Goal: Task Accomplishment & Management: Use online tool/utility

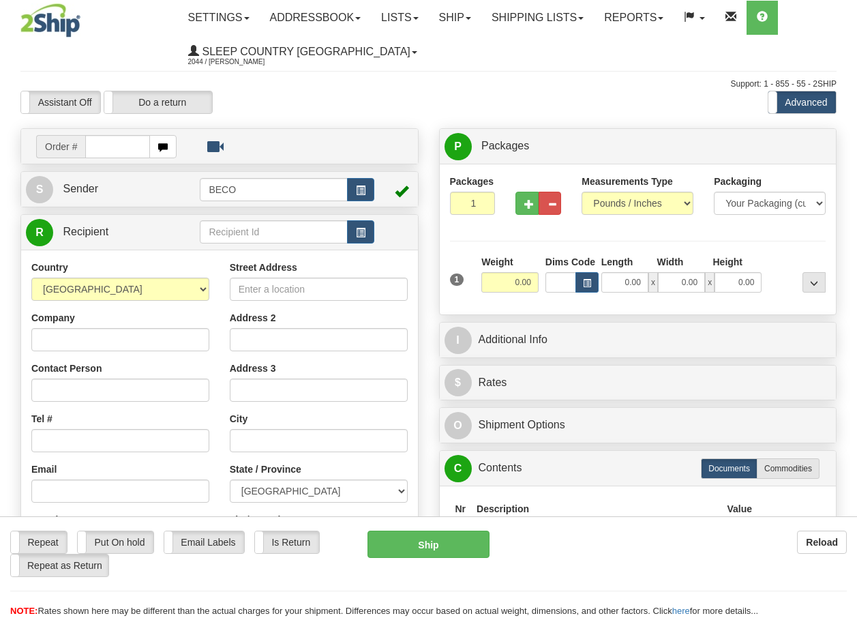
click at [466, 19] on link "Ship" at bounding box center [455, 18] width 53 height 34
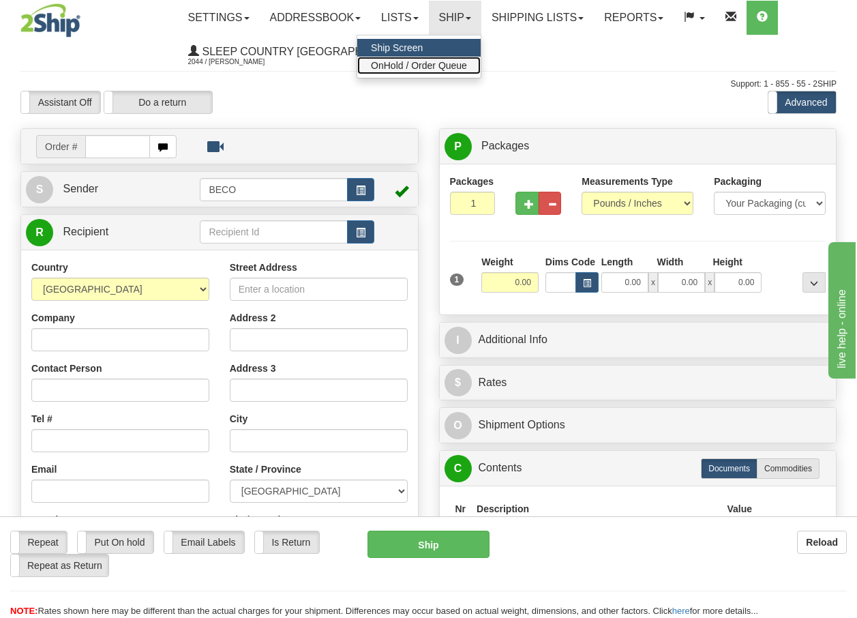
click at [467, 68] on span "OnHold / Order Queue" at bounding box center [419, 65] width 96 height 11
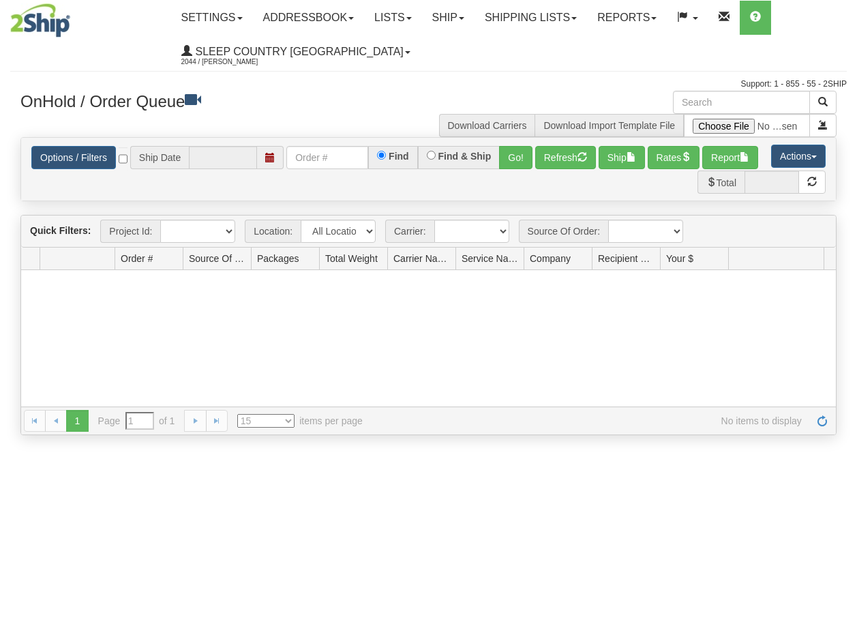
type input "[DATE]"
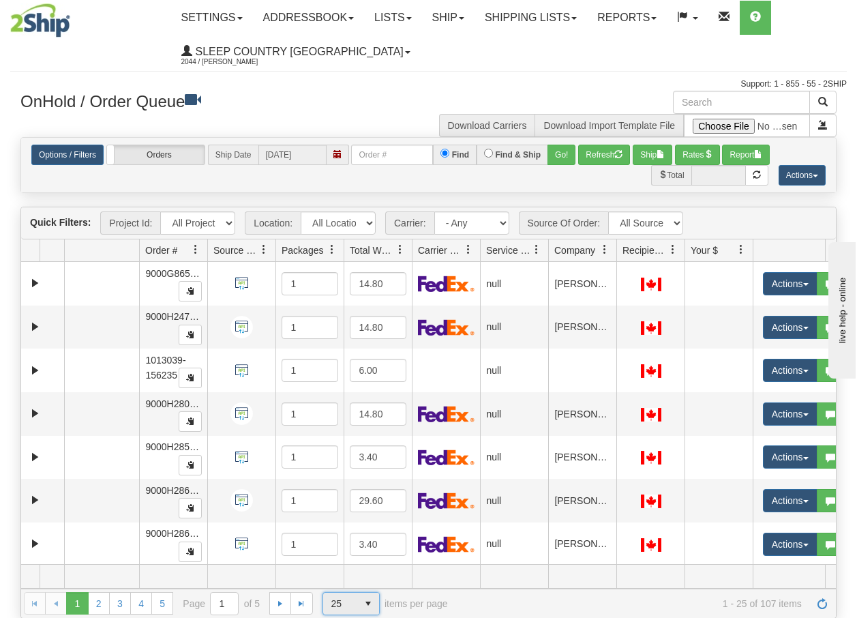
click at [365, 604] on span "select" at bounding box center [368, 604] width 22 height 22
click at [340, 582] on span "100" at bounding box center [336, 582] width 16 height 14
drag, startPoint x: 618, startPoint y: 253, endPoint x: 648, endPoint y: 259, distance: 30.6
click at [638, 256] on div "Aggregation Group Id Id Location Request Id Reply Id Order # Source Of Order Pa…" at bounding box center [423, 250] width 805 height 22
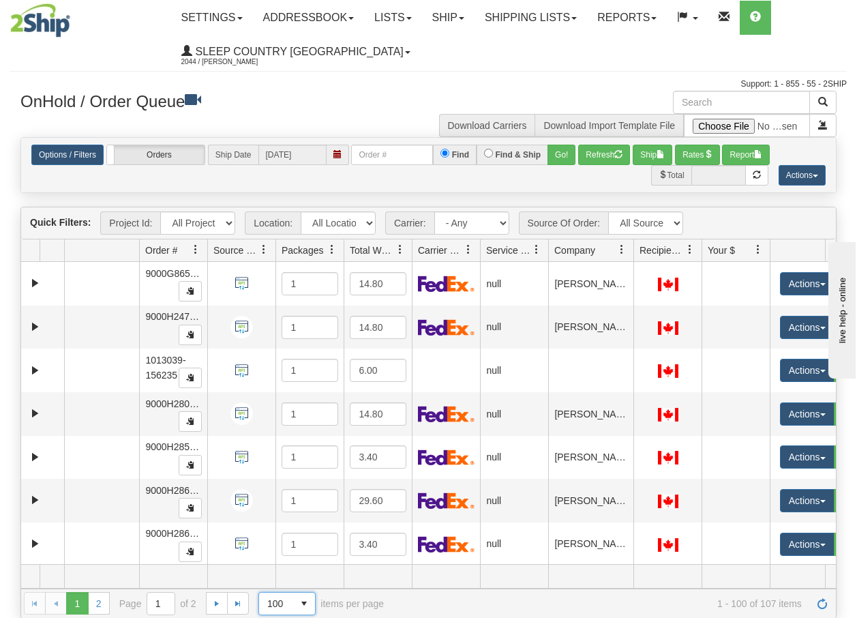
click at [657, 261] on th "Recipient Country" at bounding box center [667, 250] width 68 height 23
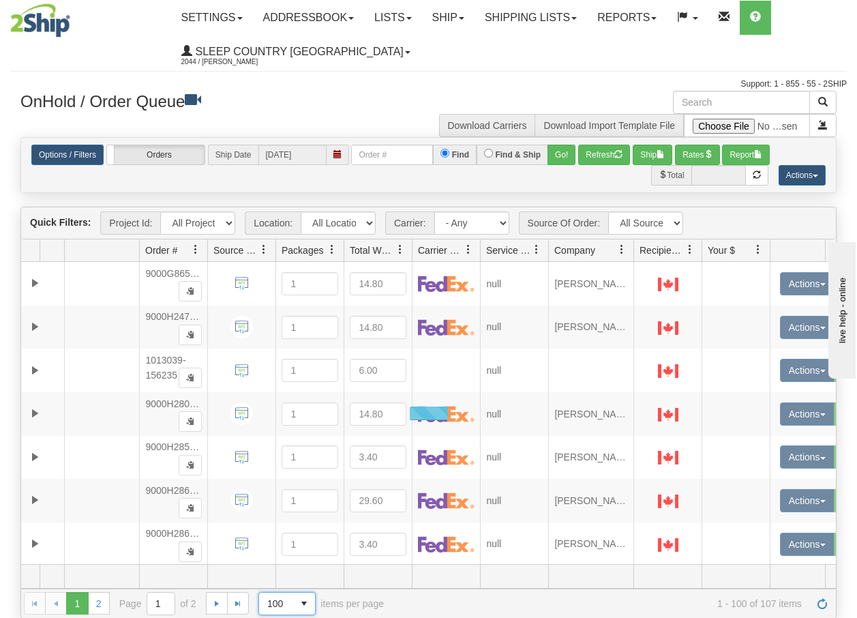
drag, startPoint x: 630, startPoint y: 256, endPoint x: 637, endPoint y: 260, distance: 8.0
click at [654, 260] on div "Aggregation Group Id Id Location Request Id Reply Id Order # Source Of Order Pa…" at bounding box center [423, 250] width 805 height 22
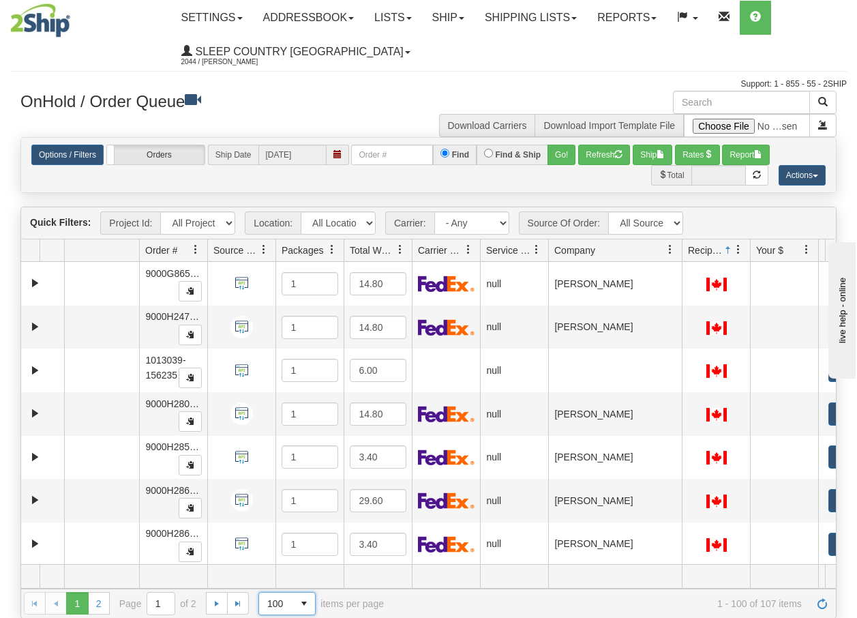
drag, startPoint x: 633, startPoint y: 255, endPoint x: 683, endPoint y: 258, distance: 49.9
click at [683, 258] on div "Aggregation Group Id Id Location Request Id Reply Id Order # Source Of Order Pa…" at bounding box center [423, 250] width 805 height 22
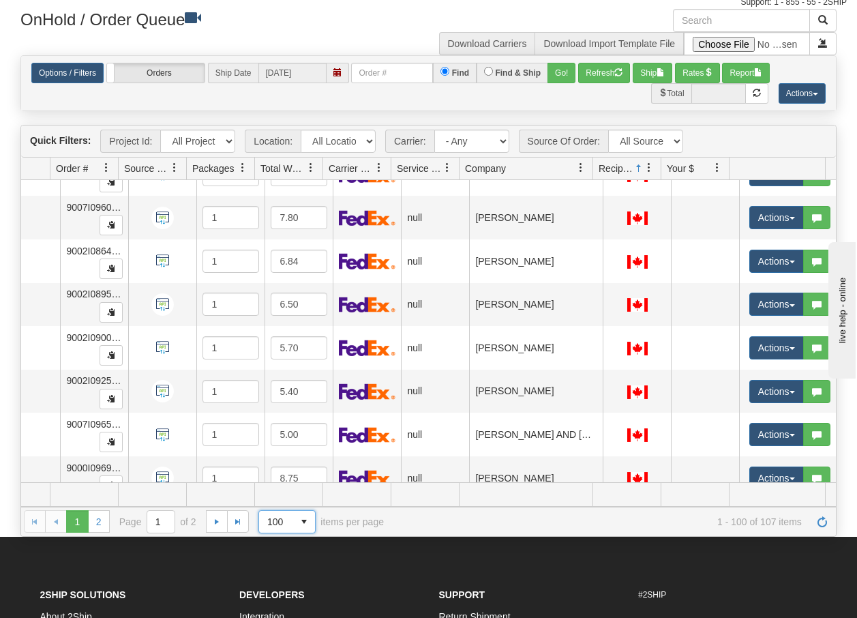
scroll to position [4044, 89]
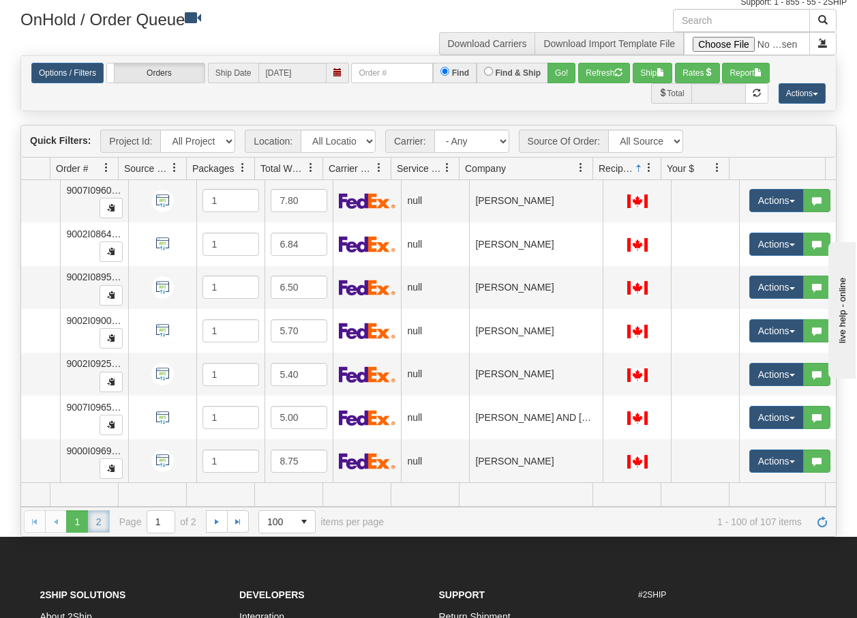
click at [98, 528] on link "2" at bounding box center [99, 521] width 22 height 22
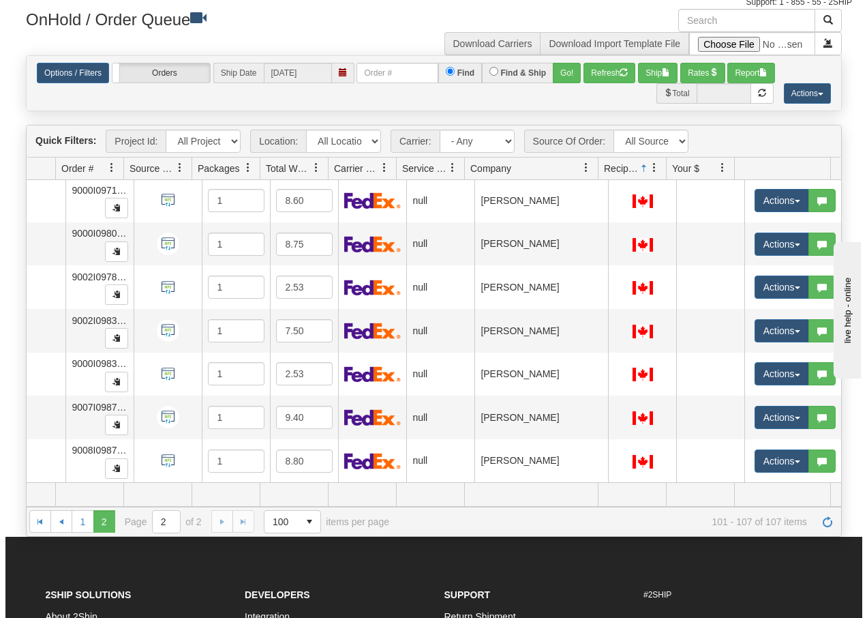
scroll to position [0, 89]
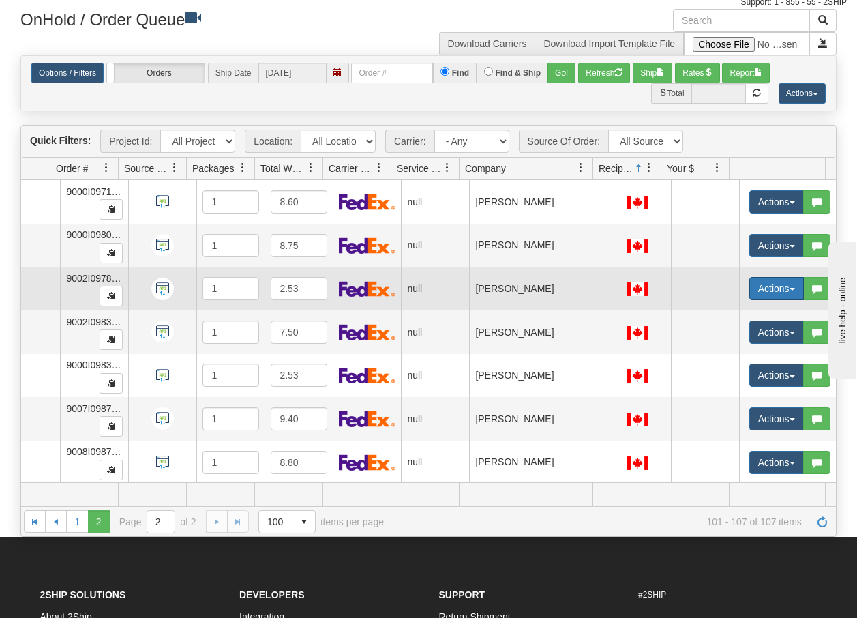
click at [790, 290] on span "button" at bounding box center [792, 289] width 5 height 3
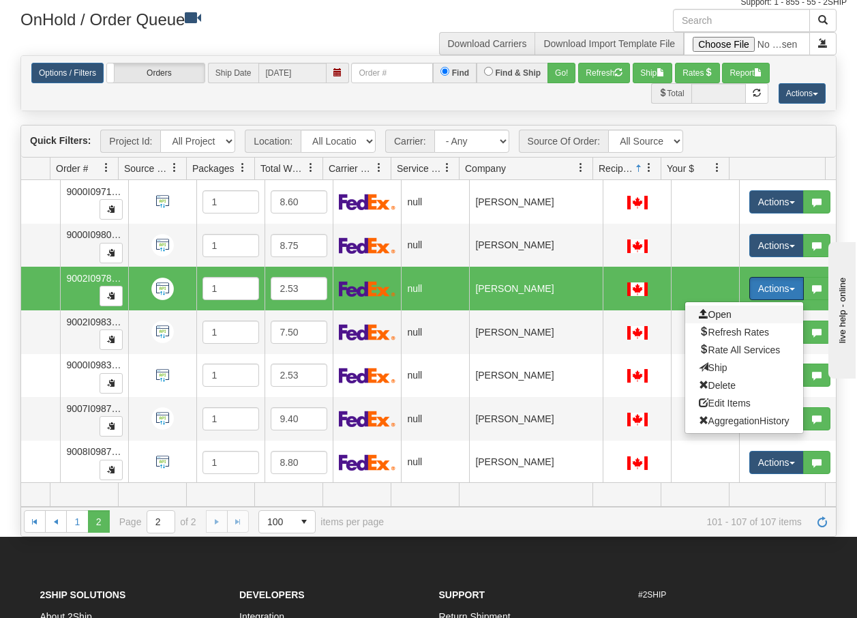
click at [711, 319] on span "Open" at bounding box center [715, 314] width 33 height 11
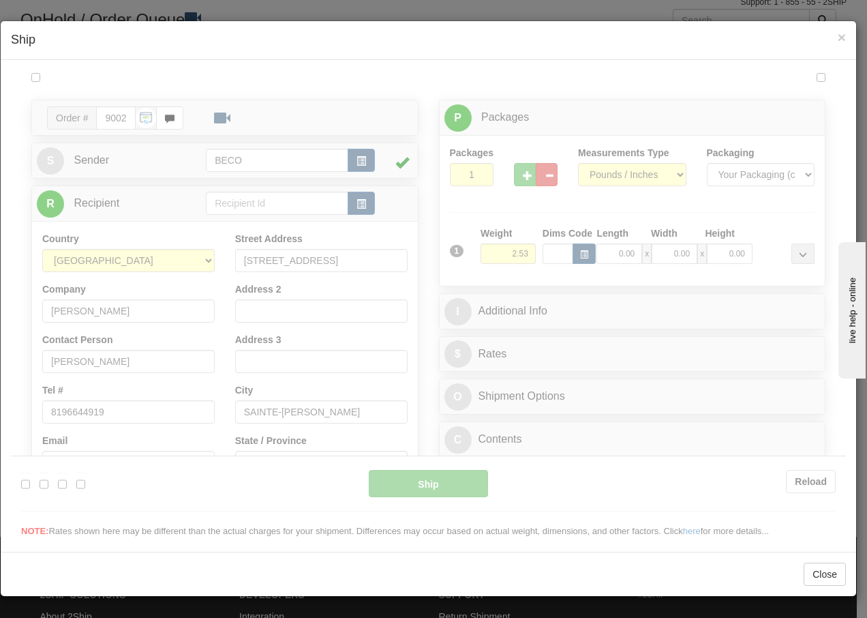
scroll to position [0, 0]
type input "15:25"
type input "16:00"
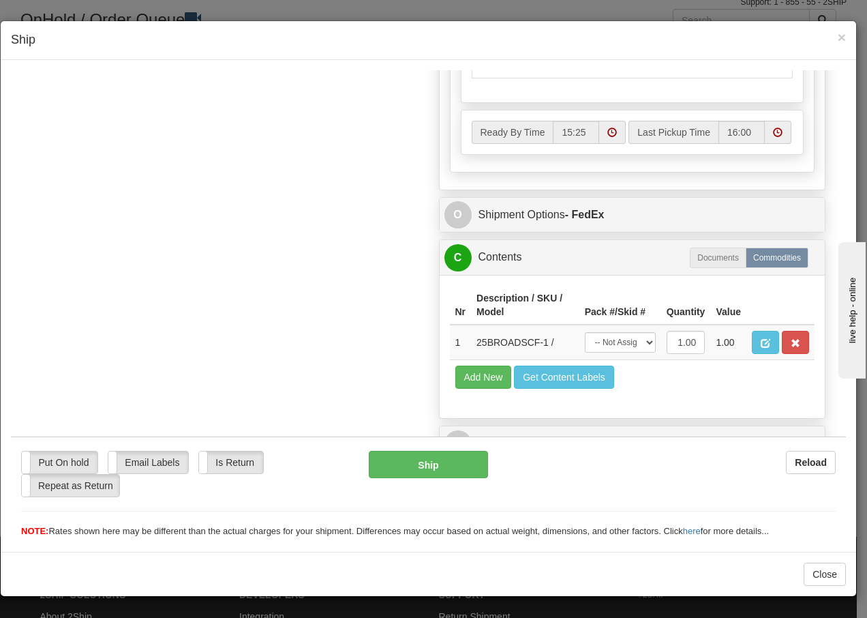
scroll to position [775, 0]
click at [839, 40] on span "×" at bounding box center [842, 37] width 8 height 16
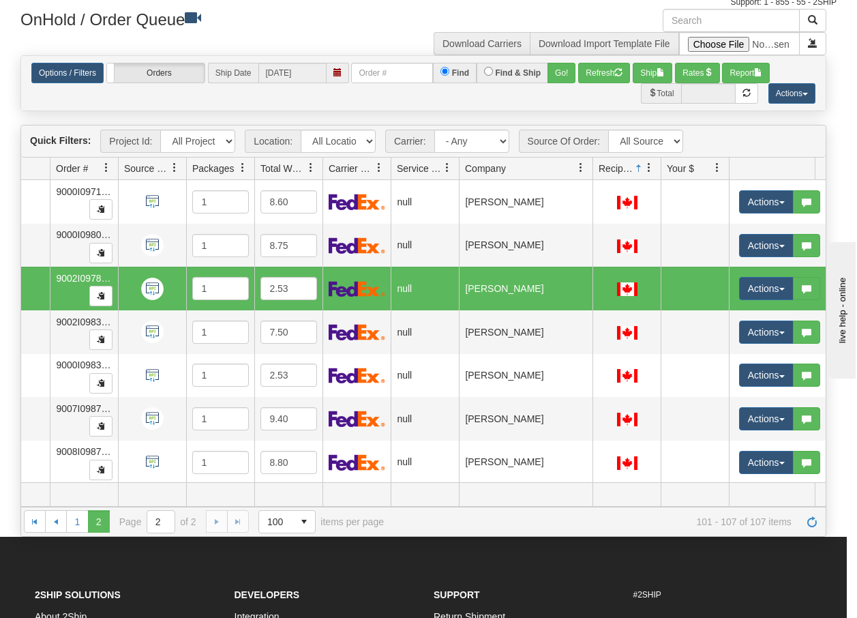
scroll to position [0, 83]
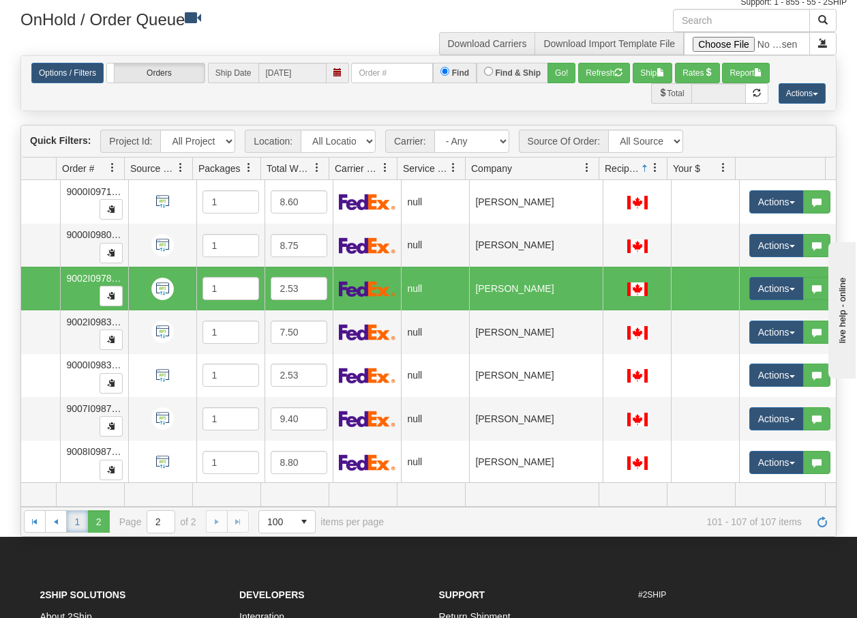
click at [77, 525] on link "1" at bounding box center [77, 521] width 22 height 22
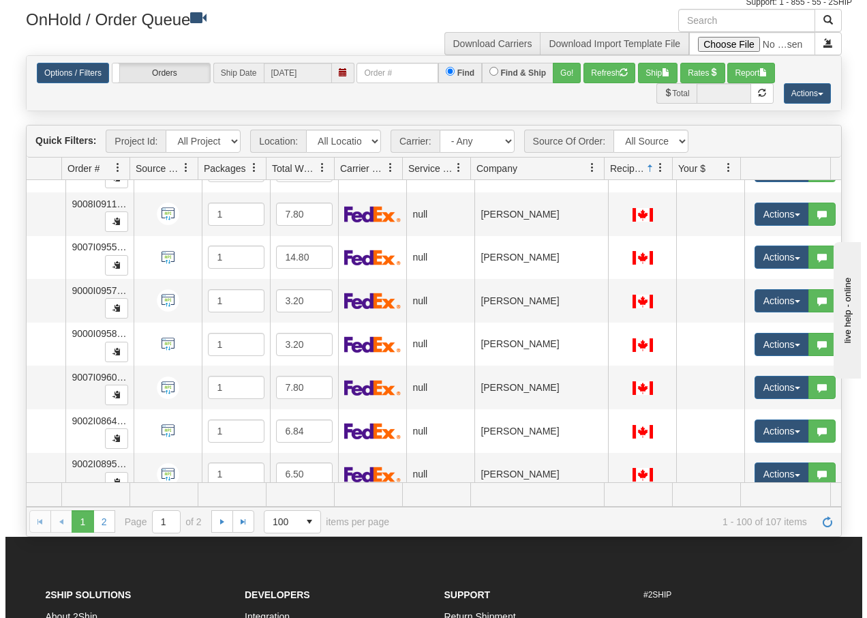
scroll to position [3853, 83]
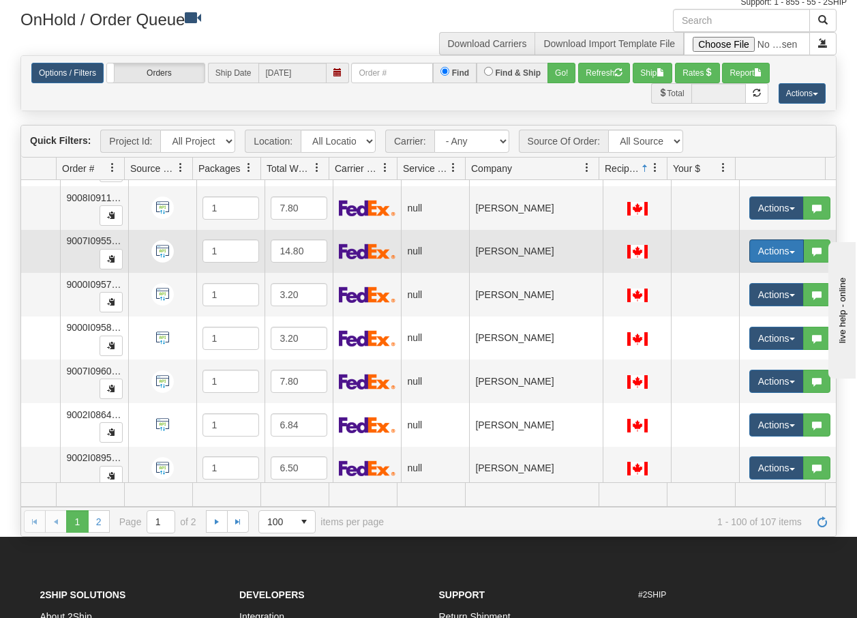
click at [790, 249] on button "Actions" at bounding box center [776, 250] width 55 height 23
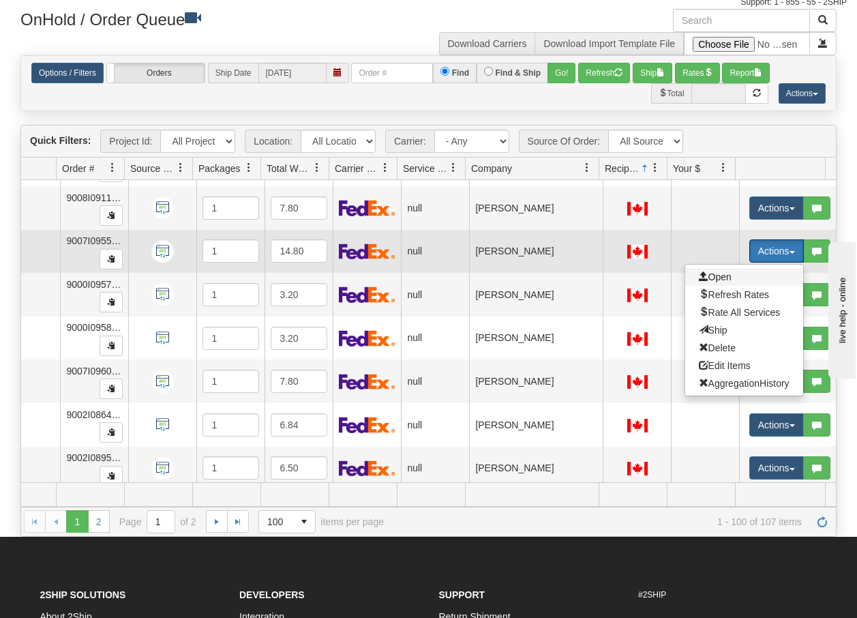
click at [713, 278] on span "Open" at bounding box center [715, 276] width 33 height 11
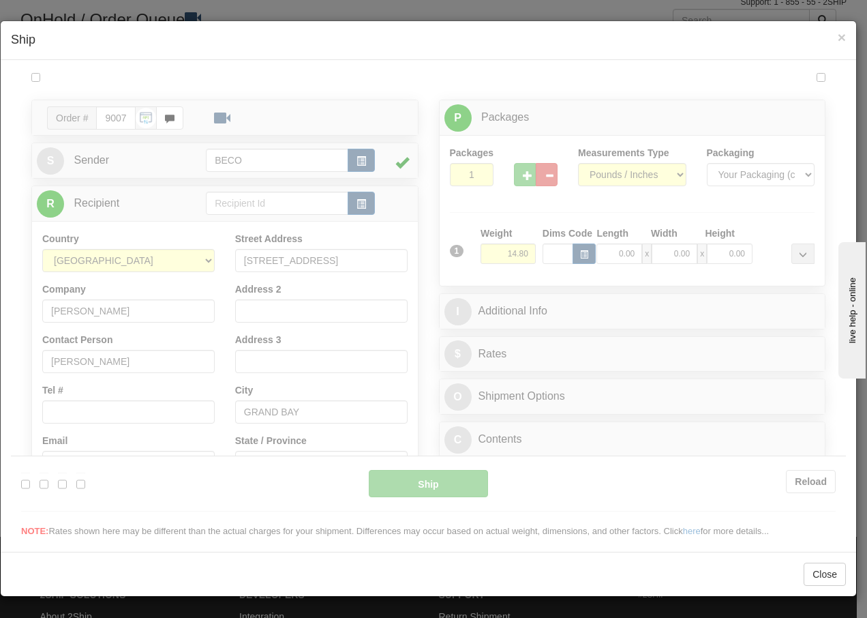
scroll to position [0, 0]
type input "15:28"
type input "16:00"
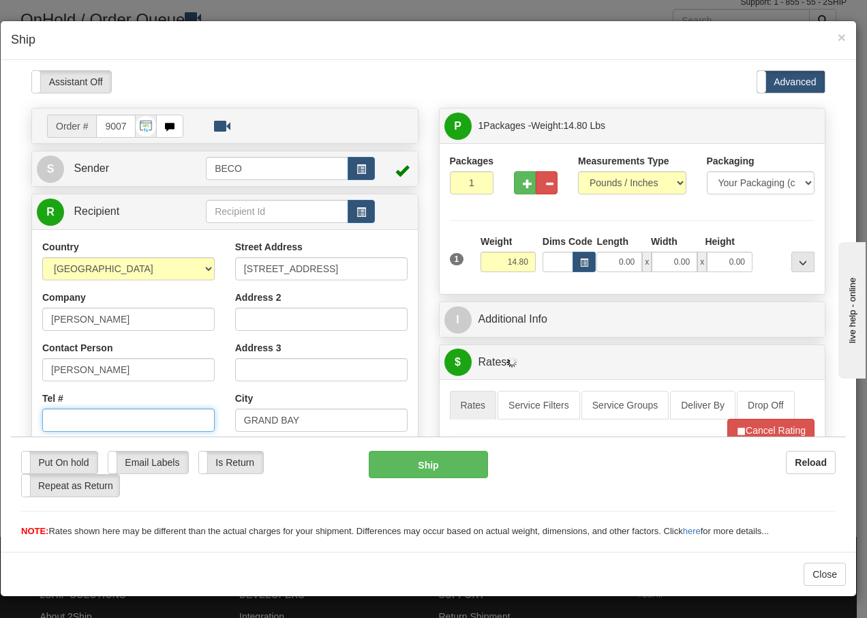
click at [134, 420] on input "Tel #" at bounding box center [128, 419] width 173 height 23
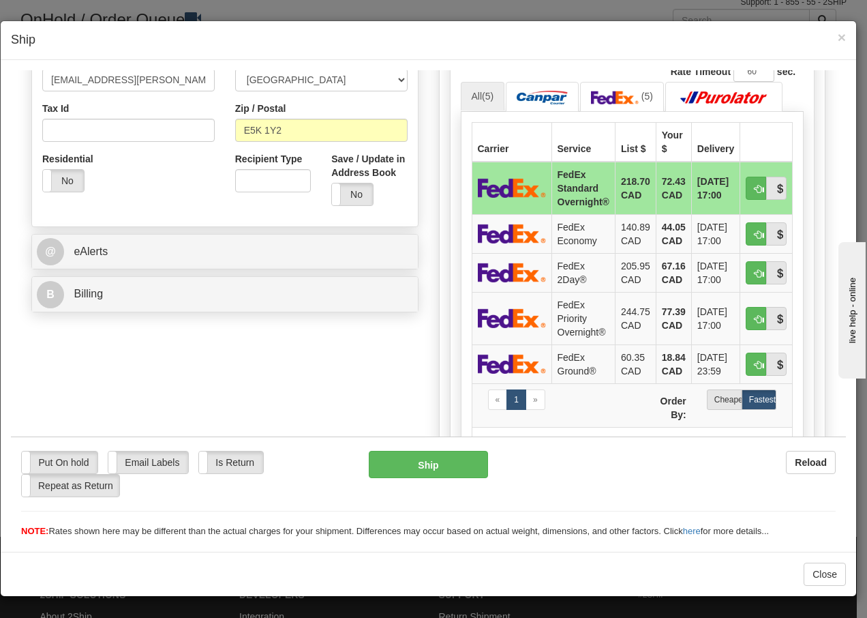
scroll to position [418, 0]
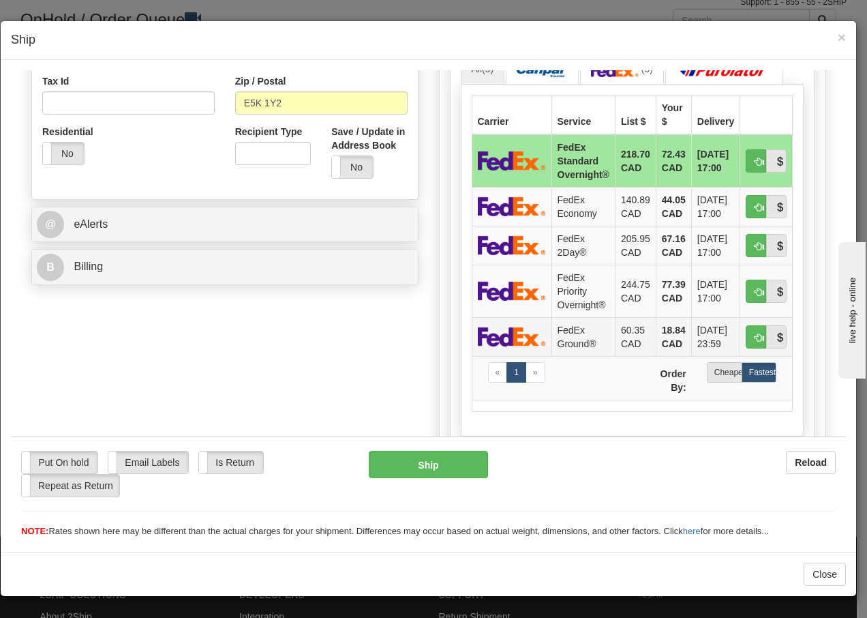
type input "5143539060"
click at [567, 337] on td "FedEx Ground®" at bounding box center [583, 335] width 63 height 39
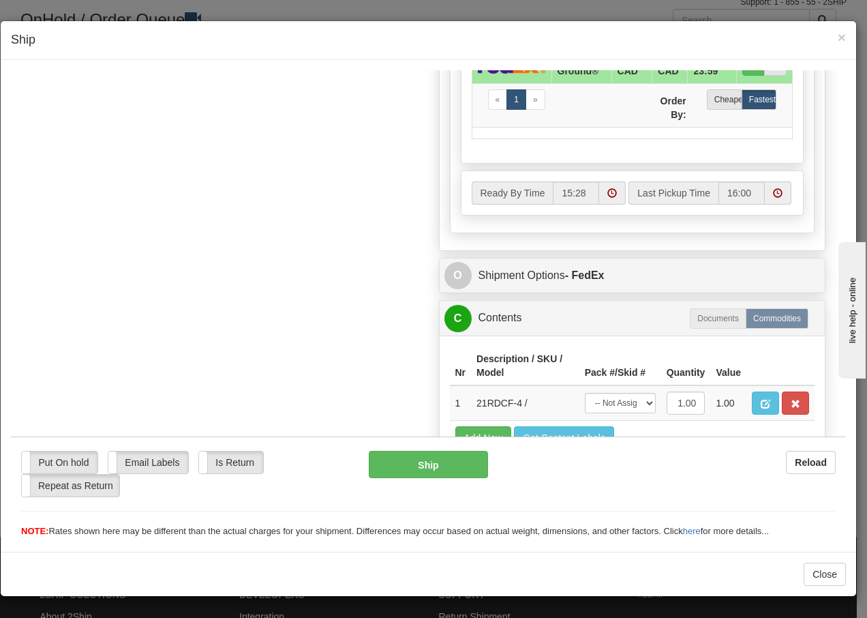
scroll to position [775, 0]
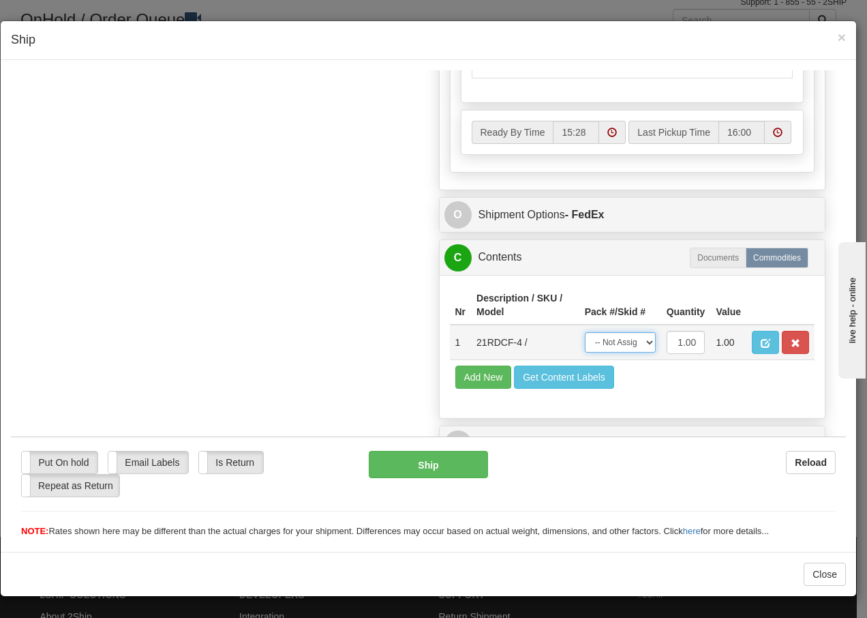
click at [631, 344] on select "-- Not Assigned -- Package 1" at bounding box center [620, 341] width 71 height 20
select select "0"
click at [585, 331] on select "-- Not Assigned -- Package 1" at bounding box center [620, 341] width 71 height 20
click at [406, 465] on button "Ship" at bounding box center [428, 463] width 119 height 27
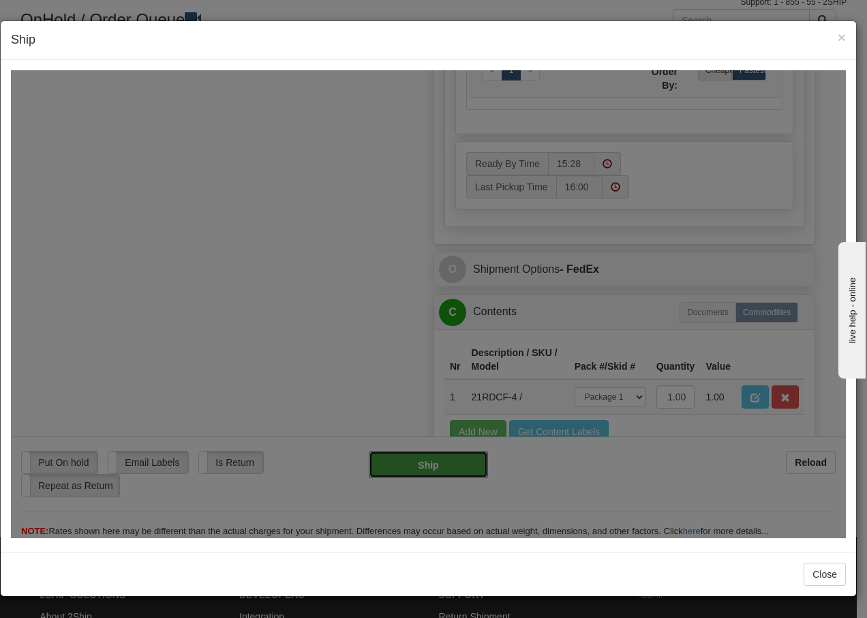
type input "92"
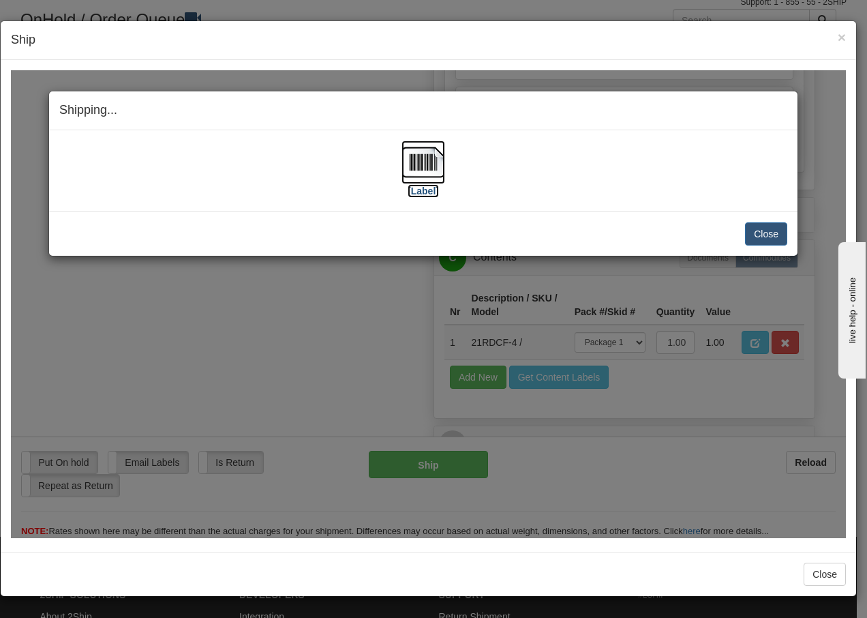
click at [421, 164] on img at bounding box center [424, 162] width 44 height 44
click at [766, 236] on button "Close" at bounding box center [766, 233] width 42 height 23
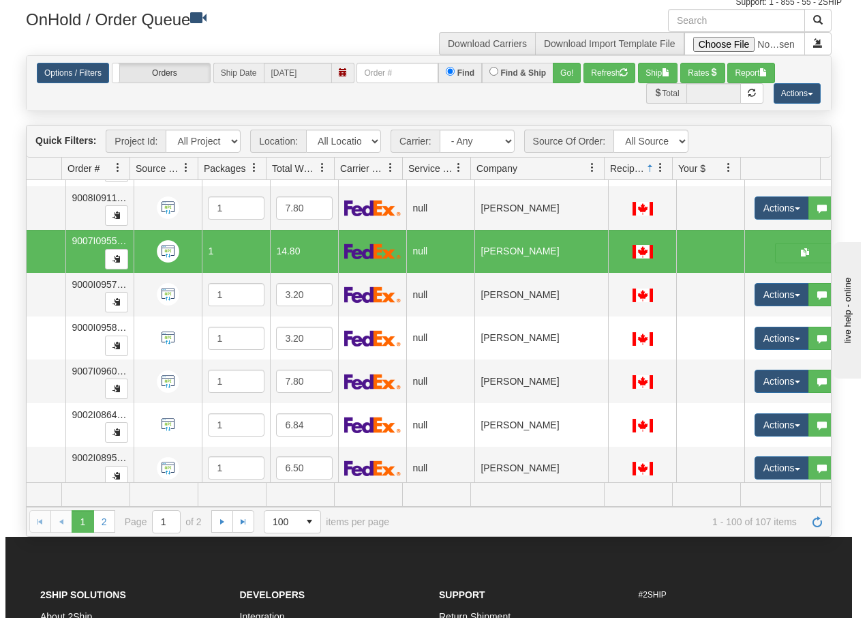
scroll to position [0, 79]
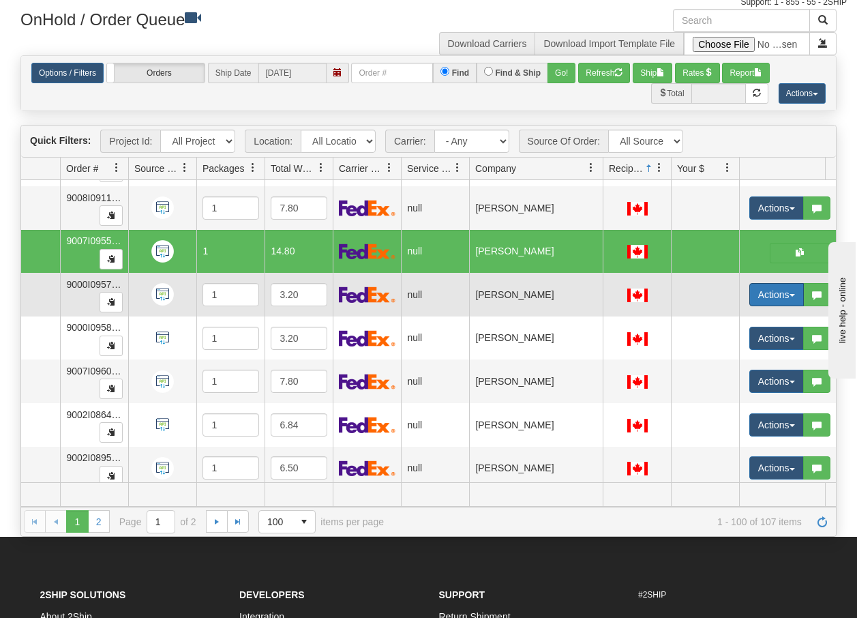
click at [794, 299] on button "Actions" at bounding box center [776, 294] width 55 height 23
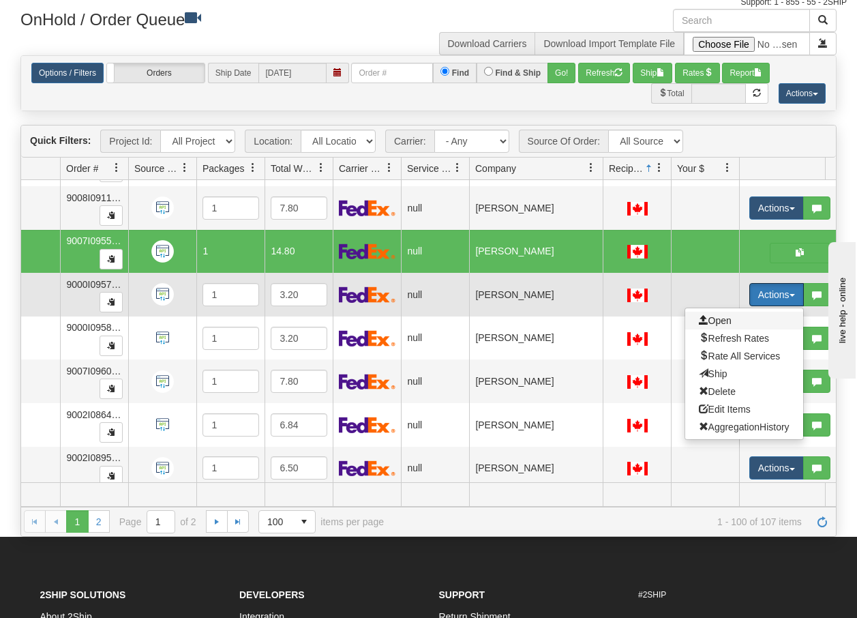
click at [710, 321] on span "Open" at bounding box center [715, 320] width 33 height 11
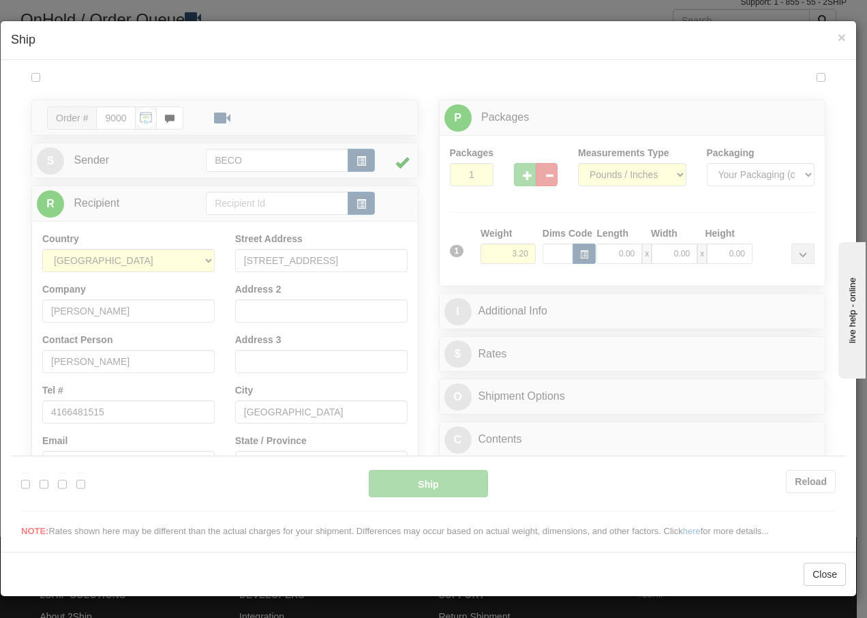
scroll to position [0, 0]
type input "15:29"
type input "16:00"
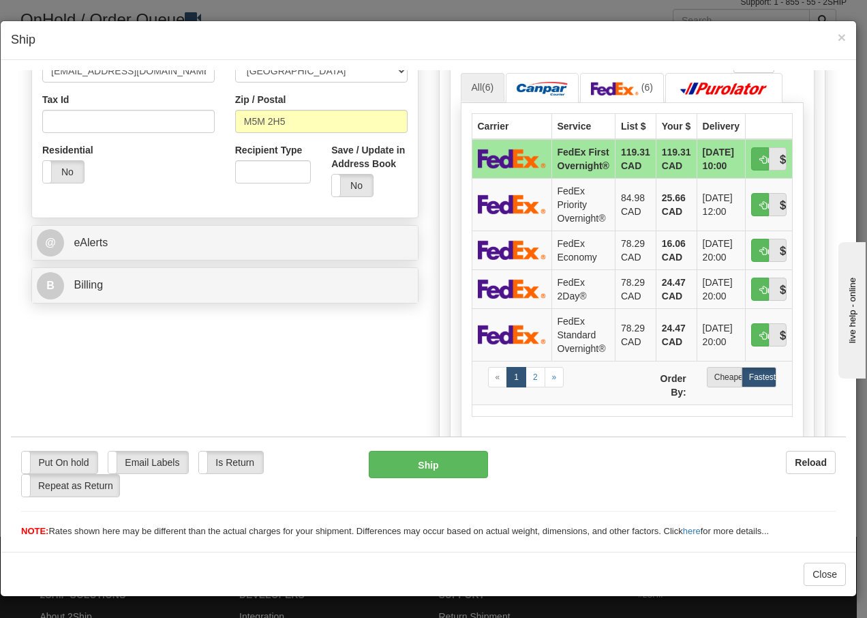
scroll to position [445, 0]
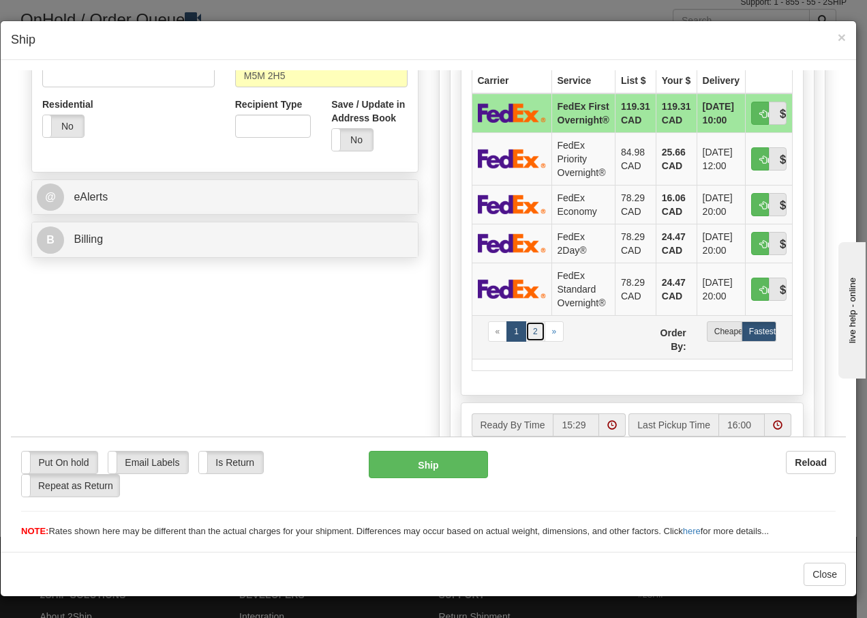
click at [530, 341] on link "2" at bounding box center [536, 330] width 20 height 20
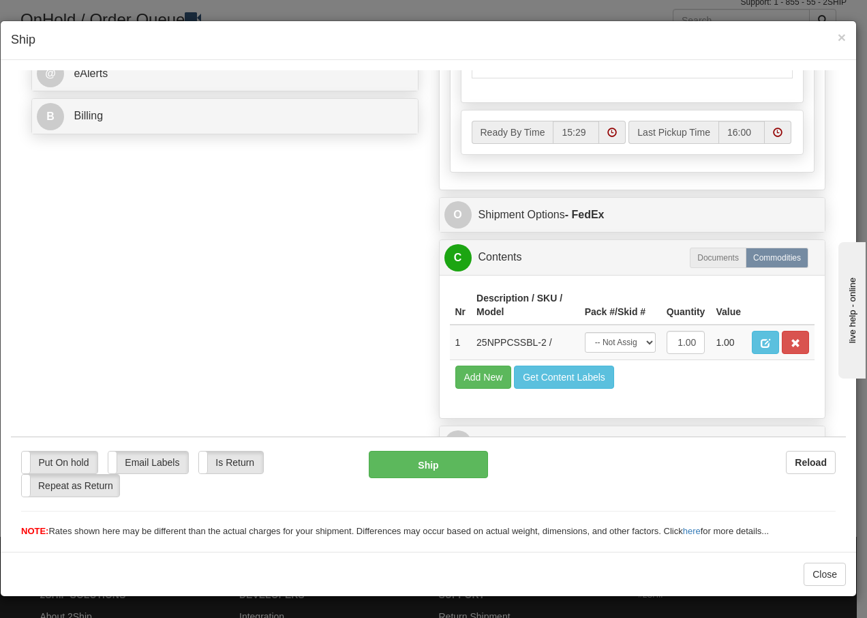
scroll to position [592, 0]
drag, startPoint x: 629, startPoint y: 339, endPoint x: 629, endPoint y: 355, distance: 15.7
click at [629, 339] on select "-- Not Assigned -- Package 1" at bounding box center [620, 341] width 71 height 20
select select "0"
click at [585, 331] on select "-- Not Assigned -- Package 1" at bounding box center [620, 341] width 71 height 20
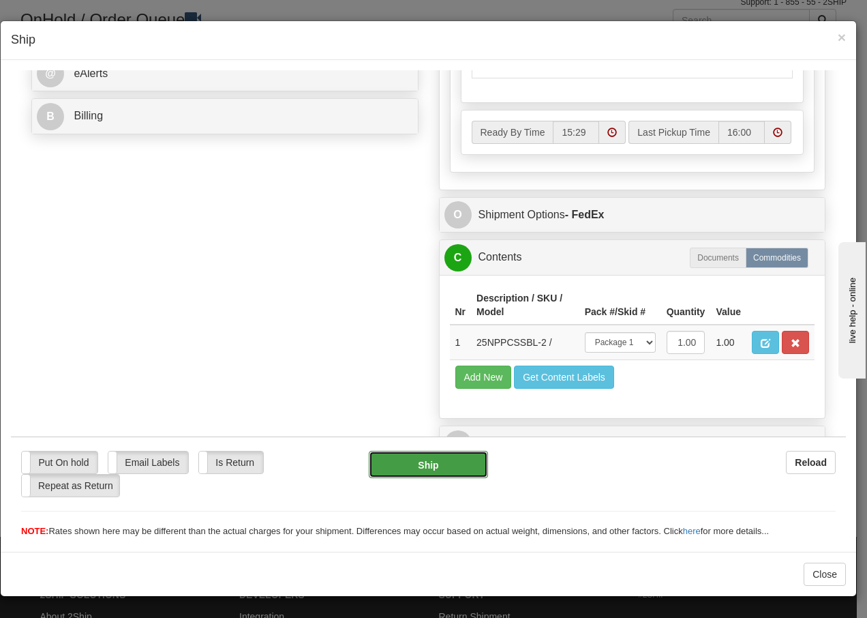
click at [426, 469] on button "Ship" at bounding box center [428, 463] width 119 height 27
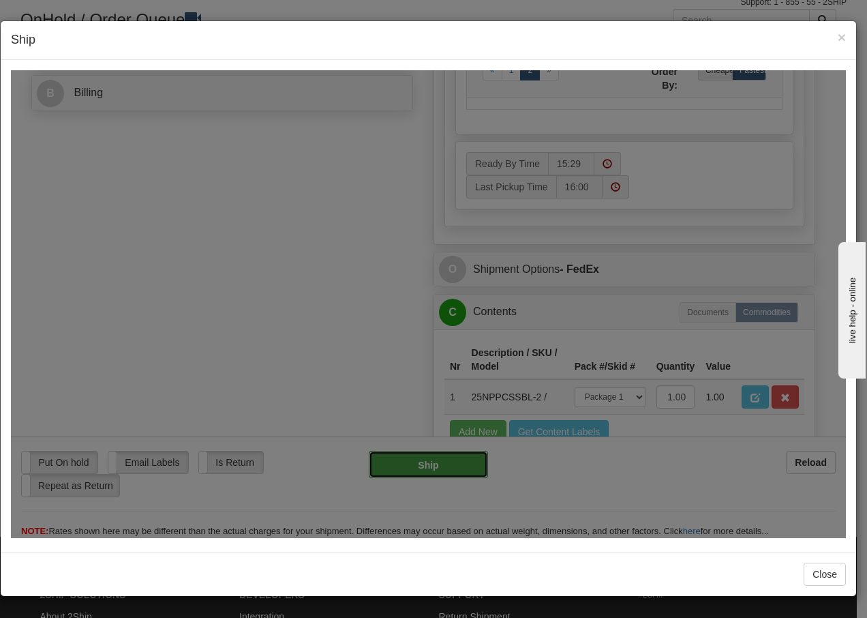
type input "92"
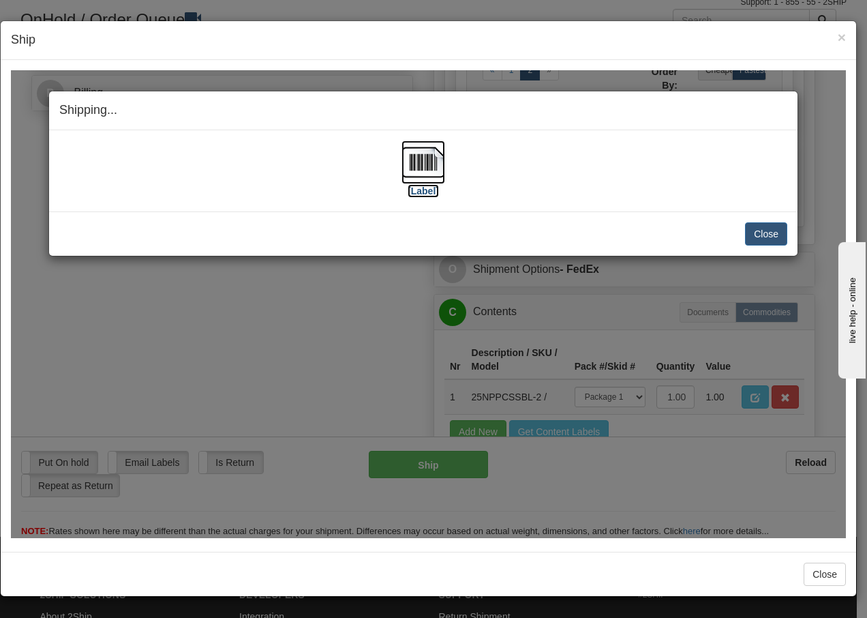
click at [423, 162] on img at bounding box center [424, 162] width 44 height 44
click at [757, 230] on button "Close" at bounding box center [766, 233] width 42 height 23
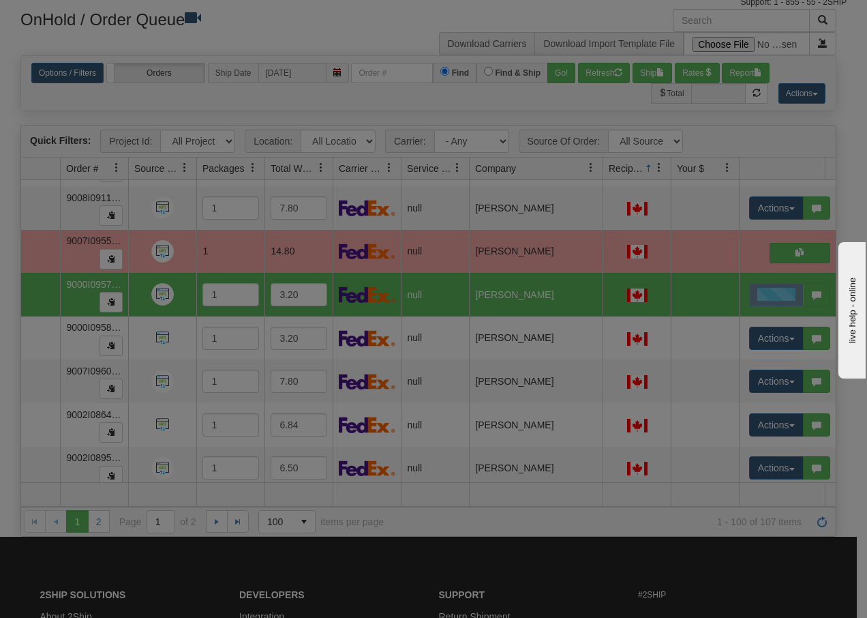
scroll to position [0, 0]
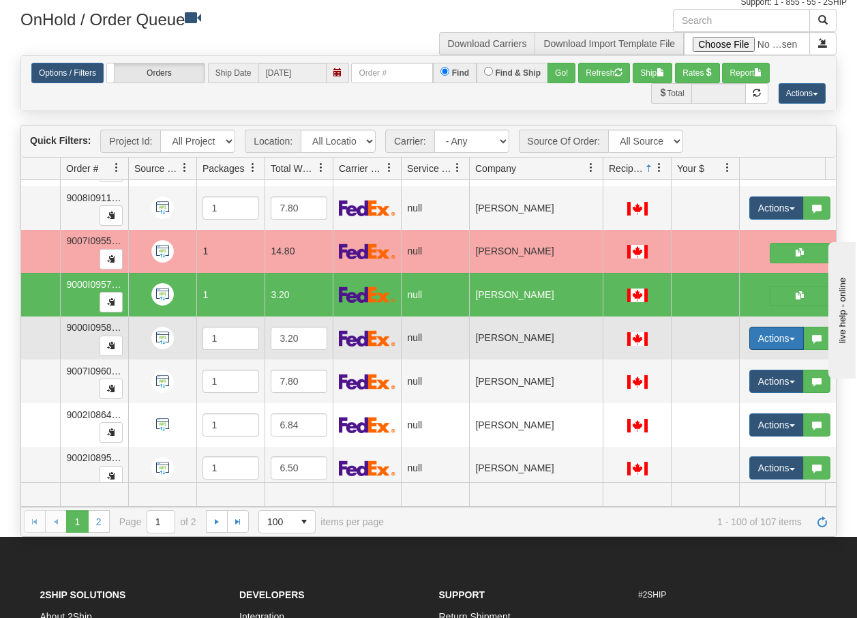
click at [790, 338] on span "button" at bounding box center [792, 339] width 5 height 3
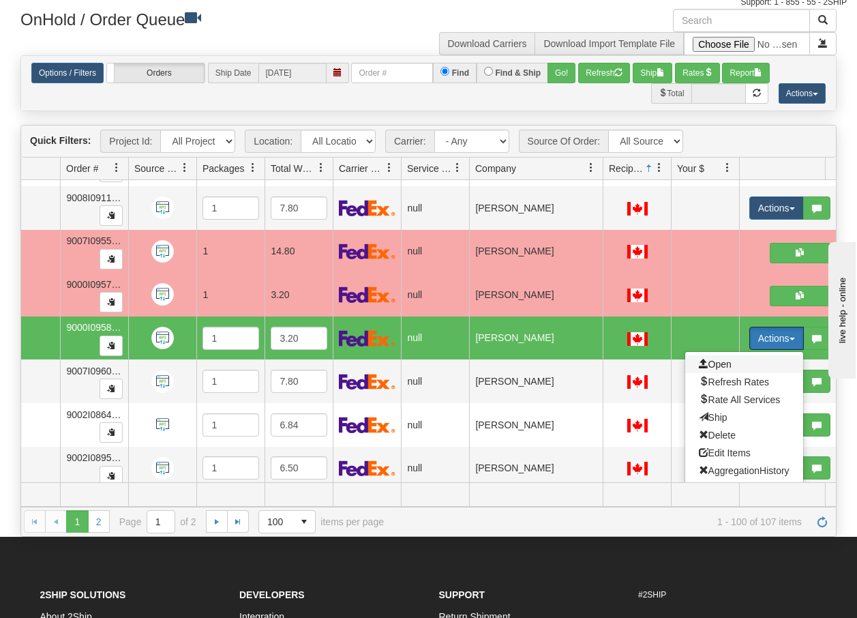
click at [720, 367] on span "Open" at bounding box center [715, 364] width 33 height 11
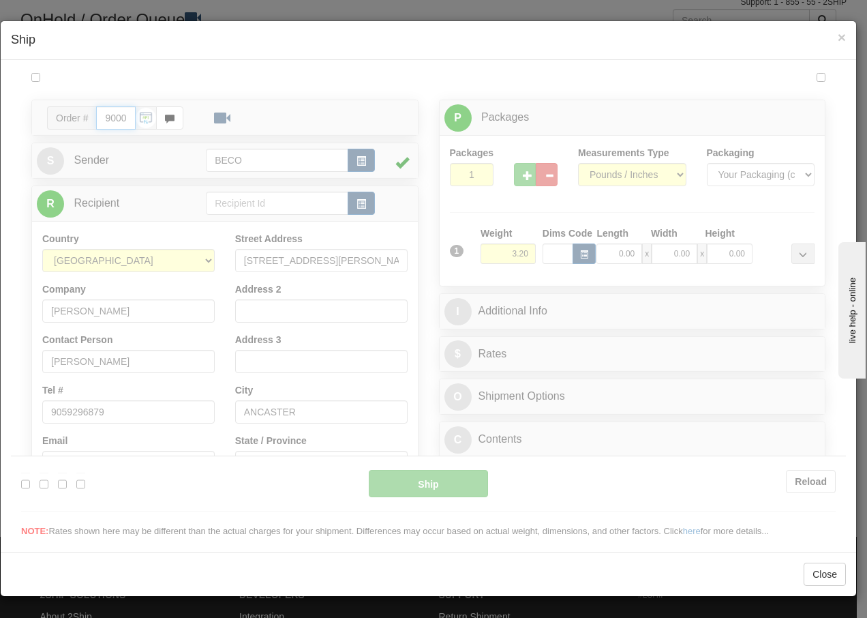
type input "15:30"
type input "16:00"
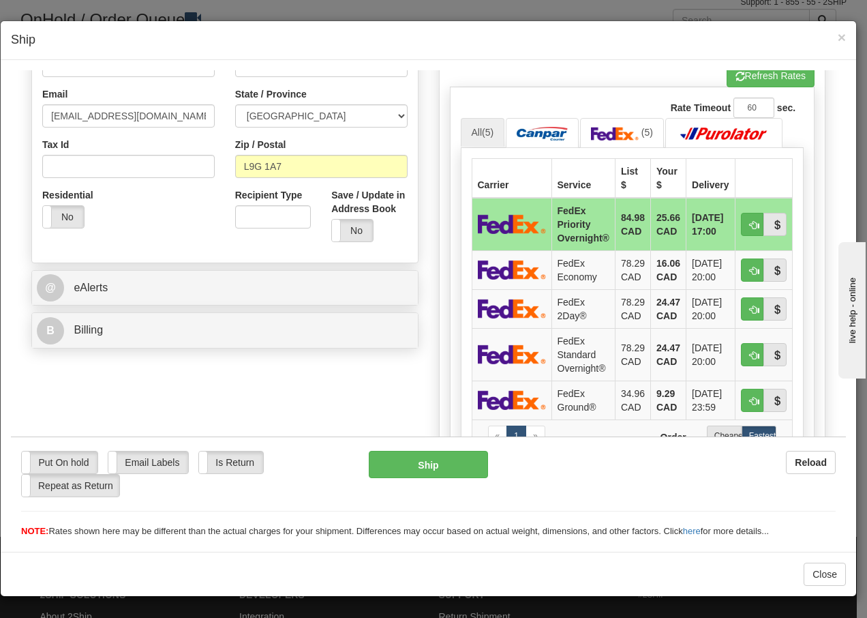
scroll to position [409, 0]
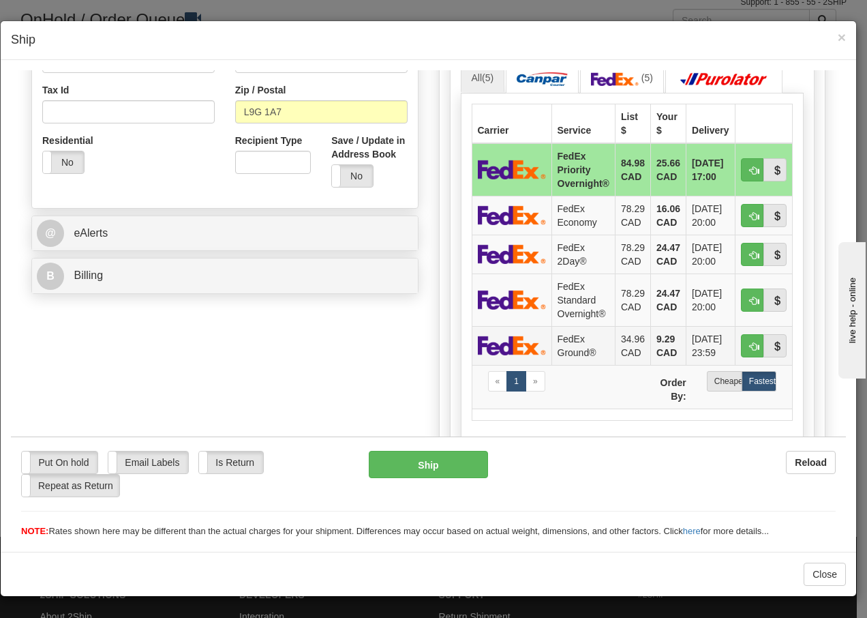
click at [577, 349] on td "FedEx Ground®" at bounding box center [583, 344] width 63 height 39
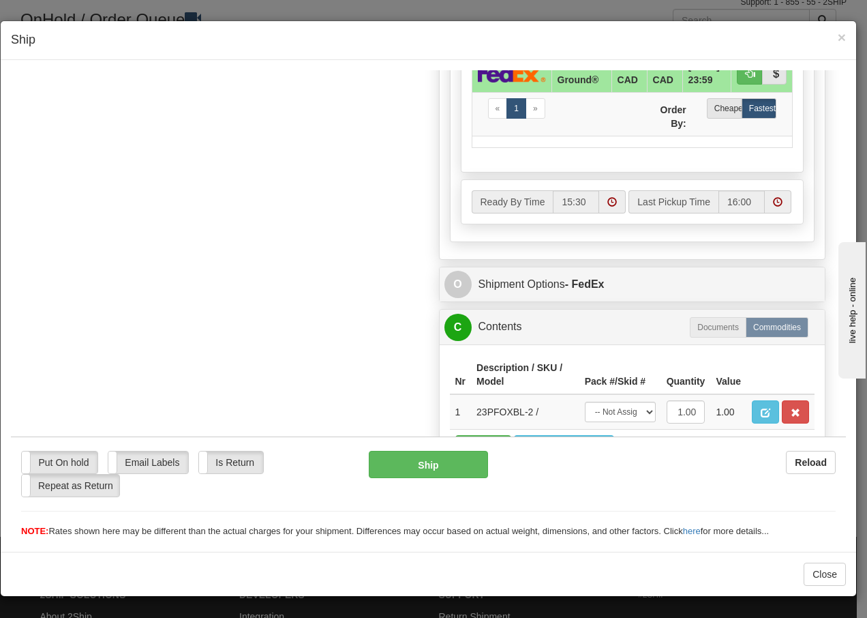
scroll to position [775, 0]
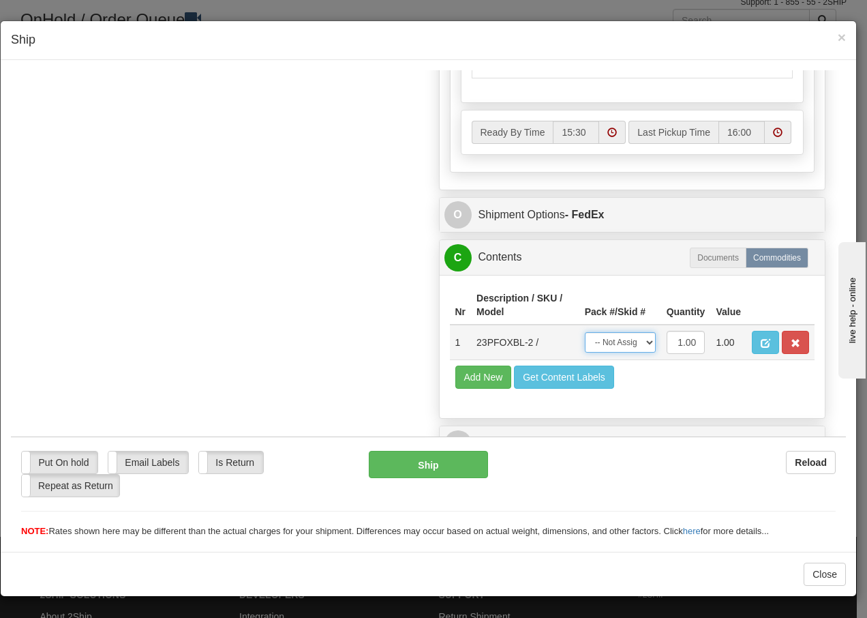
drag, startPoint x: 630, startPoint y: 346, endPoint x: 631, endPoint y: 355, distance: 8.9
click at [630, 346] on select "-- Not Assigned -- Package 1" at bounding box center [620, 341] width 71 height 20
select select "0"
click at [585, 331] on select "-- Not Assigned -- Package 1" at bounding box center [620, 341] width 71 height 20
click at [402, 465] on button "Ship" at bounding box center [428, 463] width 119 height 27
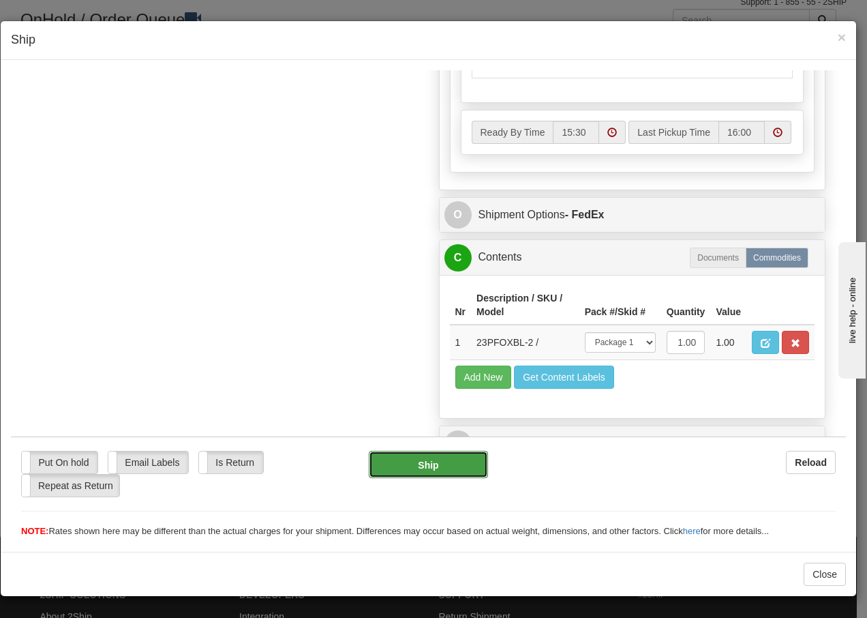
scroll to position [829, 0]
type input "92"
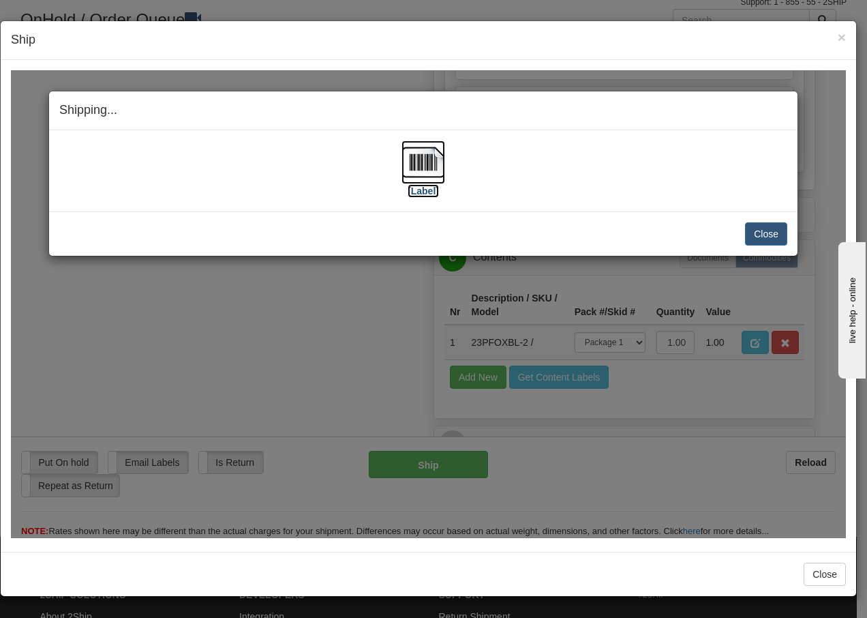
click at [430, 165] on img at bounding box center [424, 162] width 44 height 44
click at [762, 235] on button "Close" at bounding box center [766, 233] width 42 height 23
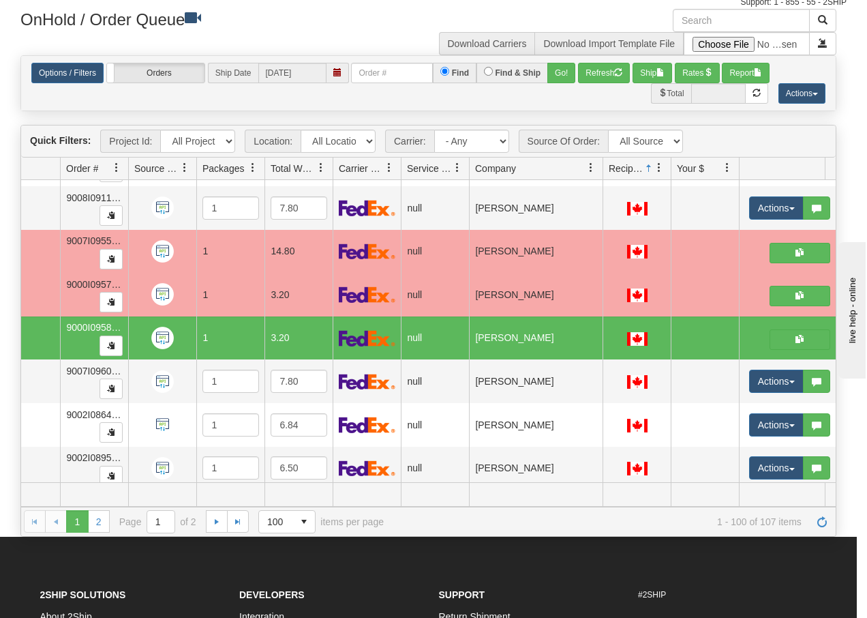
scroll to position [0, 0]
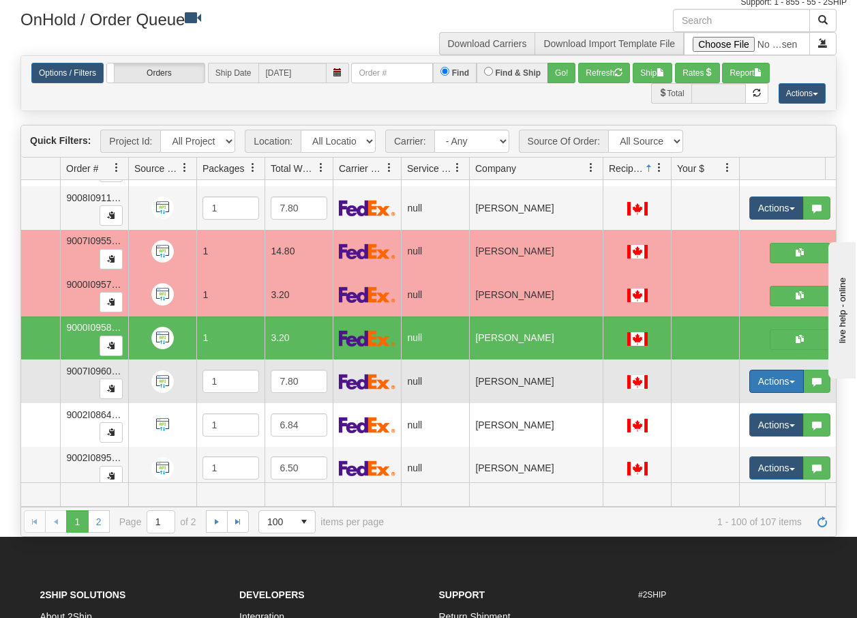
click at [790, 383] on span "button" at bounding box center [792, 381] width 5 height 3
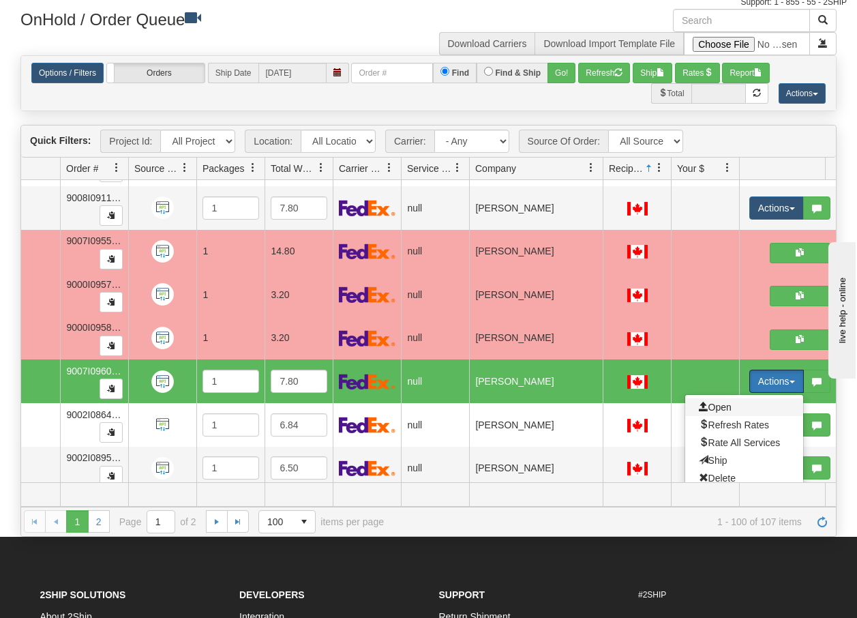
click at [718, 406] on span "Open" at bounding box center [715, 407] width 33 height 11
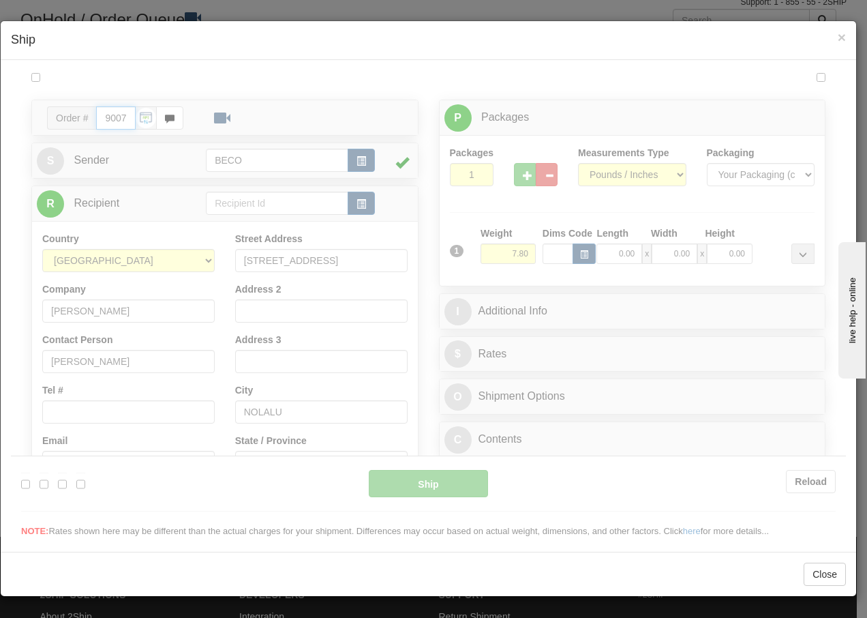
type input "15:31"
type input "16:00"
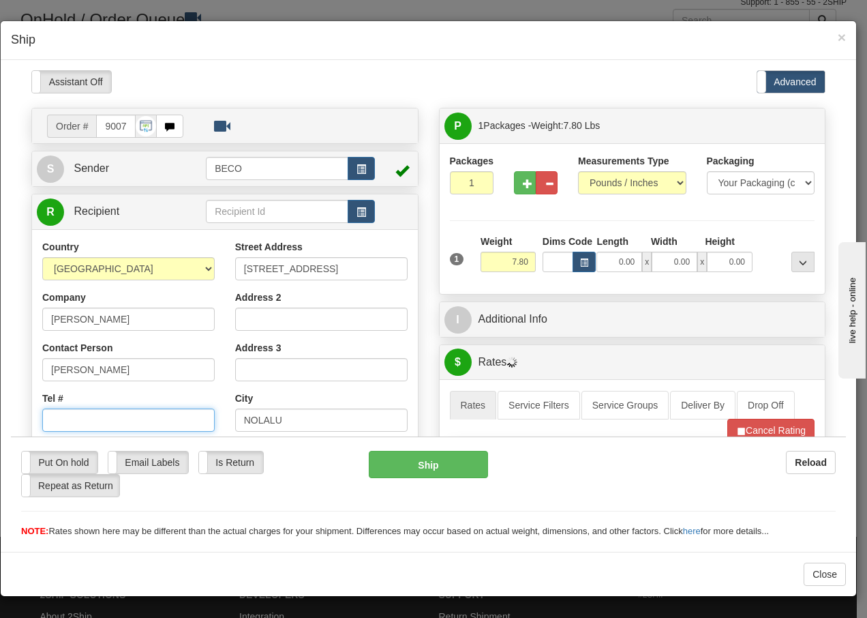
drag, startPoint x: 87, startPoint y: 421, endPoint x: 78, endPoint y: 415, distance: 11.2
click at [87, 421] on input "Tel #" at bounding box center [128, 419] width 173 height 23
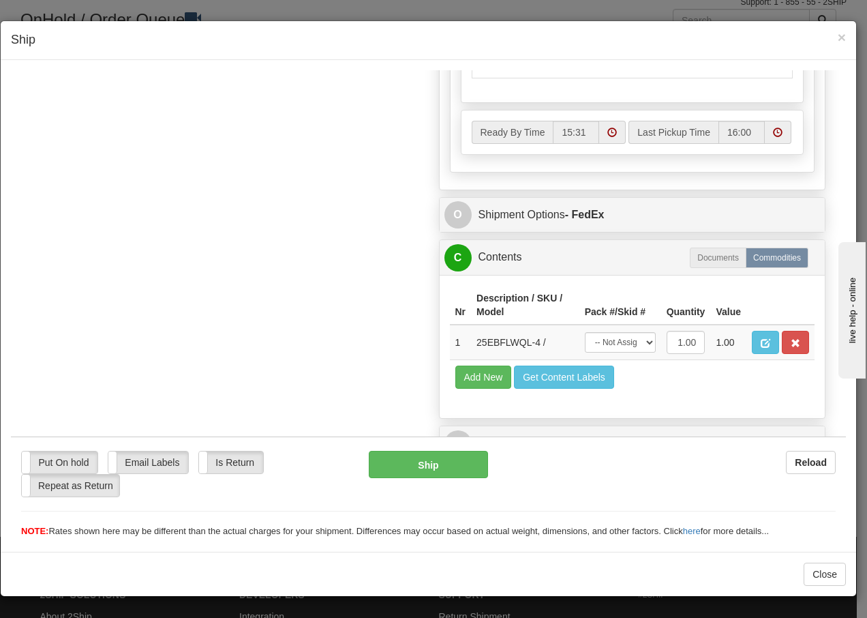
scroll to position [775, 0]
type input "5143539060"
drag, startPoint x: 625, startPoint y: 340, endPoint x: 618, endPoint y: 355, distance: 15.9
click at [625, 340] on select "-- Not Assigned -- Package 1" at bounding box center [620, 341] width 71 height 20
select select "0"
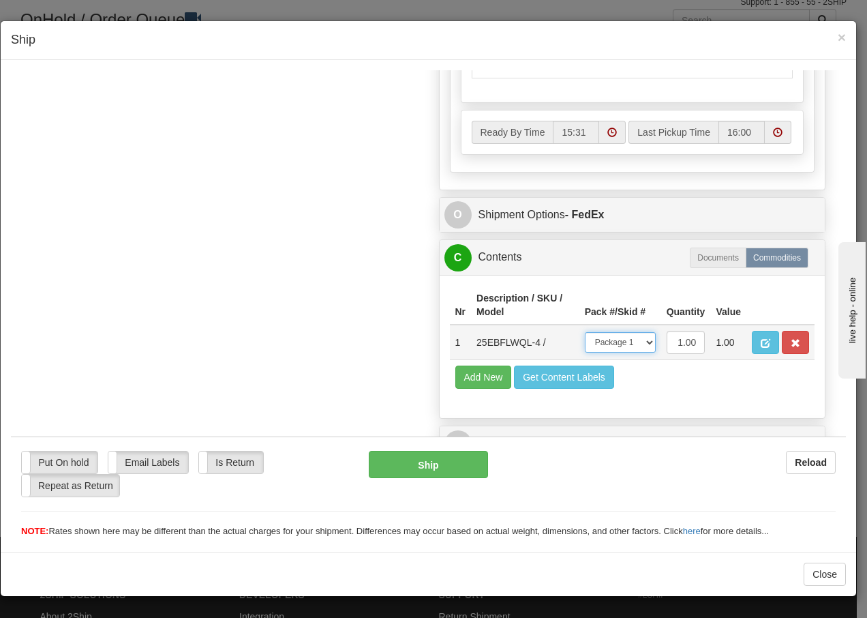
click at [585, 331] on select "-- Not Assigned -- Package 1" at bounding box center [620, 341] width 71 height 20
click at [394, 470] on button "Ship" at bounding box center [428, 463] width 119 height 27
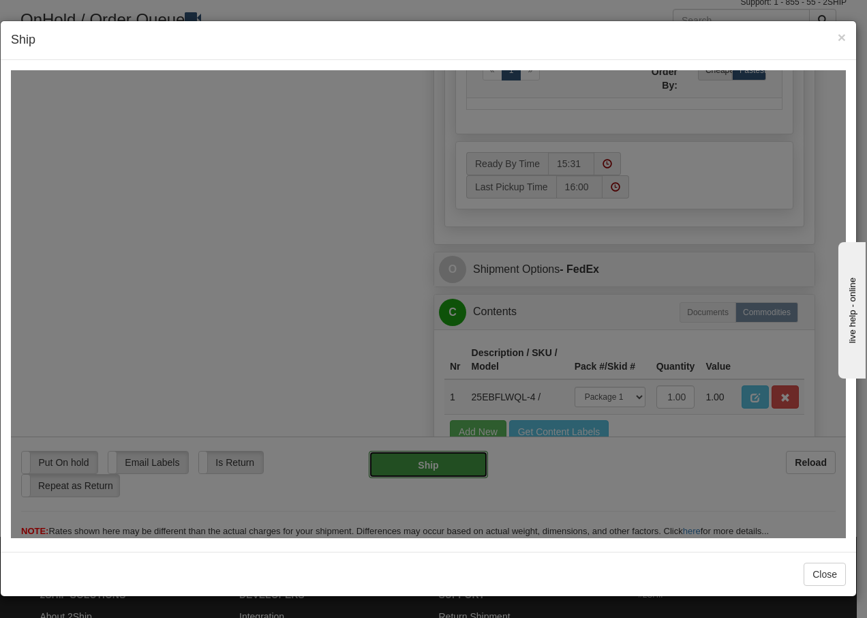
type input "92"
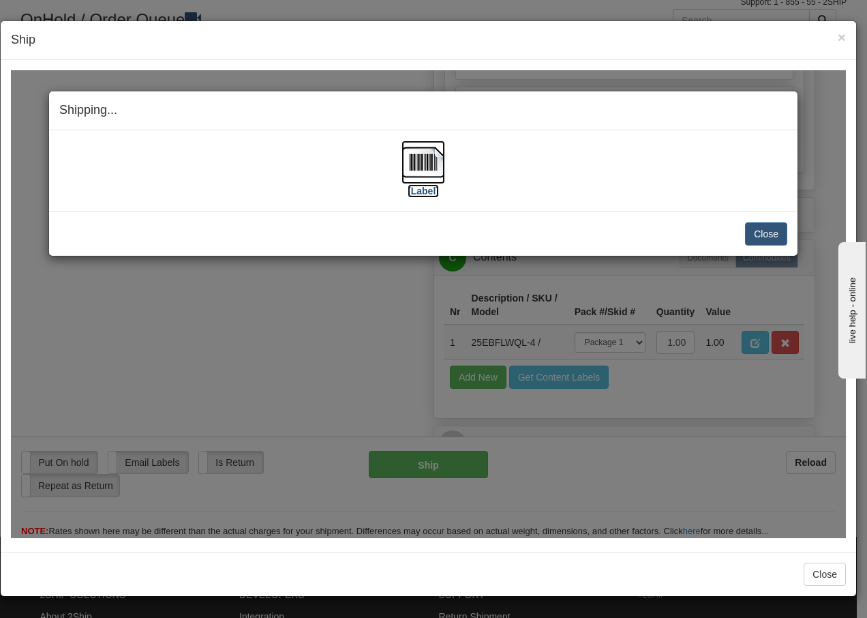
click at [428, 172] on img at bounding box center [424, 162] width 44 height 44
click at [763, 233] on button "Close" at bounding box center [766, 233] width 42 height 23
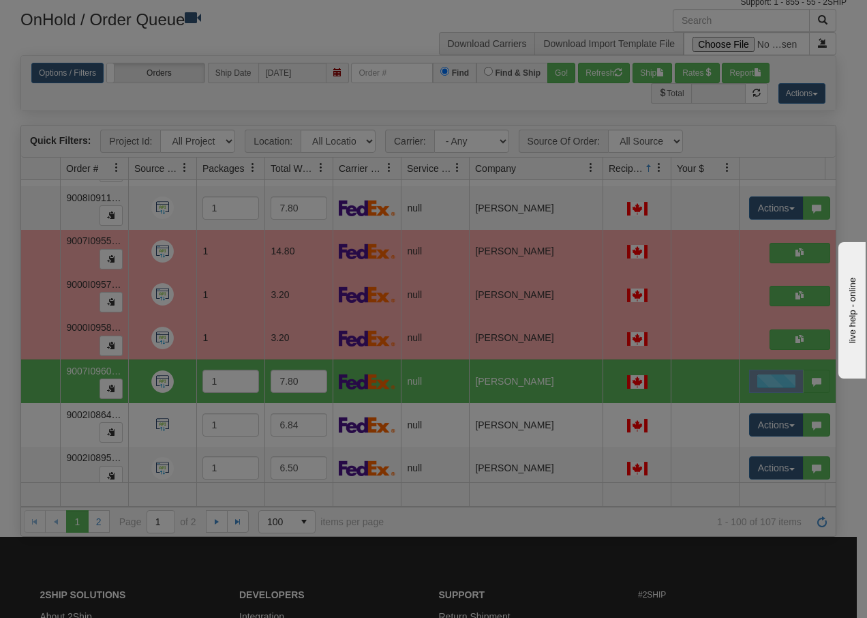
scroll to position [0, 0]
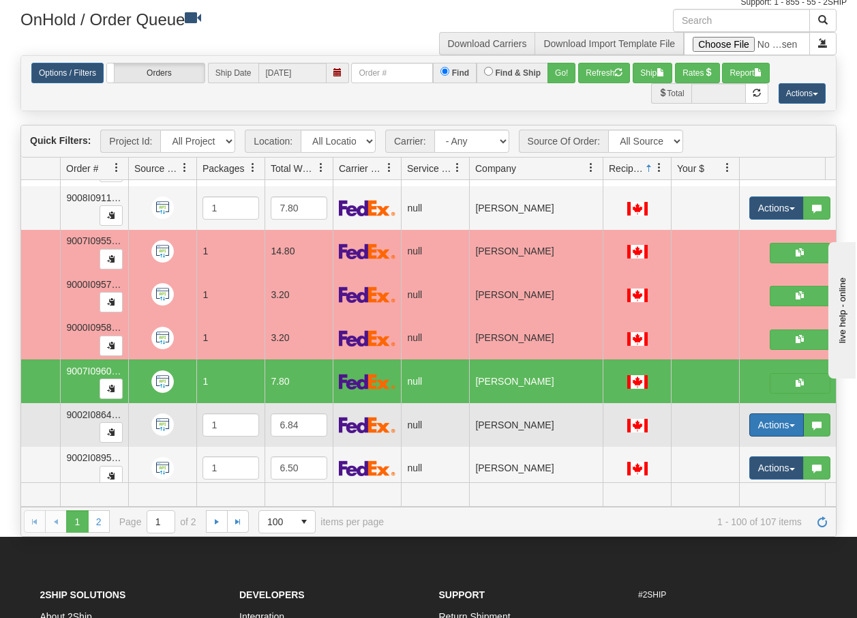
click at [794, 425] on span "button" at bounding box center [792, 425] width 5 height 3
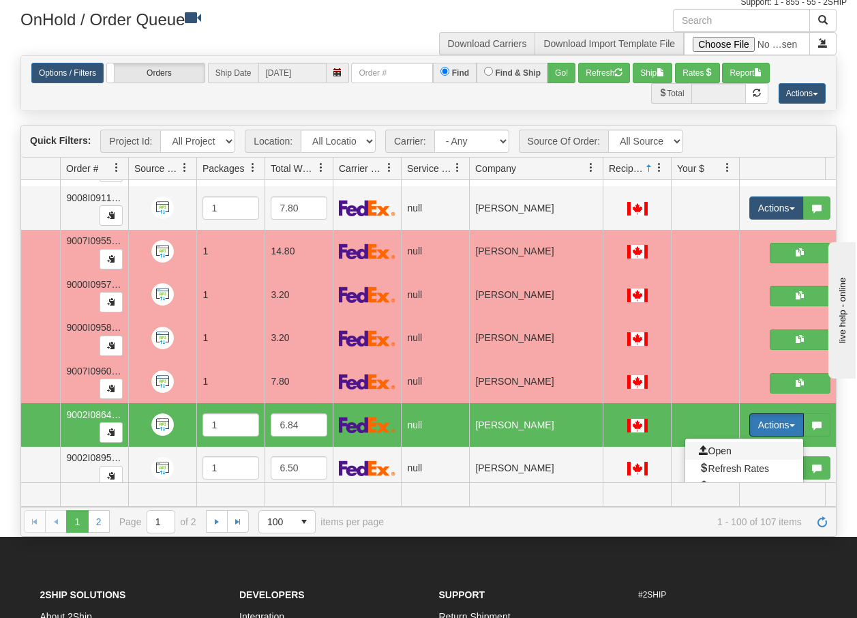
click at [719, 447] on span "Open" at bounding box center [715, 450] width 33 height 11
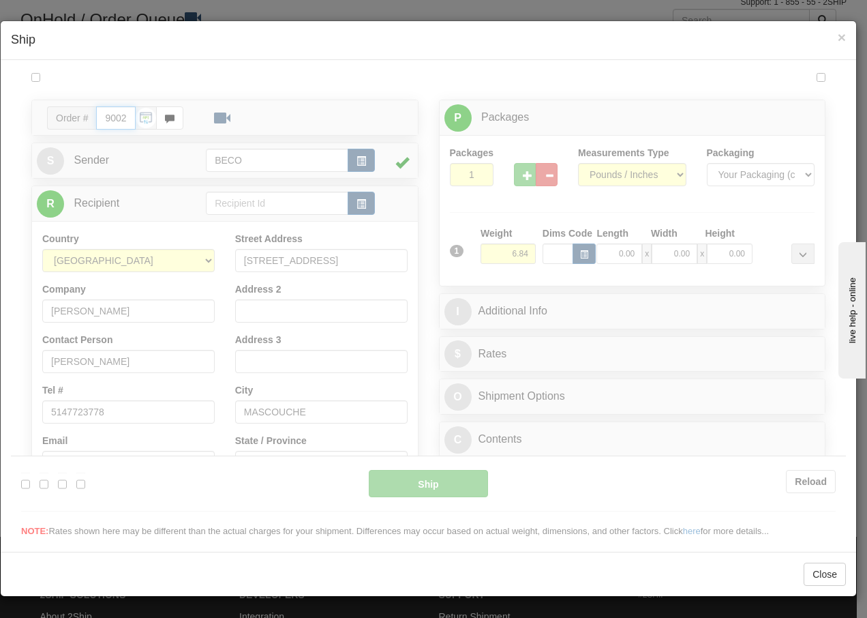
type input "15:31"
type input "16:00"
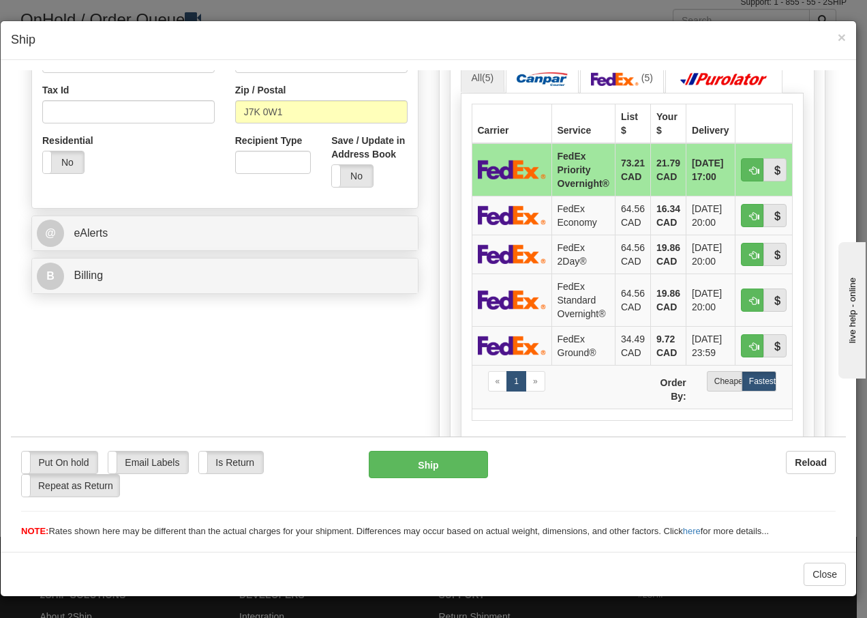
scroll to position [427, 0]
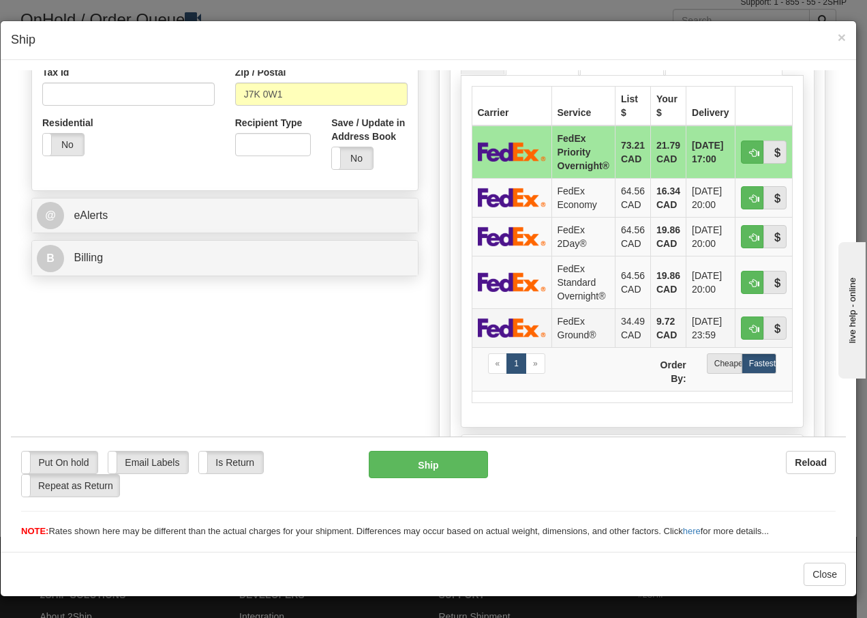
click at [573, 323] on td "FedEx Ground®" at bounding box center [583, 327] width 63 height 39
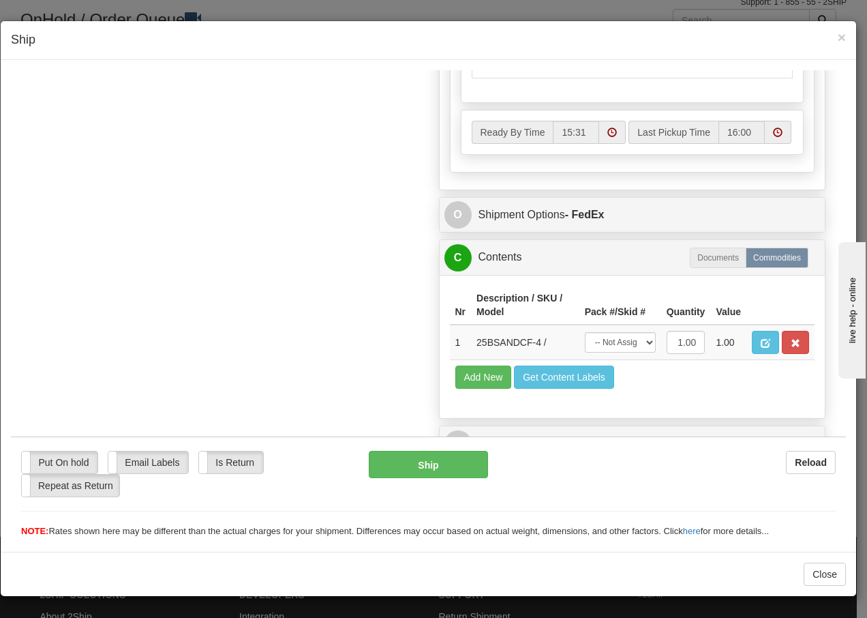
scroll to position [775, 0]
drag, startPoint x: 633, startPoint y: 344, endPoint x: 626, endPoint y: 354, distance: 12.3
click at [633, 344] on select "-- Not Assigned -- Package 1" at bounding box center [620, 341] width 71 height 20
select select "0"
click at [585, 331] on select "-- Not Assigned -- Package 1" at bounding box center [620, 341] width 71 height 20
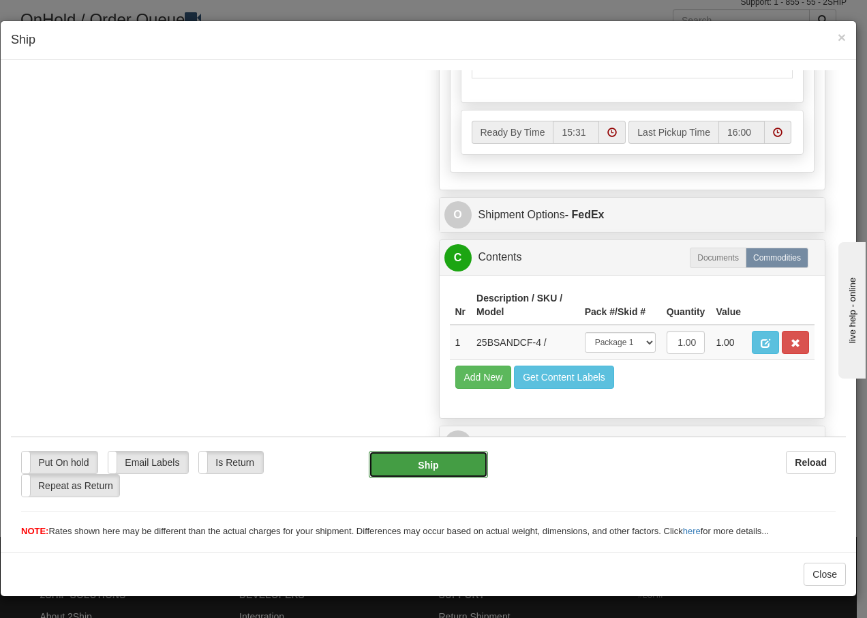
click at [430, 463] on button "Ship" at bounding box center [428, 463] width 119 height 27
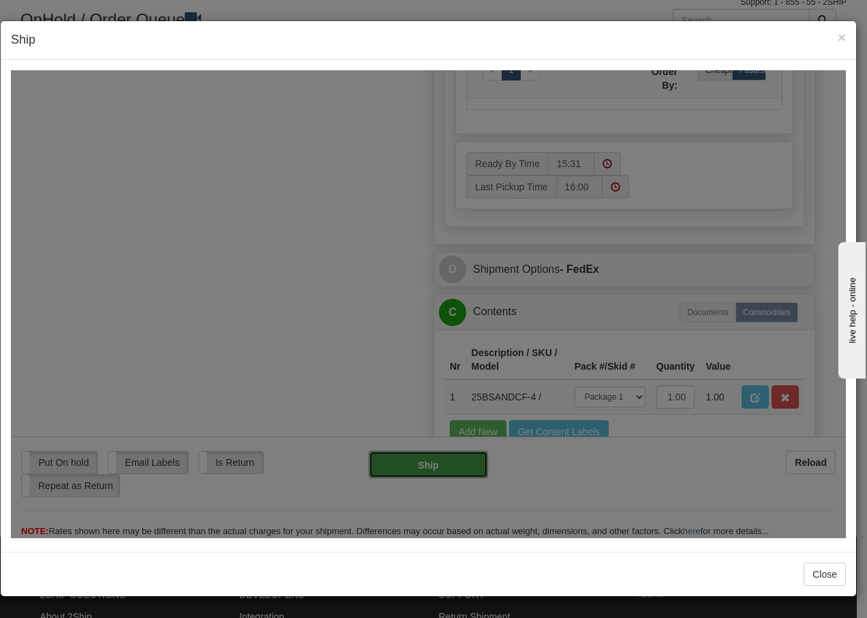
type input "92"
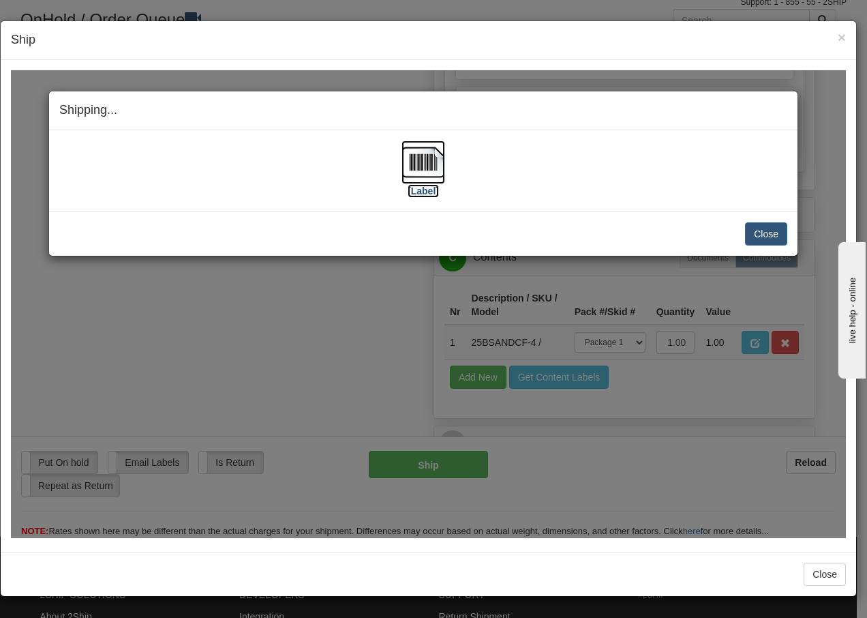
click at [423, 161] on img at bounding box center [424, 162] width 44 height 44
click at [764, 231] on button "Close" at bounding box center [766, 233] width 42 height 23
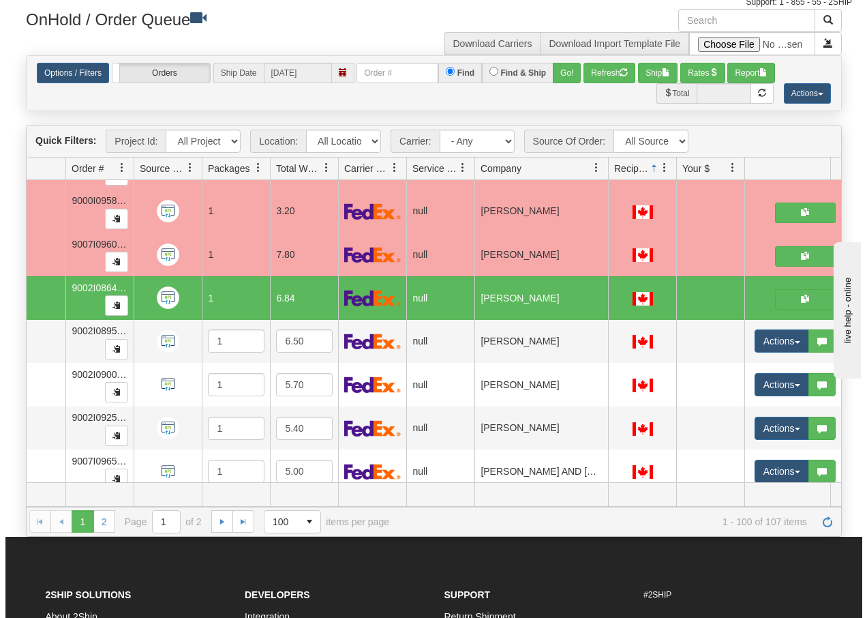
scroll to position [4044, 79]
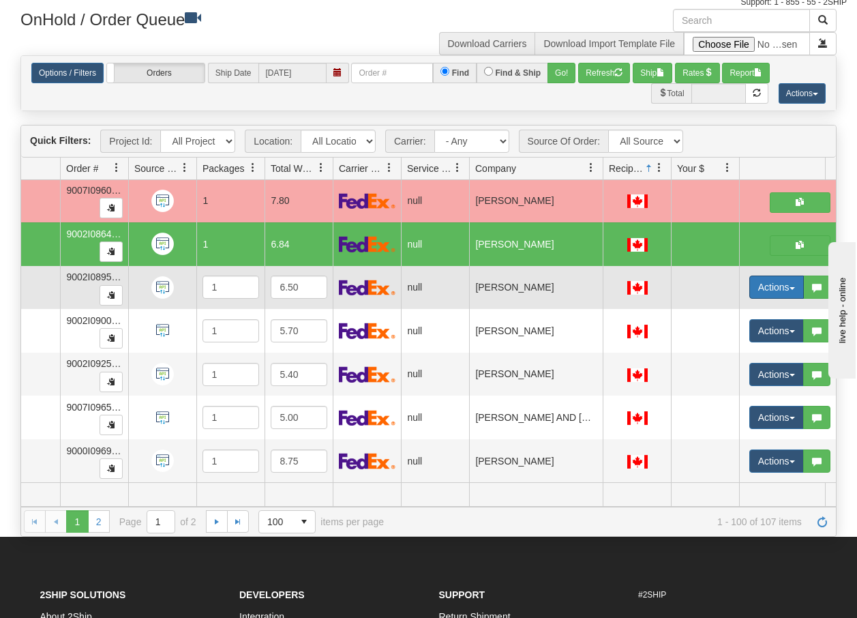
click at [791, 275] on button "Actions" at bounding box center [776, 286] width 55 height 23
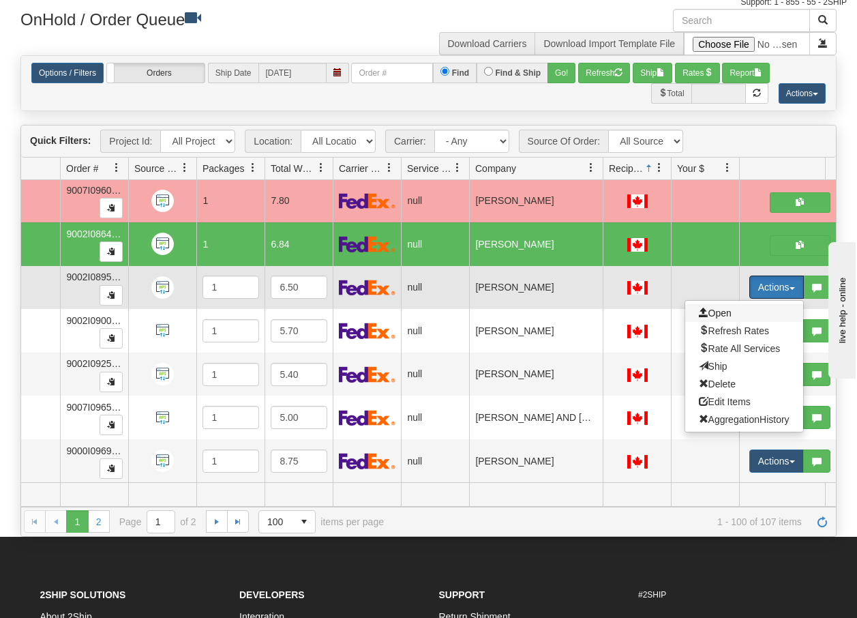
click at [721, 308] on span "Open" at bounding box center [715, 313] width 33 height 11
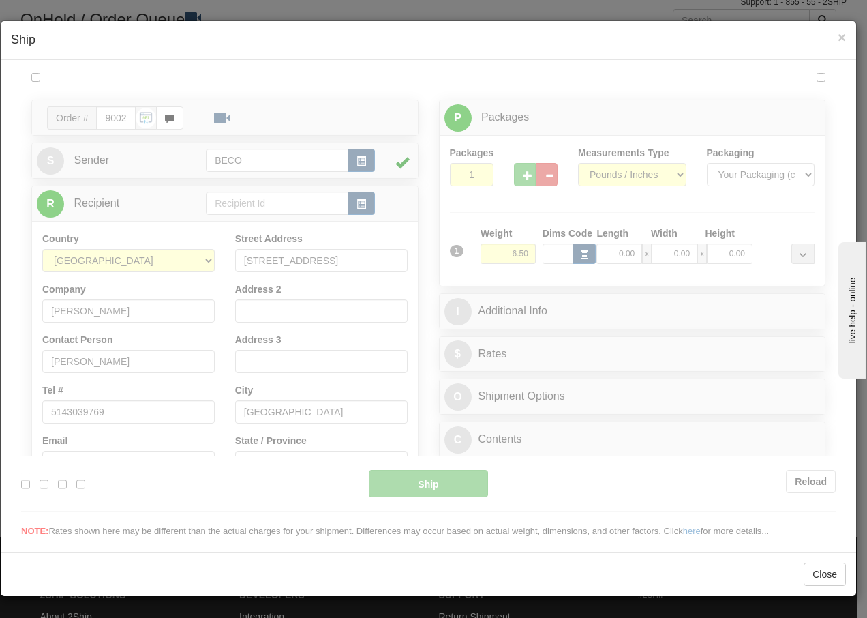
scroll to position [0, 0]
type input "15:32"
type input "16:00"
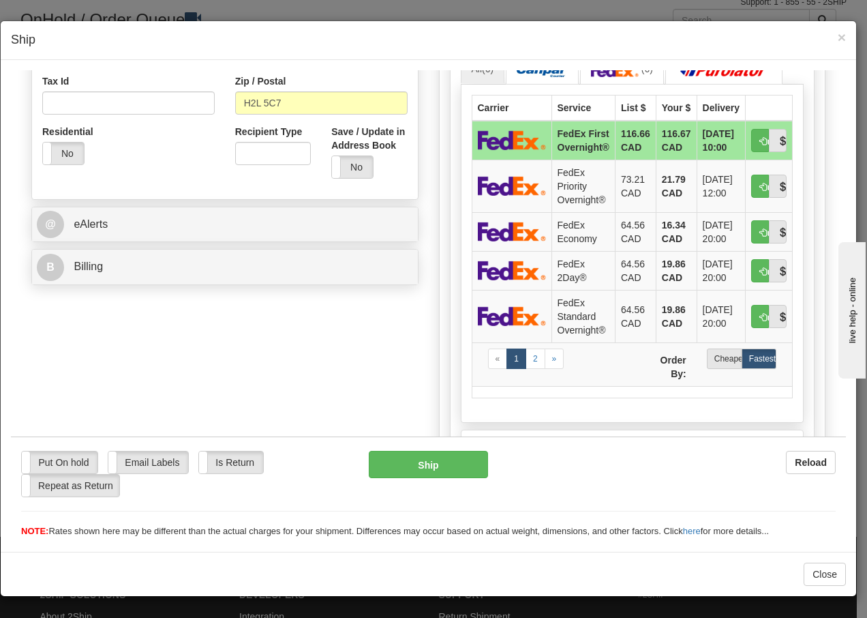
scroll to position [445, 0]
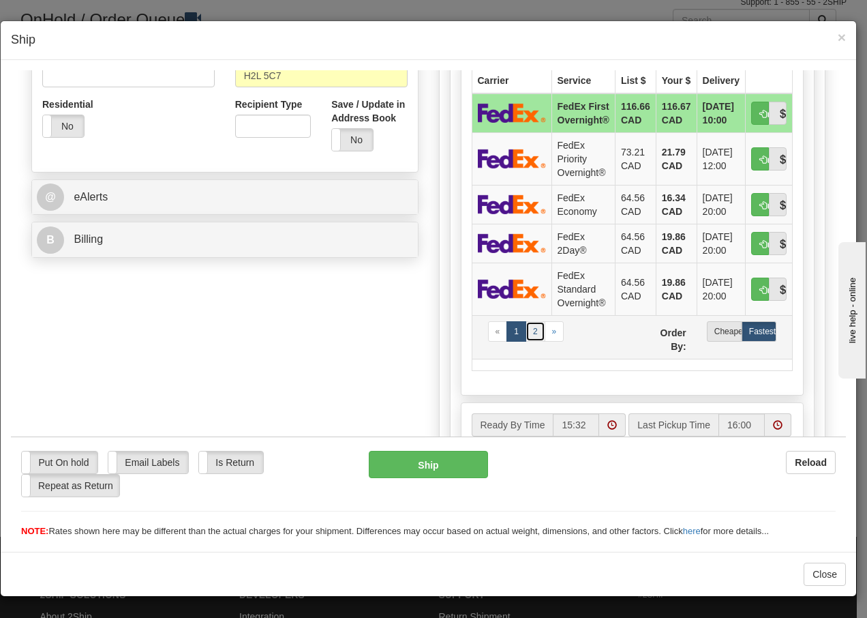
click at [532, 341] on link "2" at bounding box center [536, 330] width 20 height 20
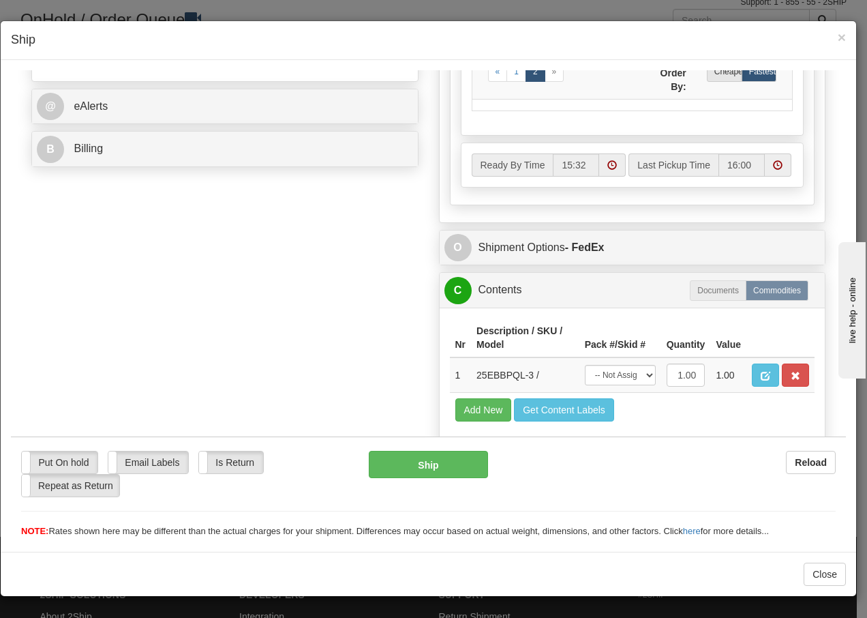
scroll to position [592, 0]
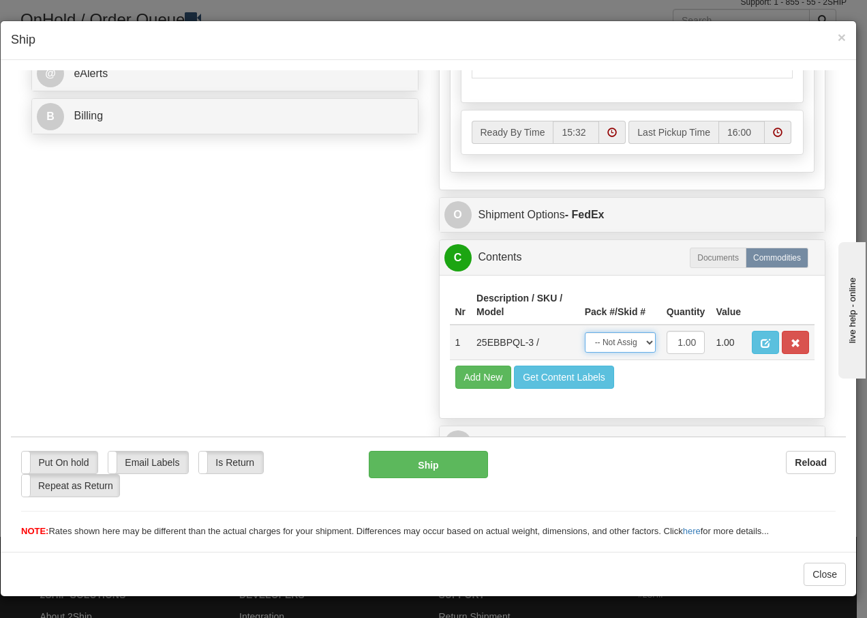
drag, startPoint x: 628, startPoint y: 345, endPoint x: 627, endPoint y: 355, distance: 9.6
click at [628, 345] on select "-- Not Assigned -- Package 1" at bounding box center [620, 341] width 71 height 20
select select "0"
click at [585, 331] on select "-- Not Assigned -- Package 1" at bounding box center [620, 341] width 71 height 20
click at [415, 467] on button "Ship" at bounding box center [428, 463] width 119 height 27
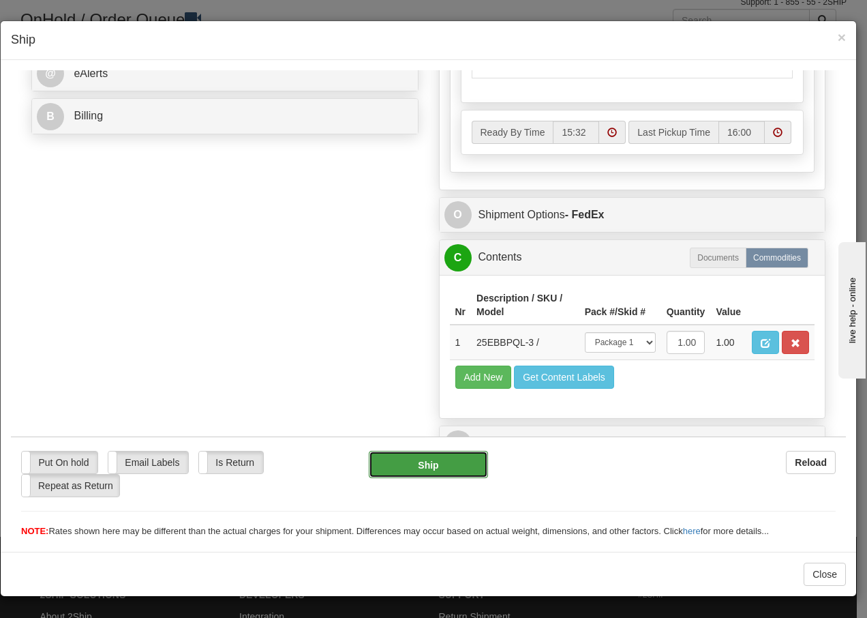
type input "92"
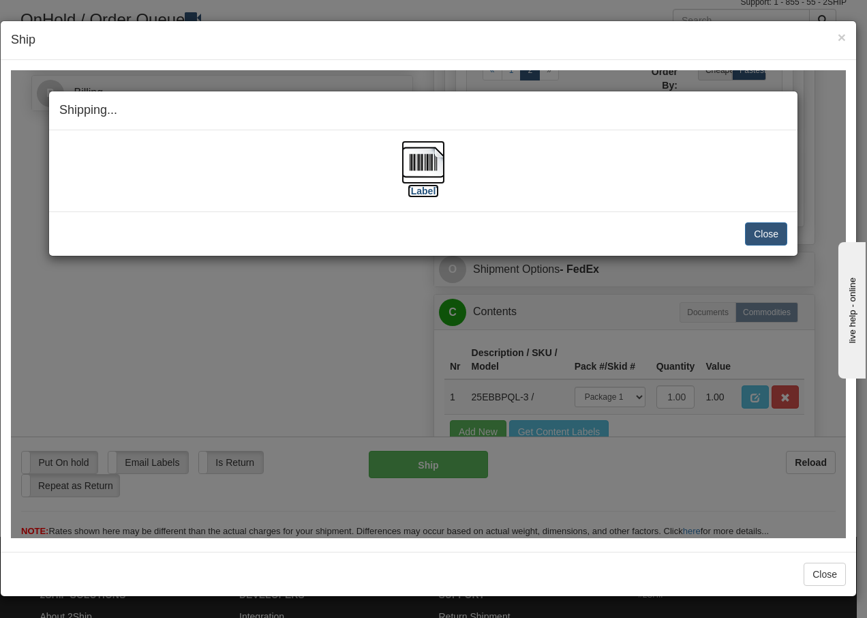
click at [425, 175] on img at bounding box center [424, 162] width 44 height 44
click at [751, 233] on button "Close" at bounding box center [766, 233] width 42 height 23
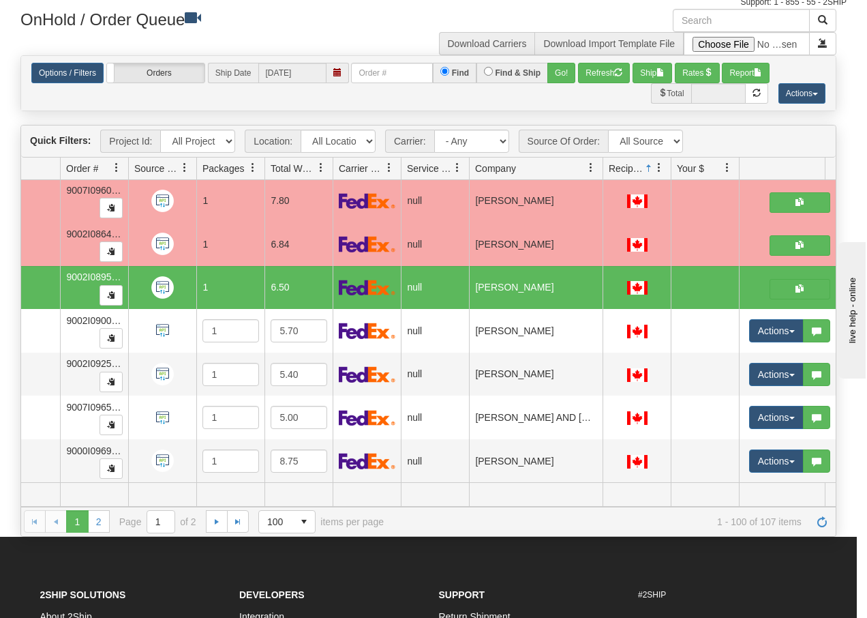
scroll to position [0, 0]
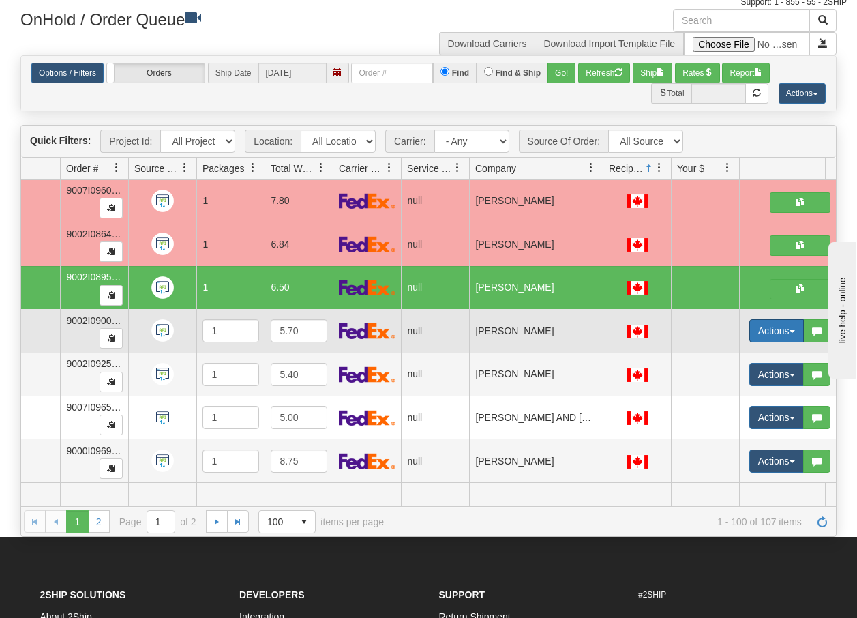
click at [796, 323] on button "Actions" at bounding box center [776, 330] width 55 height 23
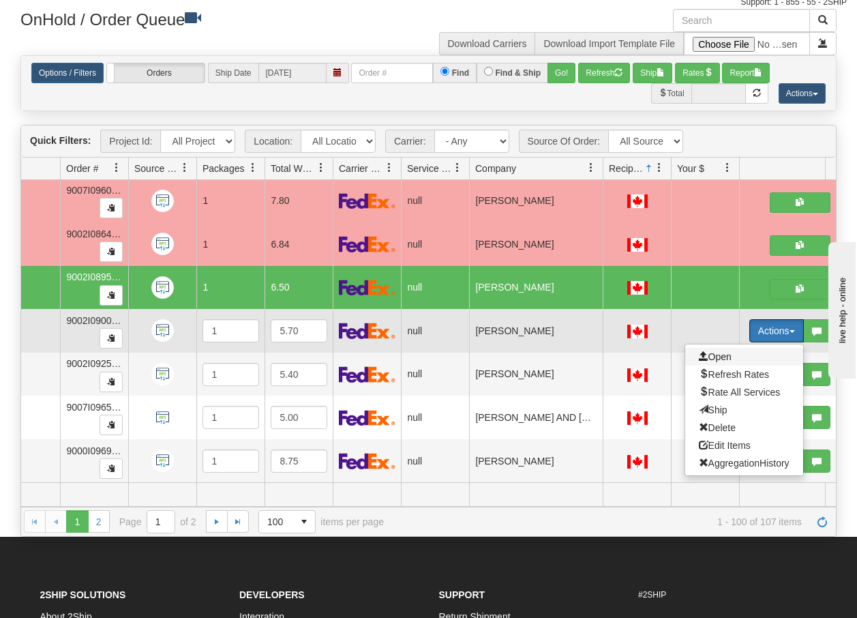
click at [726, 351] on span "Open" at bounding box center [715, 356] width 33 height 11
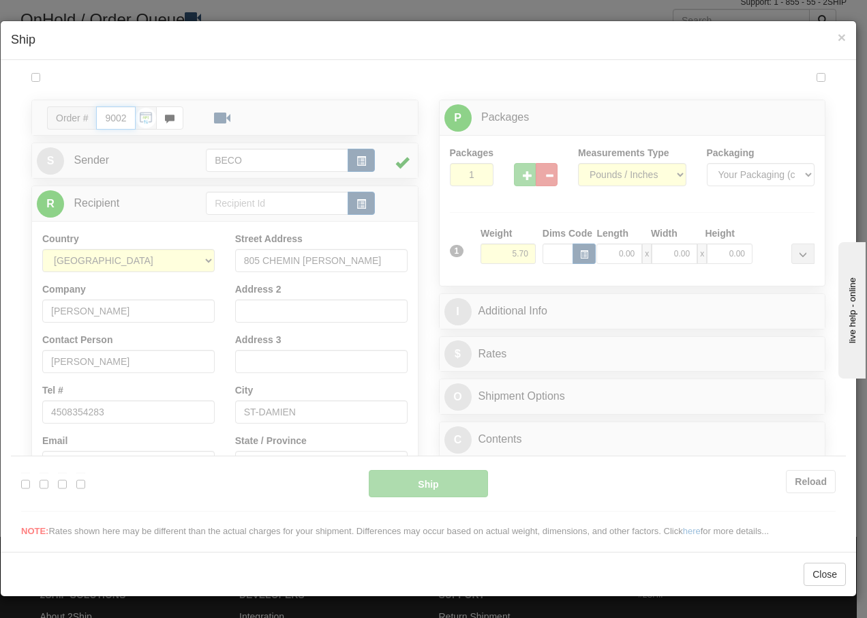
type input "15:32"
type input "16:00"
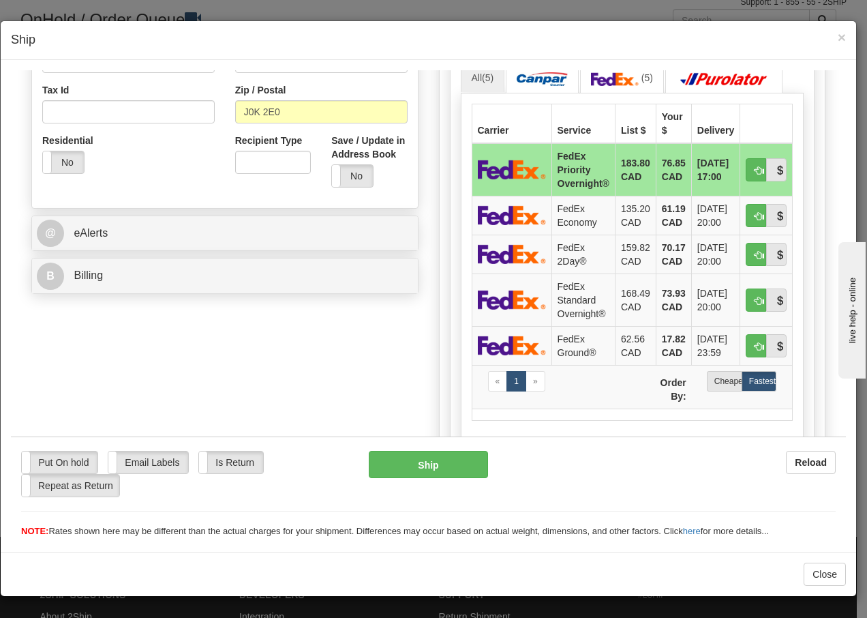
scroll to position [436, 0]
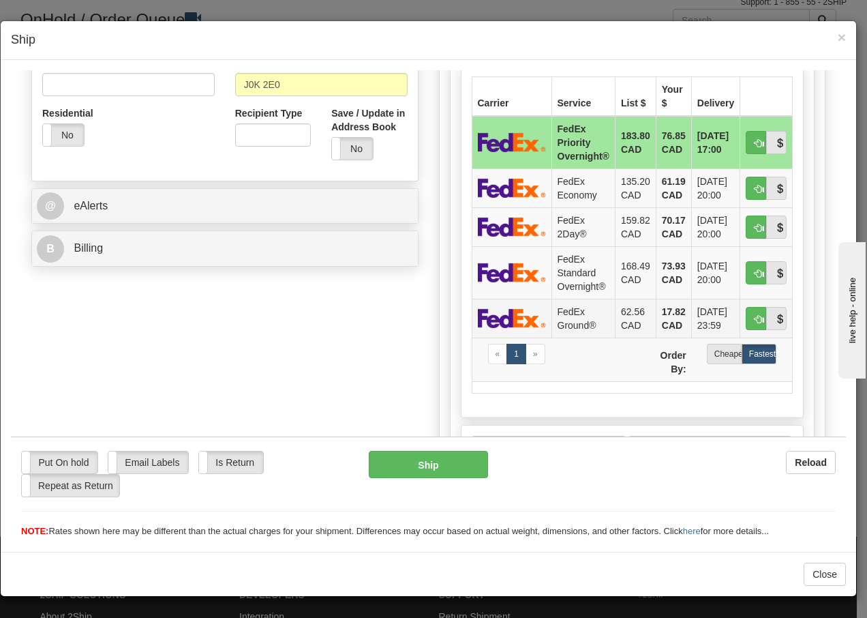
click at [579, 323] on td "FedEx Ground®" at bounding box center [583, 317] width 63 height 39
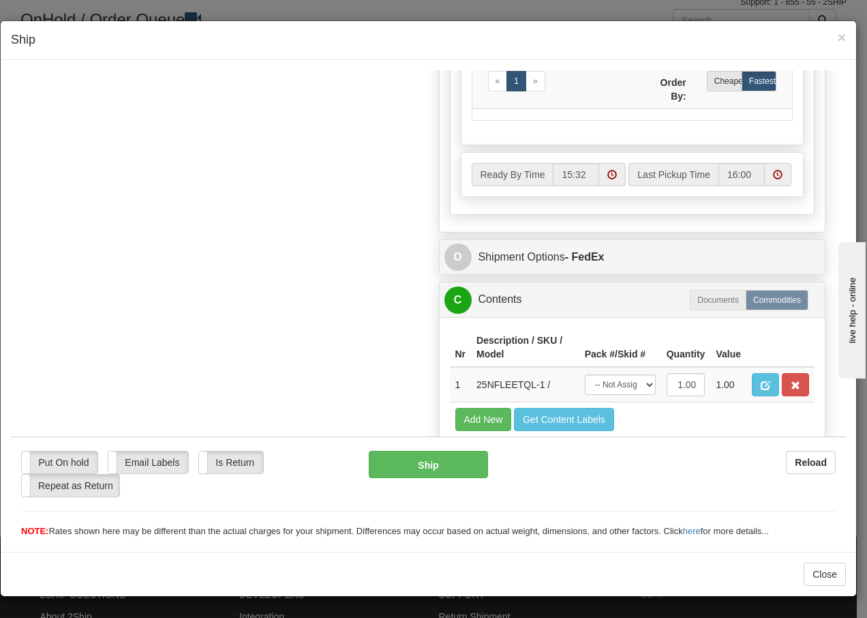
scroll to position [775, 0]
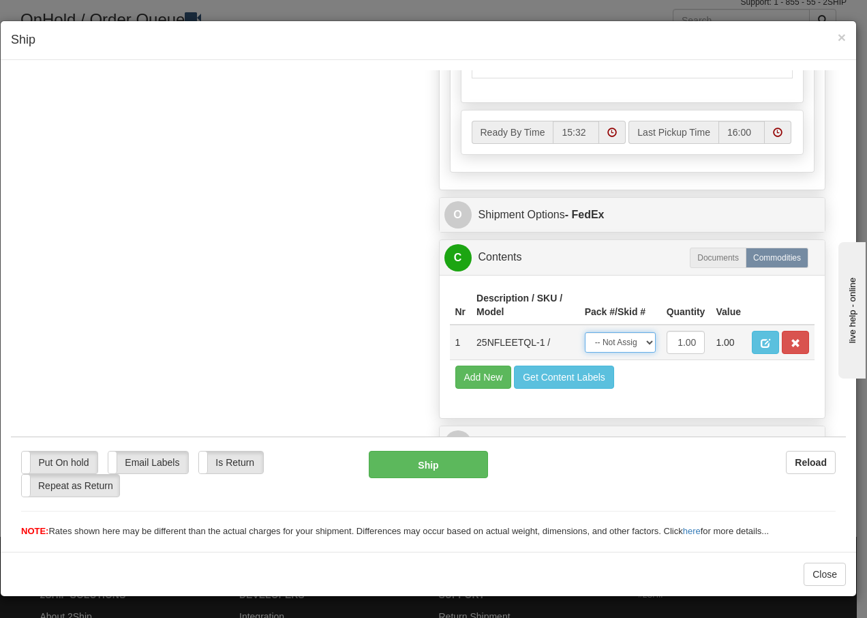
drag, startPoint x: 627, startPoint y: 346, endPoint x: 624, endPoint y: 355, distance: 8.9
click at [627, 346] on select "-- Not Assigned -- Package 1" at bounding box center [620, 341] width 71 height 20
select select "0"
click at [585, 331] on select "-- Not Assigned -- Package 1" at bounding box center [620, 341] width 71 height 20
click at [393, 467] on button "Ship" at bounding box center [428, 463] width 119 height 27
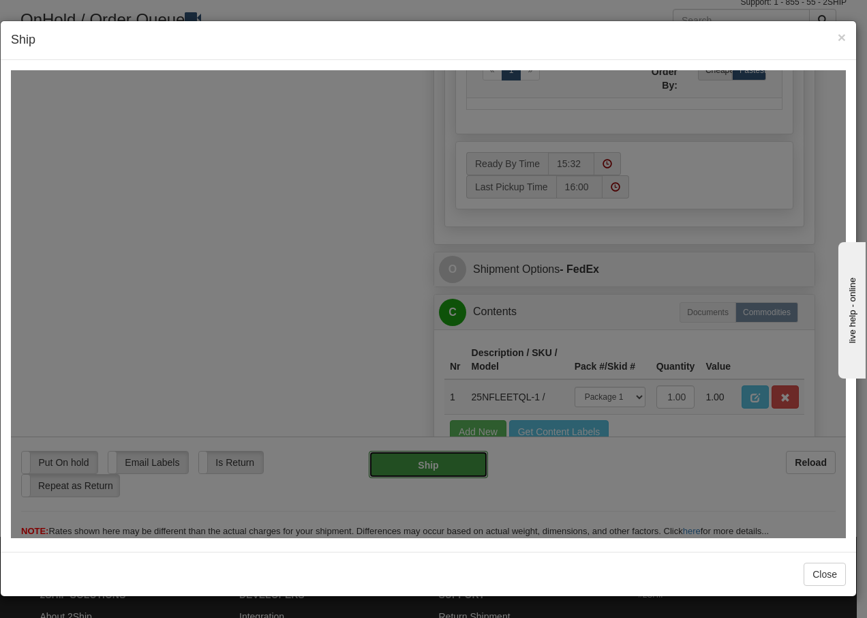
type input "92"
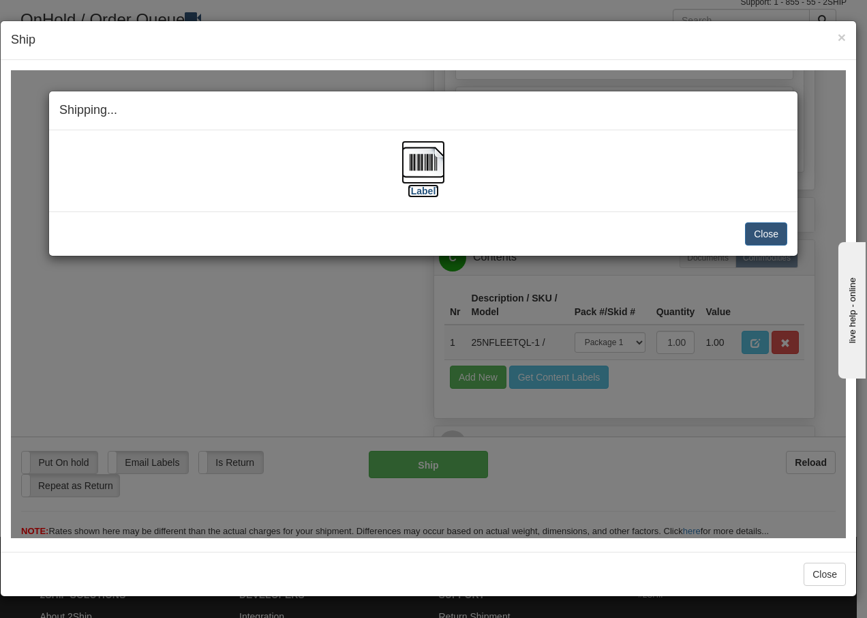
click at [426, 164] on img at bounding box center [424, 162] width 44 height 44
click at [770, 232] on button "Close" at bounding box center [766, 233] width 42 height 23
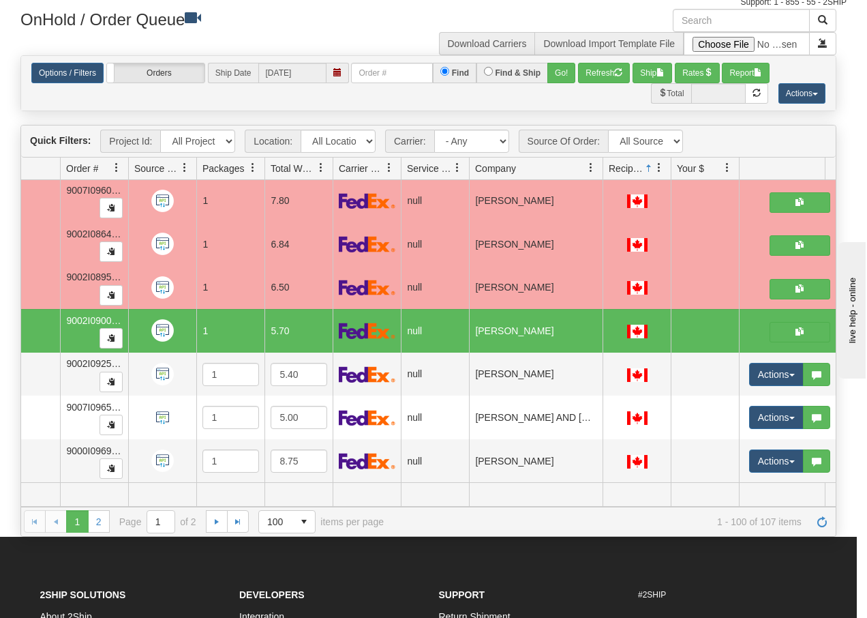
scroll to position [0, 0]
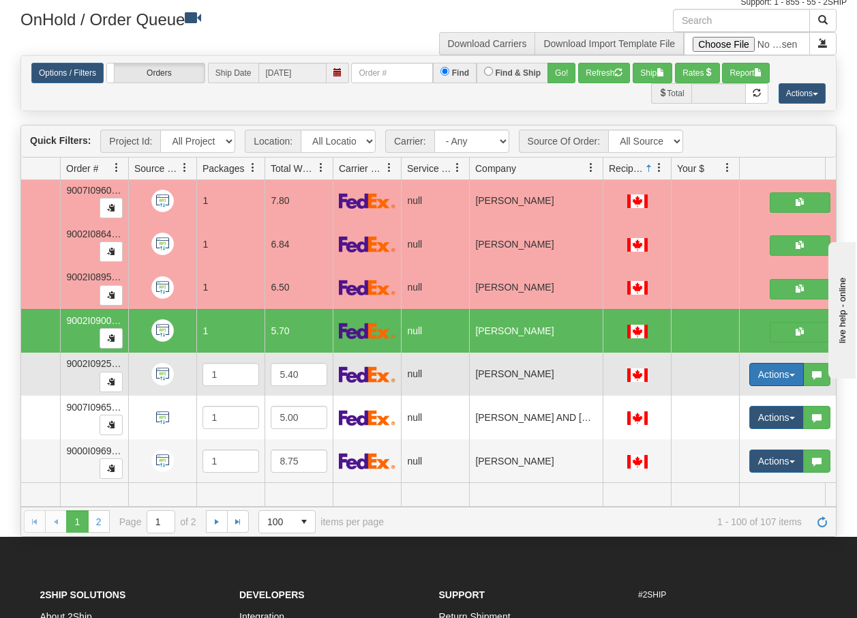
click at [792, 367] on button "Actions" at bounding box center [776, 374] width 55 height 23
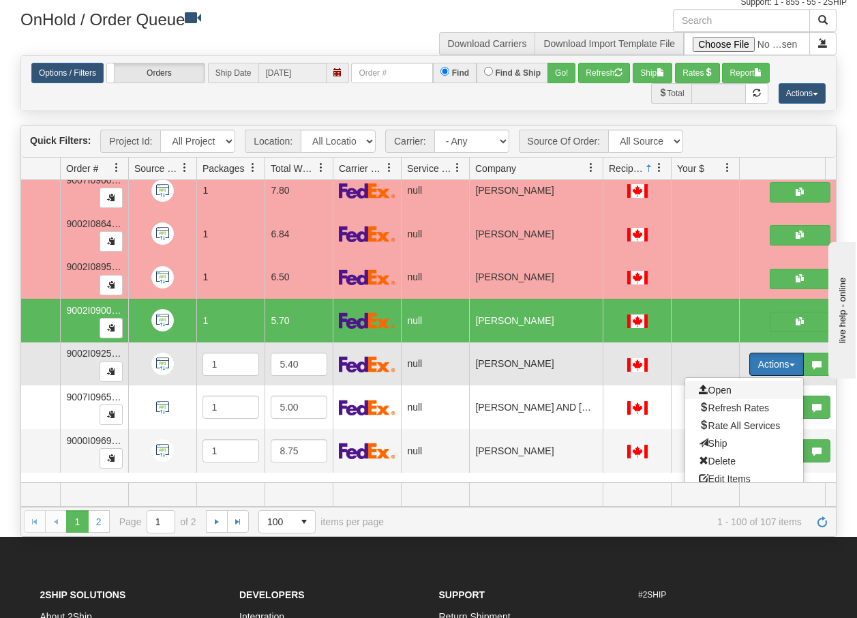
click at [719, 386] on span "Open" at bounding box center [715, 390] width 33 height 11
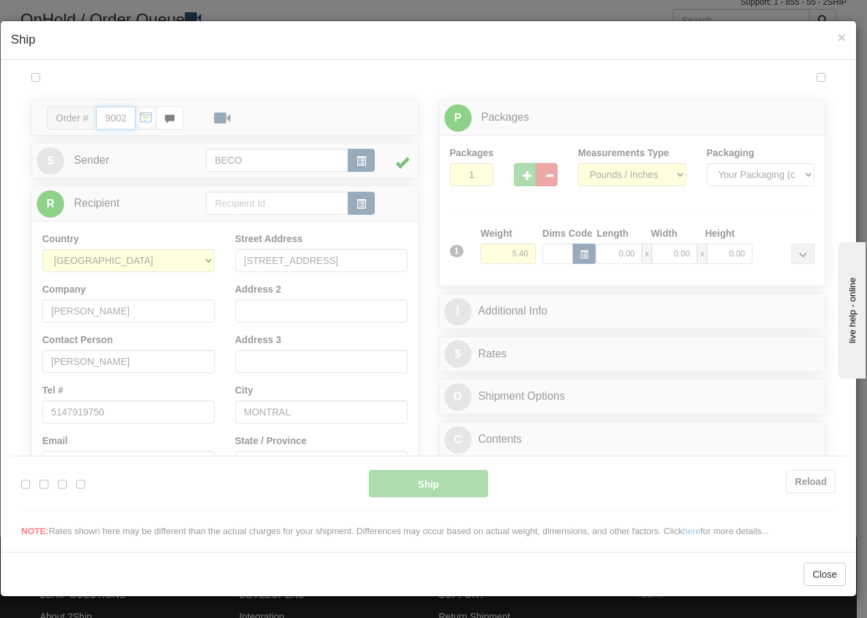
type input "15:33"
type input "16:00"
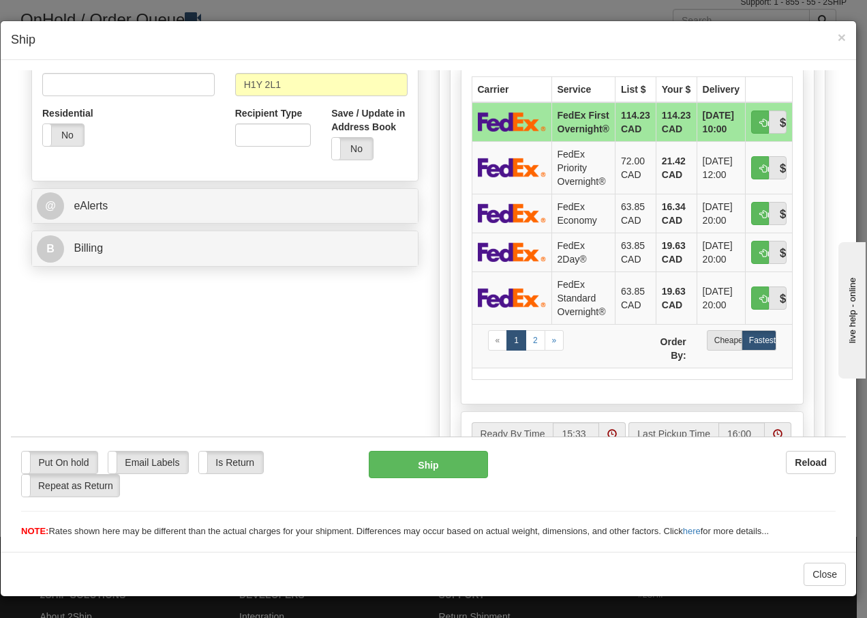
scroll to position [454, 0]
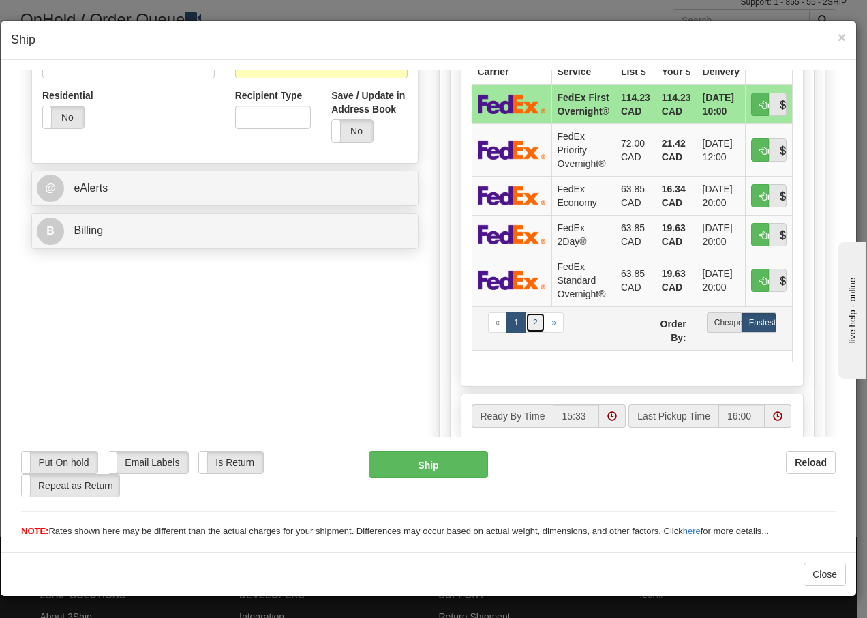
click at [528, 332] on link "2" at bounding box center [536, 322] width 20 height 20
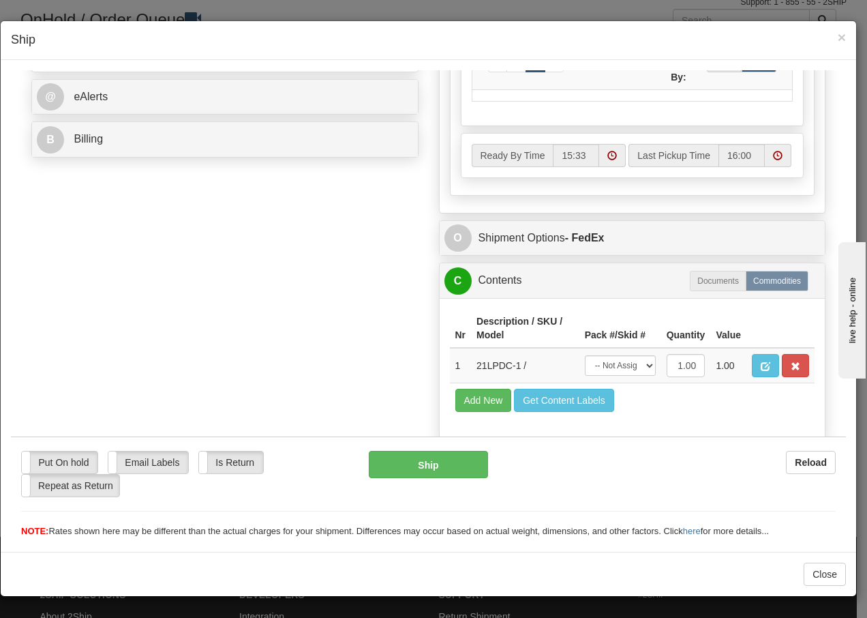
scroll to position [592, 0]
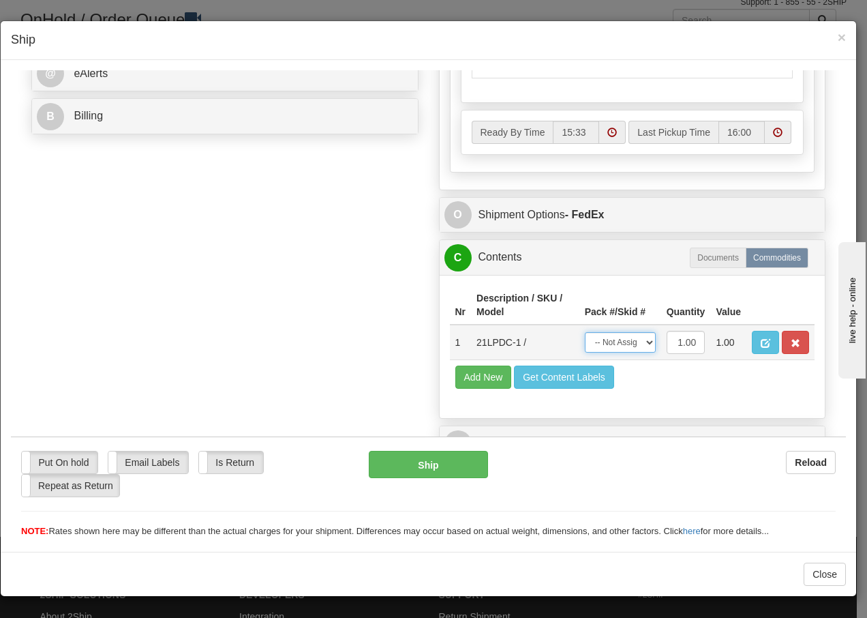
drag, startPoint x: 630, startPoint y: 341, endPoint x: 627, endPoint y: 353, distance: 12.1
click at [630, 341] on select "-- Not Assigned -- Package 1" at bounding box center [620, 341] width 71 height 20
select select "0"
click at [585, 331] on select "-- Not Assigned -- Package 1" at bounding box center [620, 341] width 71 height 20
click at [422, 460] on button "Ship" at bounding box center [428, 463] width 119 height 27
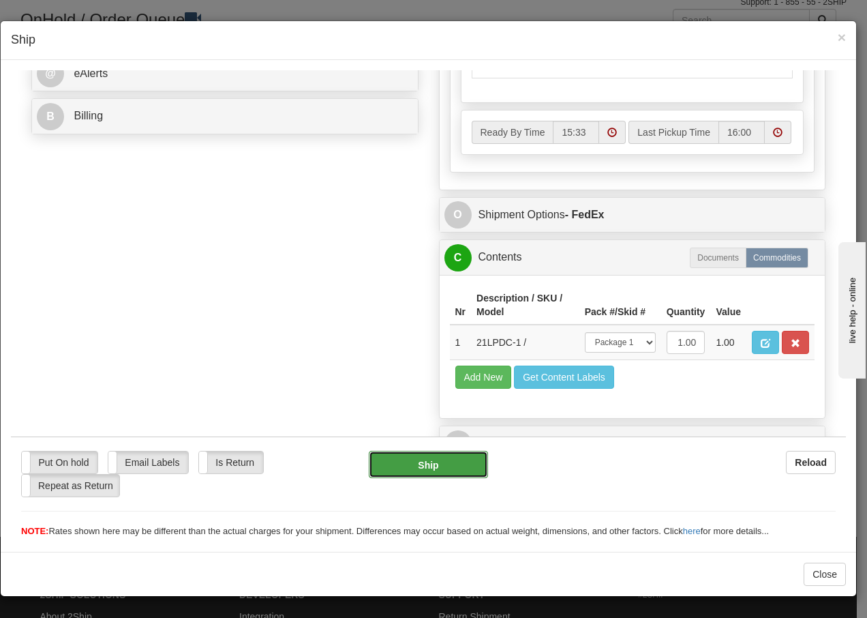
type input "92"
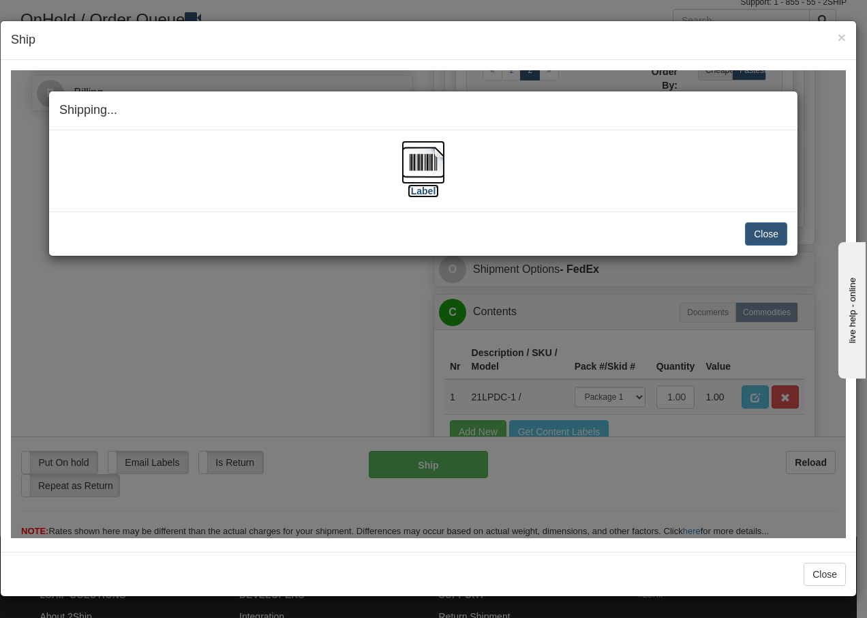
click at [434, 170] on img at bounding box center [424, 162] width 44 height 44
click at [761, 238] on button "Close" at bounding box center [766, 233] width 42 height 23
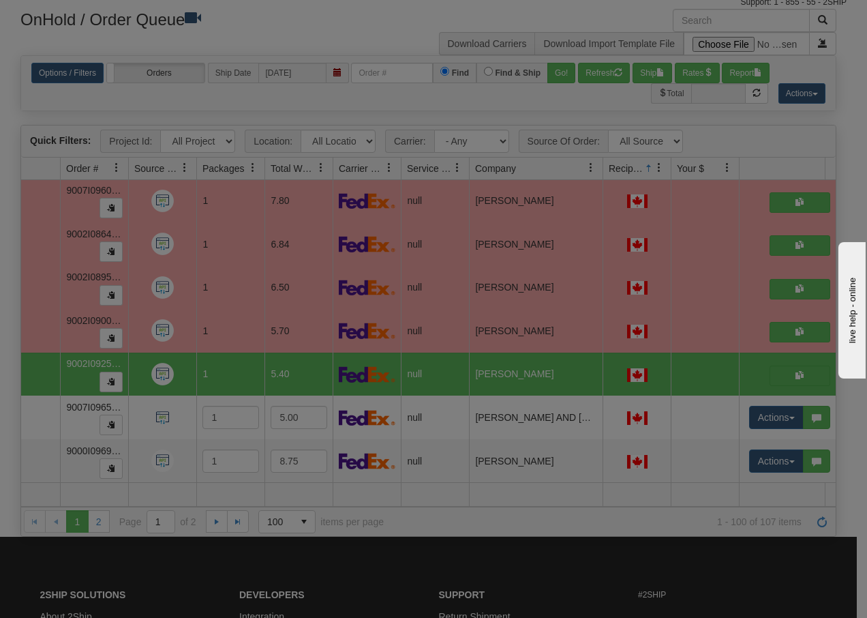
scroll to position [0, 0]
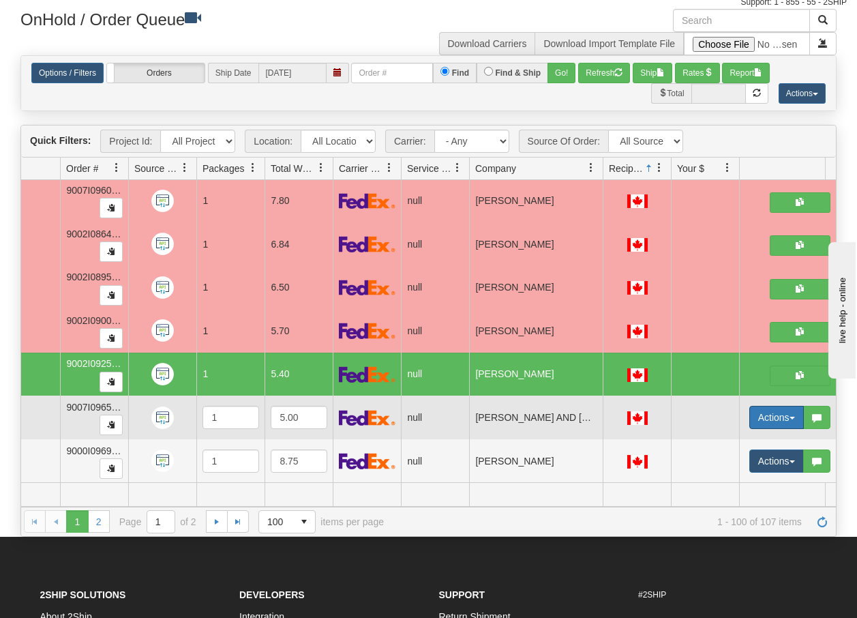
click at [793, 417] on span "button" at bounding box center [792, 418] width 5 height 3
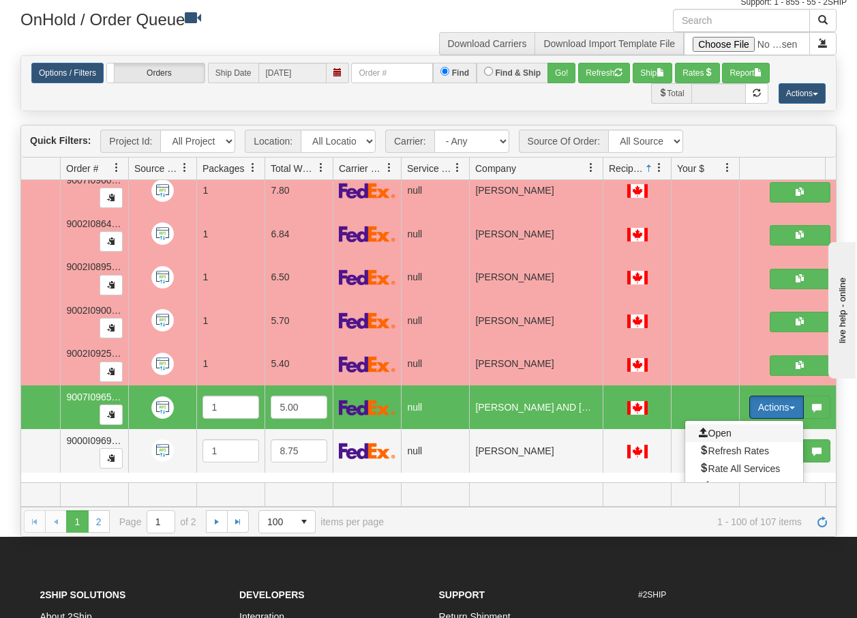
click at [716, 434] on span "Open" at bounding box center [715, 433] width 33 height 11
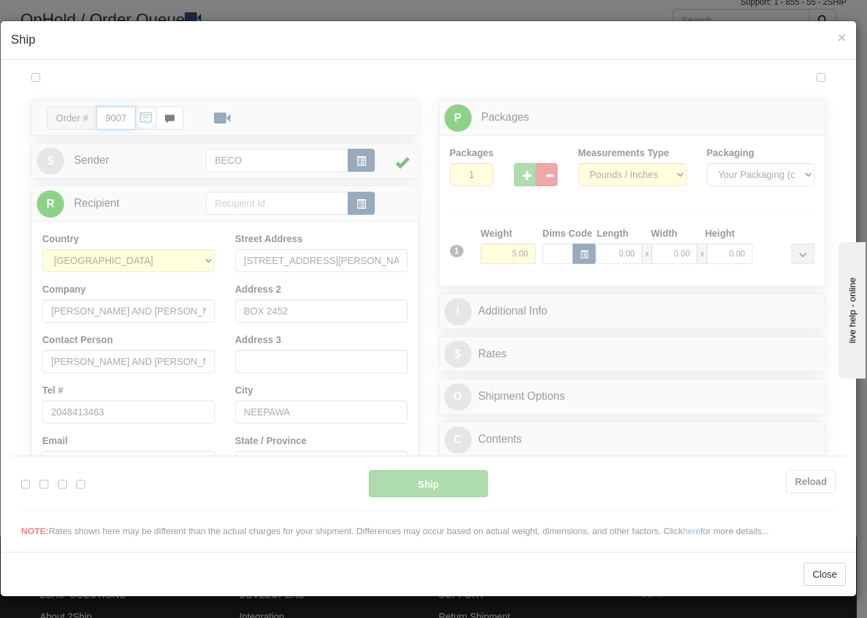
type input "15:34"
type input "16:00"
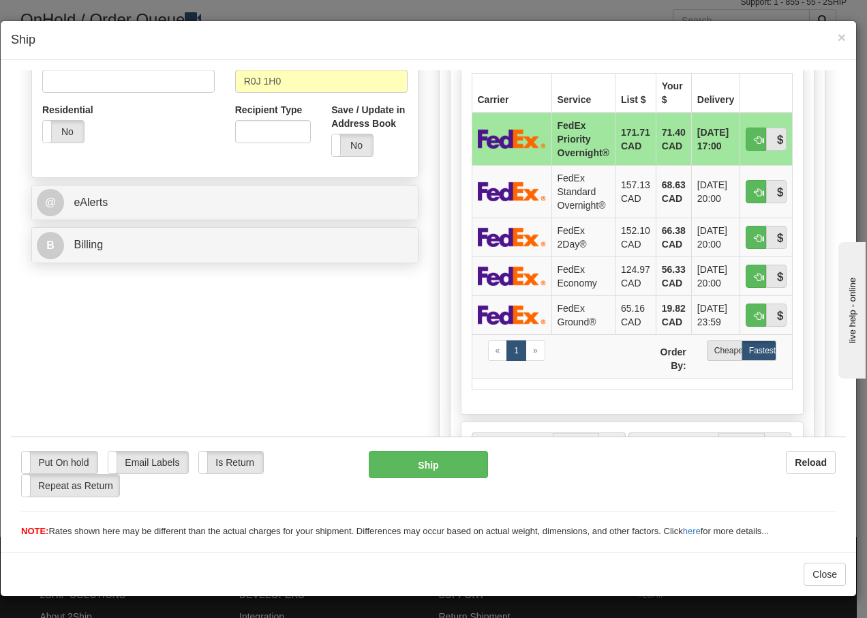
scroll to position [445, 0]
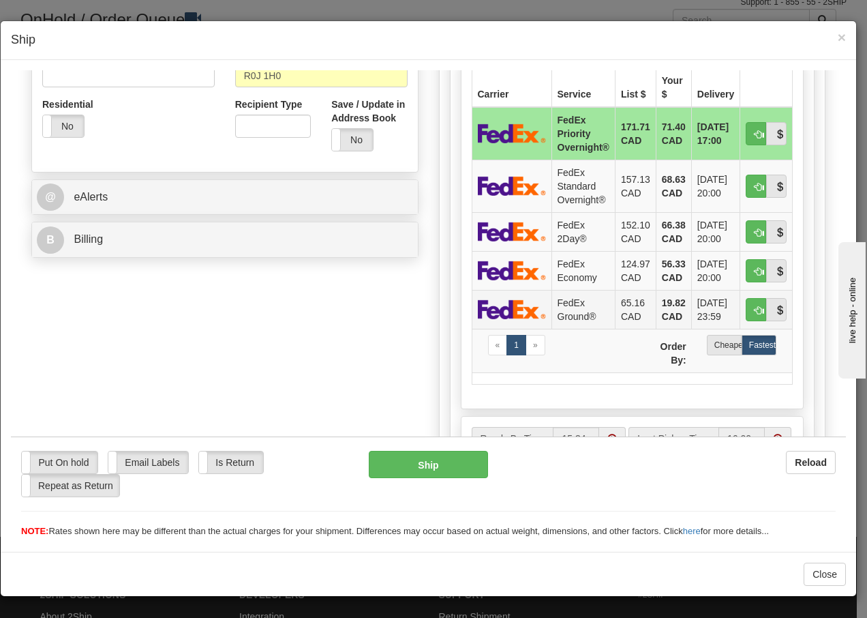
click at [563, 308] on td "FedEx Ground®" at bounding box center [583, 308] width 63 height 39
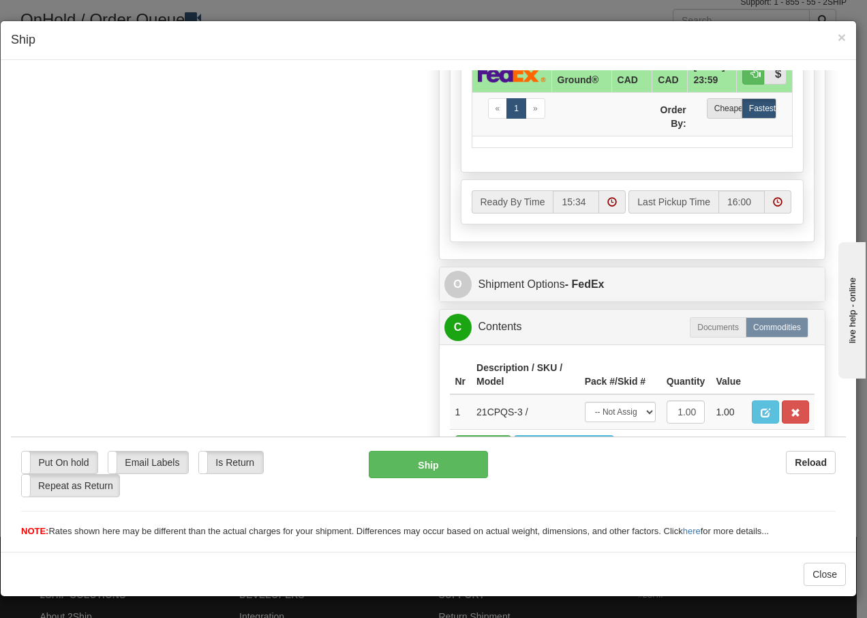
scroll to position [775, 0]
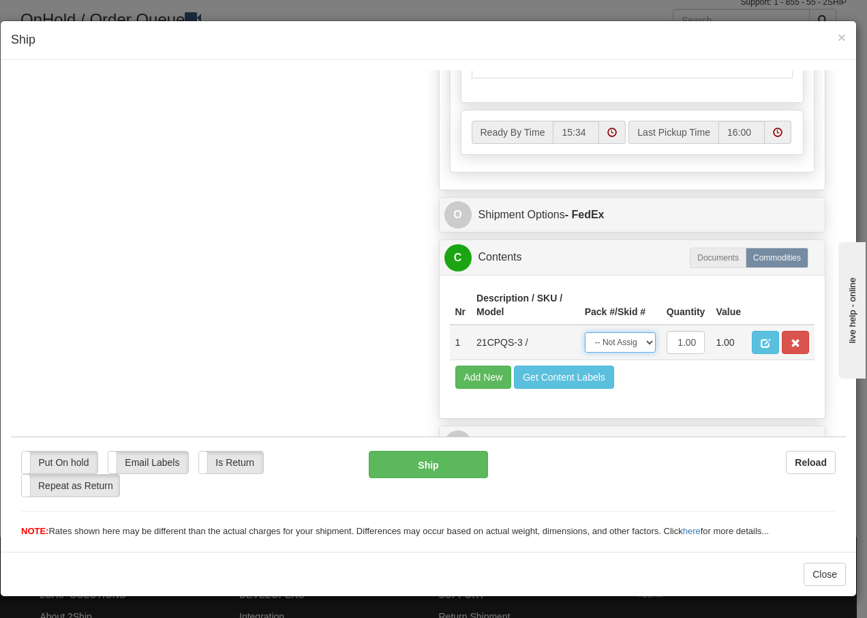
drag, startPoint x: 635, startPoint y: 344, endPoint x: 630, endPoint y: 355, distance: 11.9
click at [635, 344] on select "-- Not Assigned -- Package 1" at bounding box center [620, 341] width 71 height 20
select select "0"
click at [585, 331] on select "-- Not Assigned -- Package 1" at bounding box center [620, 341] width 71 height 20
click at [436, 467] on button "Ship" at bounding box center [428, 463] width 119 height 27
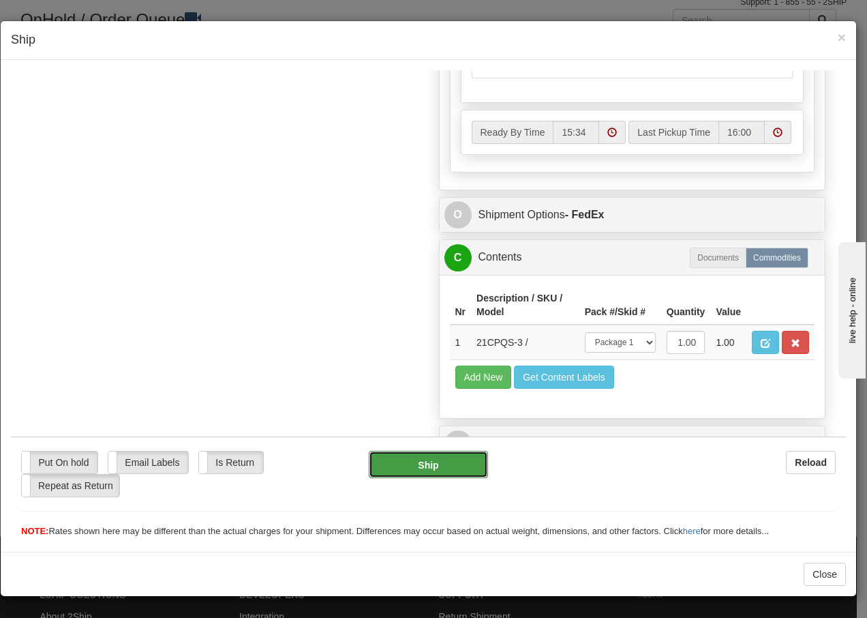
type input "92"
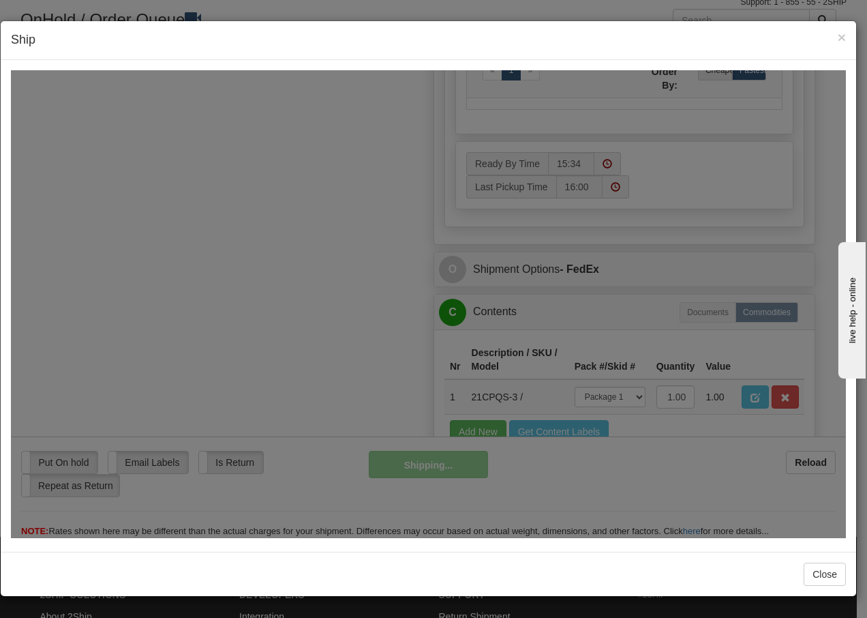
scroll to position [829, 0]
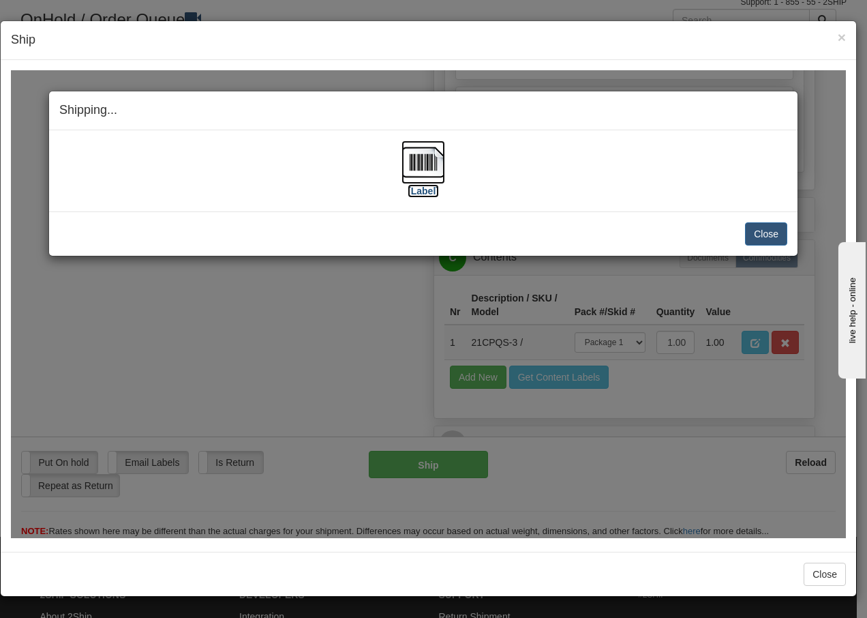
click at [416, 168] on img at bounding box center [424, 162] width 44 height 44
click at [763, 236] on button "Close" at bounding box center [766, 233] width 42 height 23
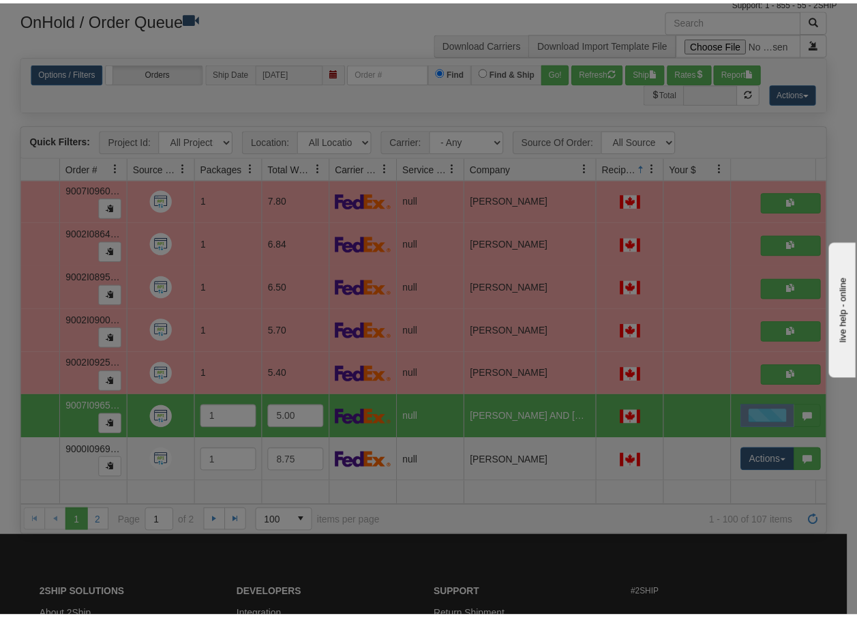
scroll to position [0, 0]
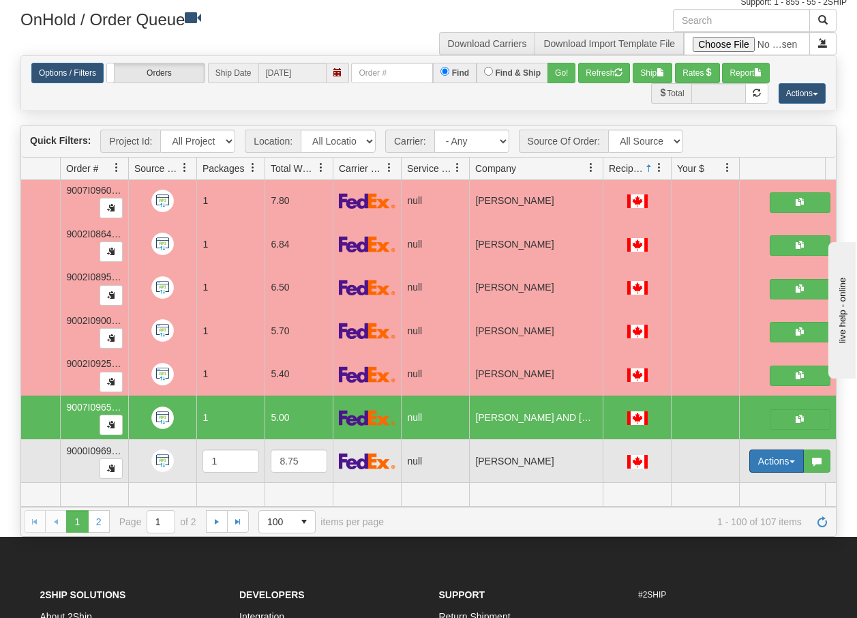
click at [790, 453] on button "Actions" at bounding box center [776, 460] width 55 height 23
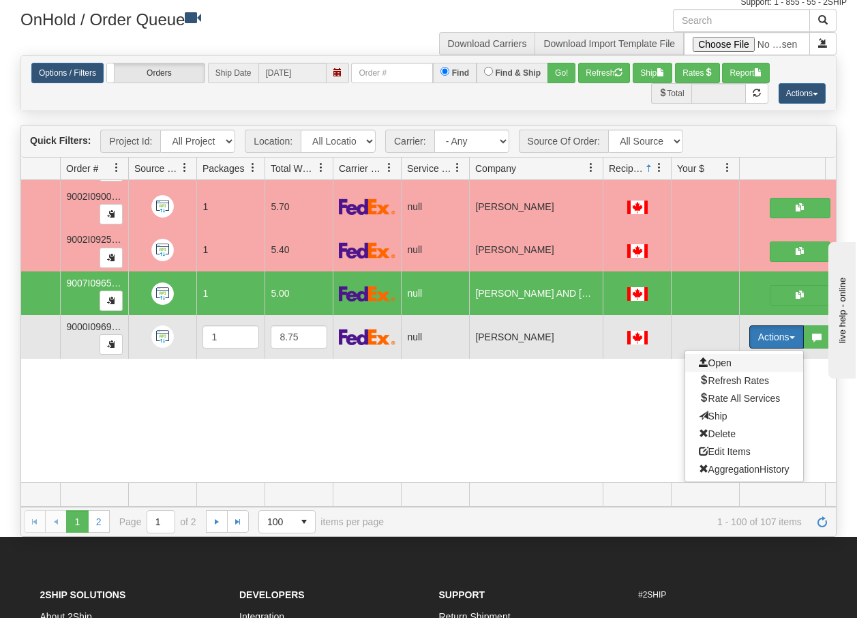
click at [717, 357] on span "Open" at bounding box center [715, 362] width 33 height 11
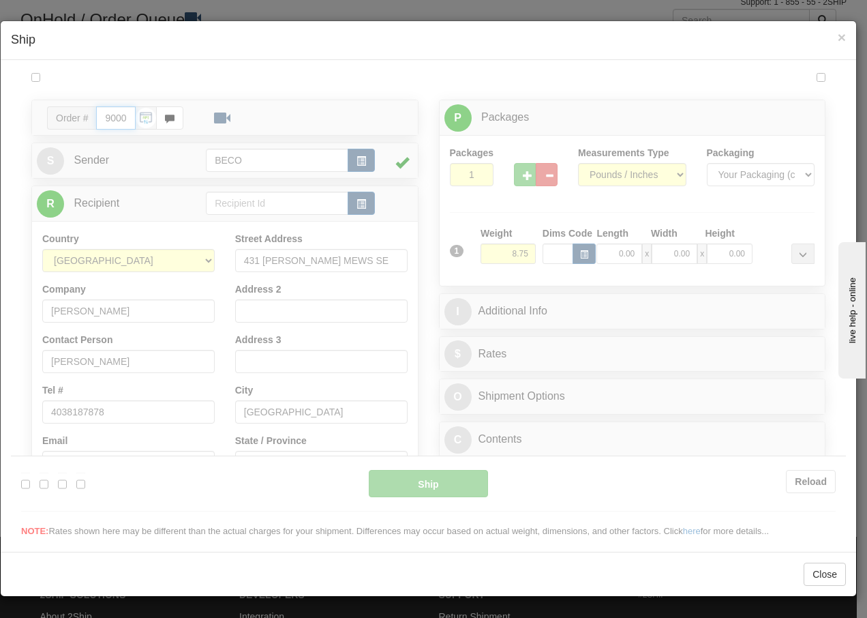
type input "15:34"
type input "16:00"
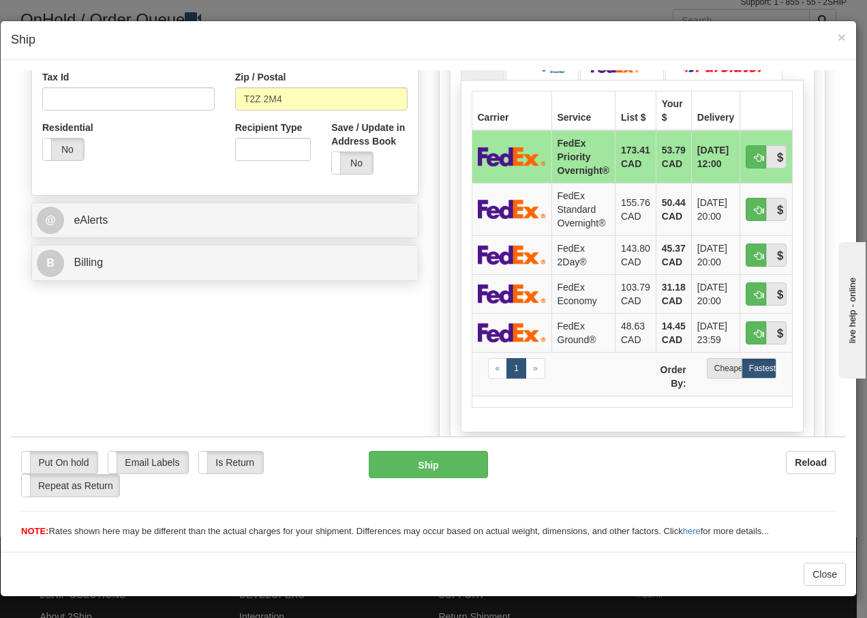
scroll to position [428, 0]
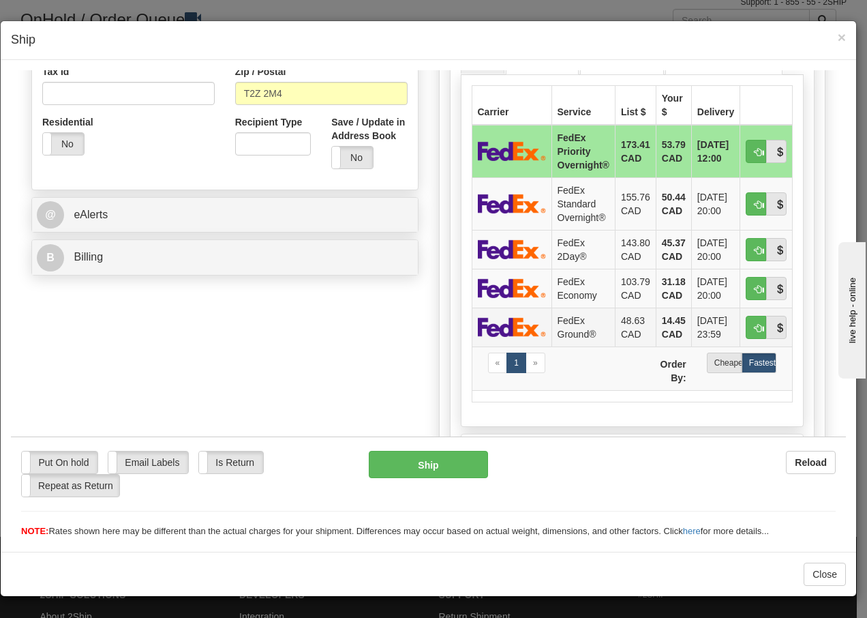
click at [563, 320] on td "FedEx Ground®" at bounding box center [583, 326] width 63 height 39
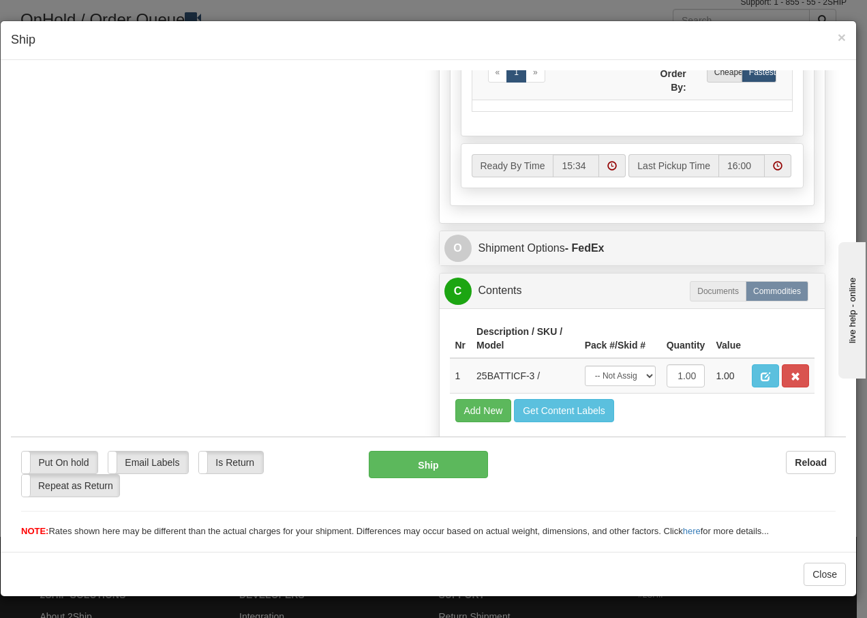
scroll to position [775, 0]
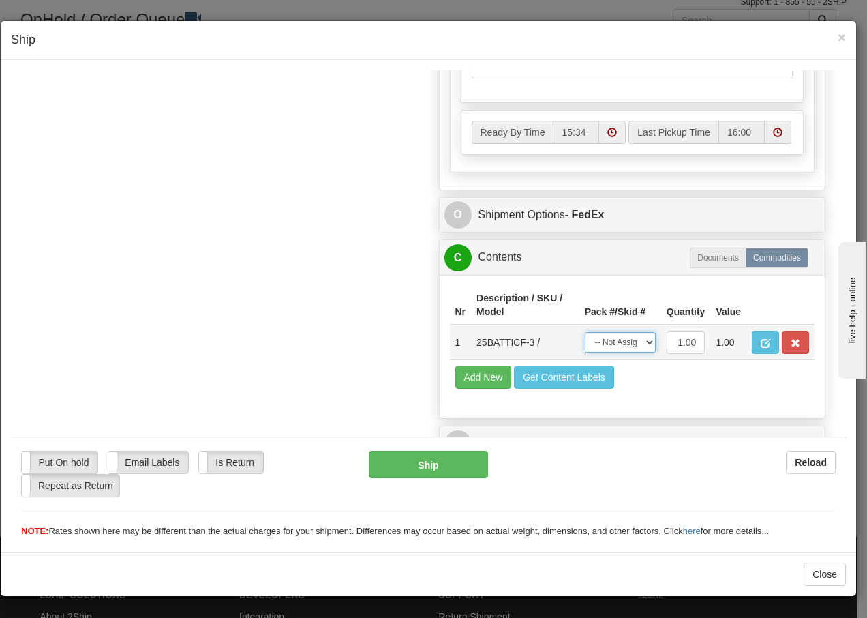
click at [632, 346] on select "-- Not Assigned -- Package 1" at bounding box center [620, 341] width 71 height 20
select select "0"
click at [585, 331] on select "-- Not Assigned -- Package 1" at bounding box center [620, 341] width 71 height 20
click at [420, 462] on button "Ship" at bounding box center [428, 463] width 119 height 27
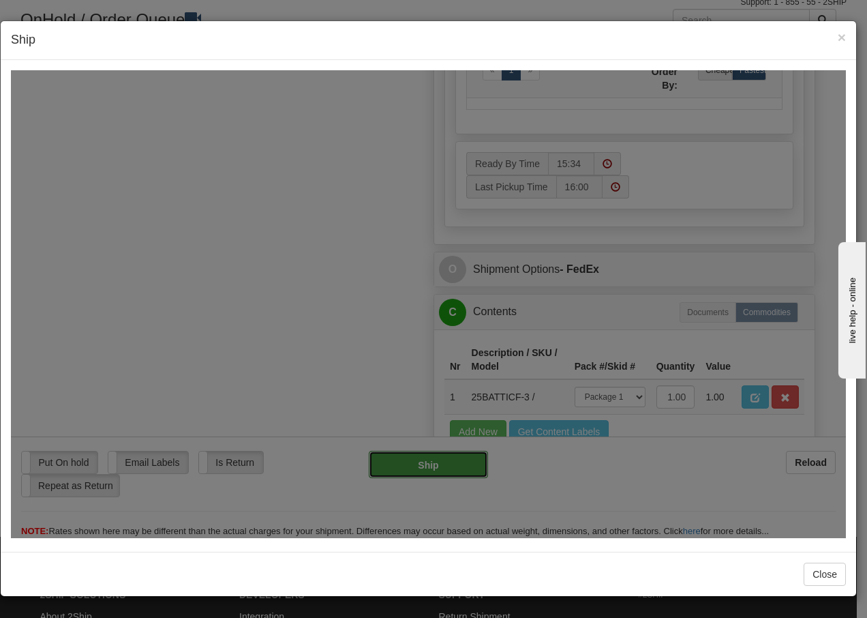
type input "92"
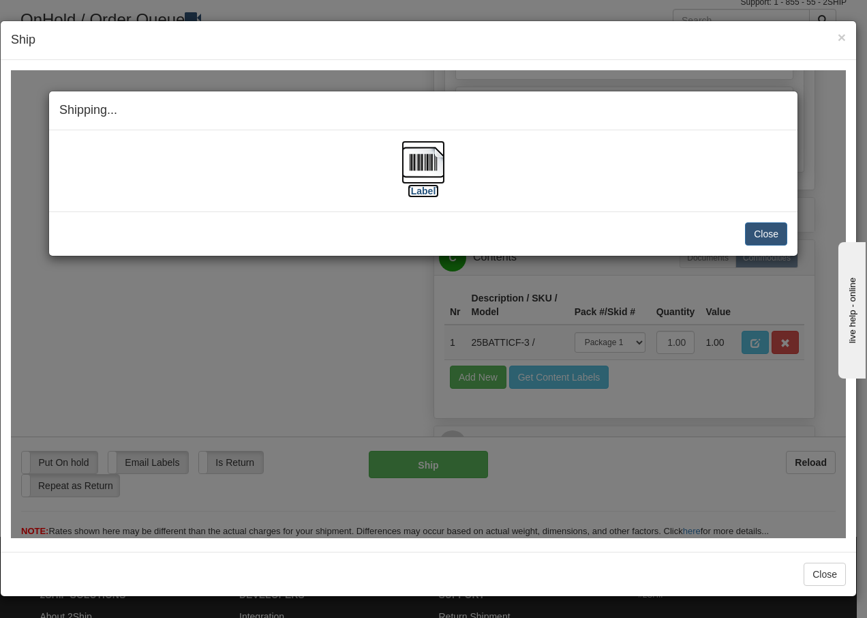
click at [427, 166] on img at bounding box center [424, 162] width 44 height 44
click at [764, 237] on button "Close" at bounding box center [766, 233] width 42 height 23
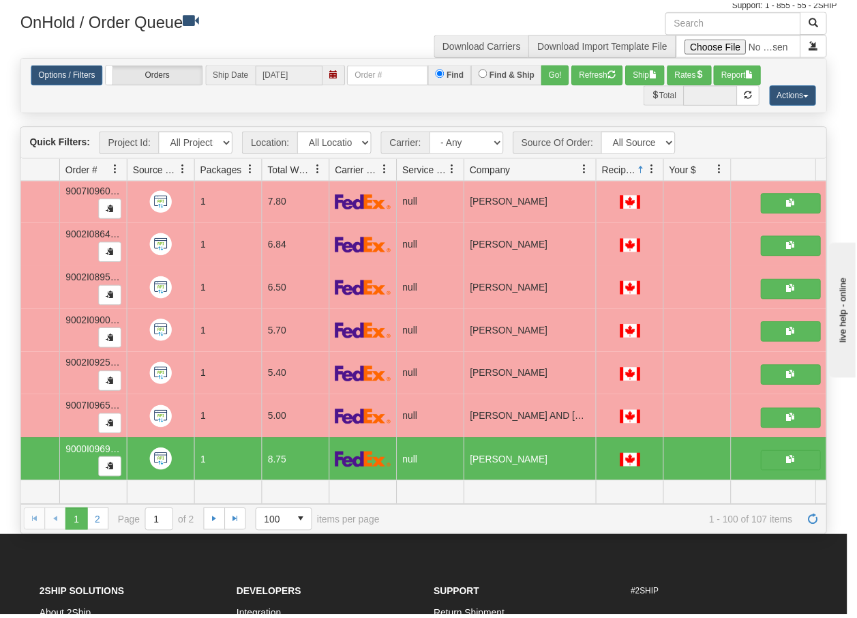
scroll to position [0, 0]
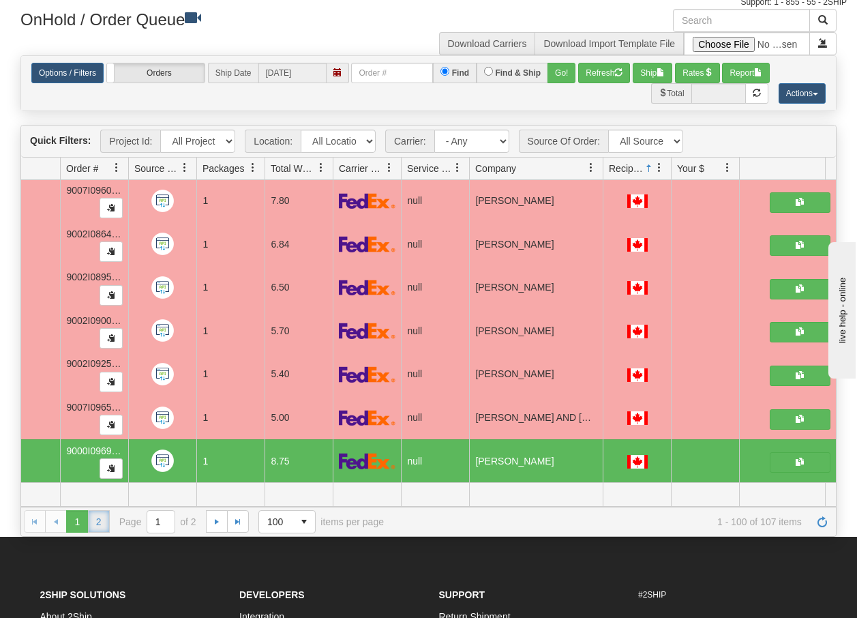
click at [101, 522] on link "2" at bounding box center [99, 521] width 22 height 22
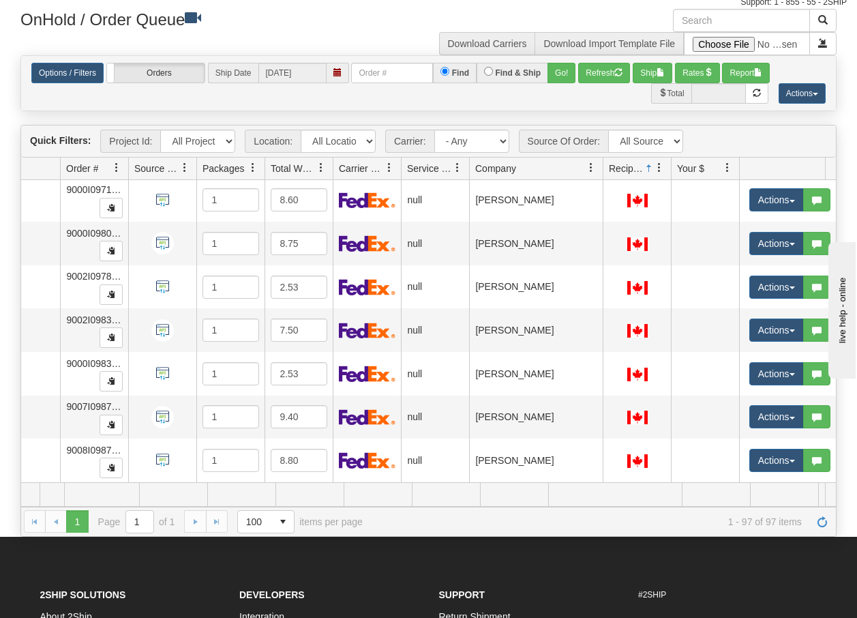
scroll to position [0, 79]
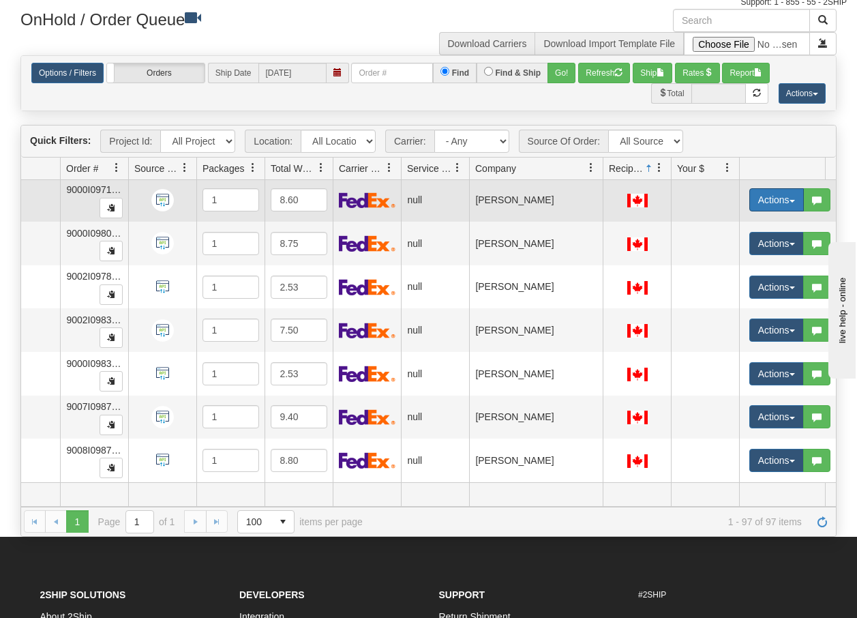
click at [792, 200] on span "button" at bounding box center [792, 201] width 5 height 3
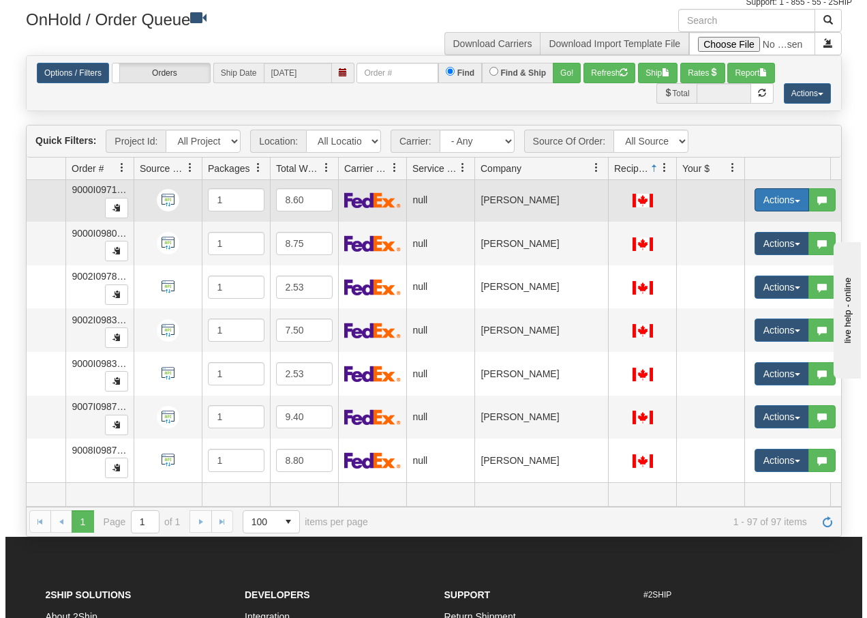
scroll to position [3913, 79]
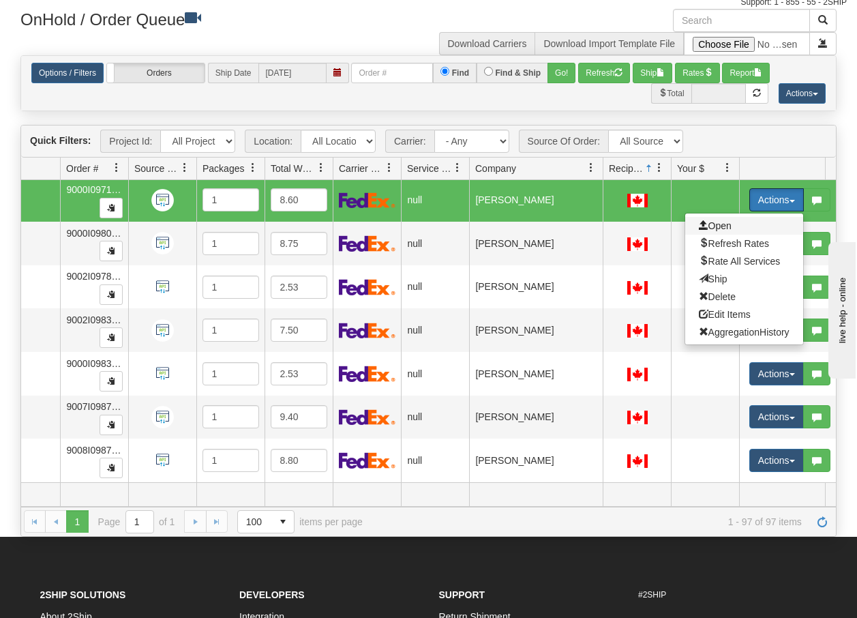
click at [719, 220] on span "Open" at bounding box center [715, 225] width 33 height 11
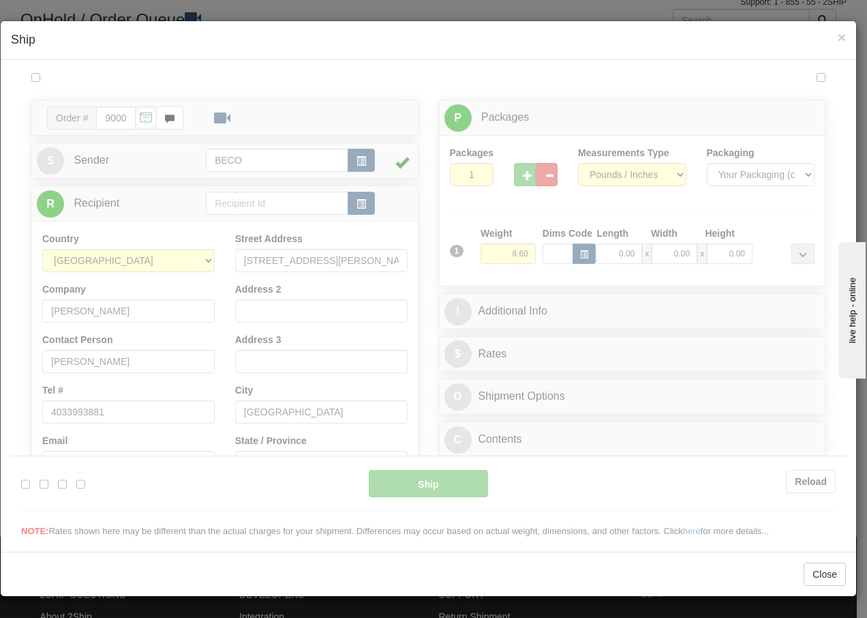
scroll to position [0, 0]
type input "15:35"
type input "16:00"
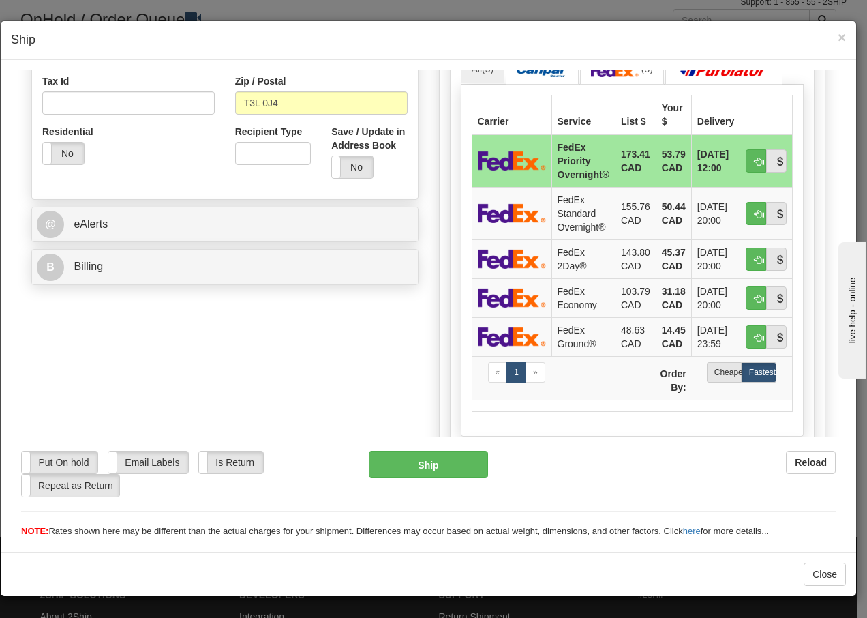
scroll to position [445, 0]
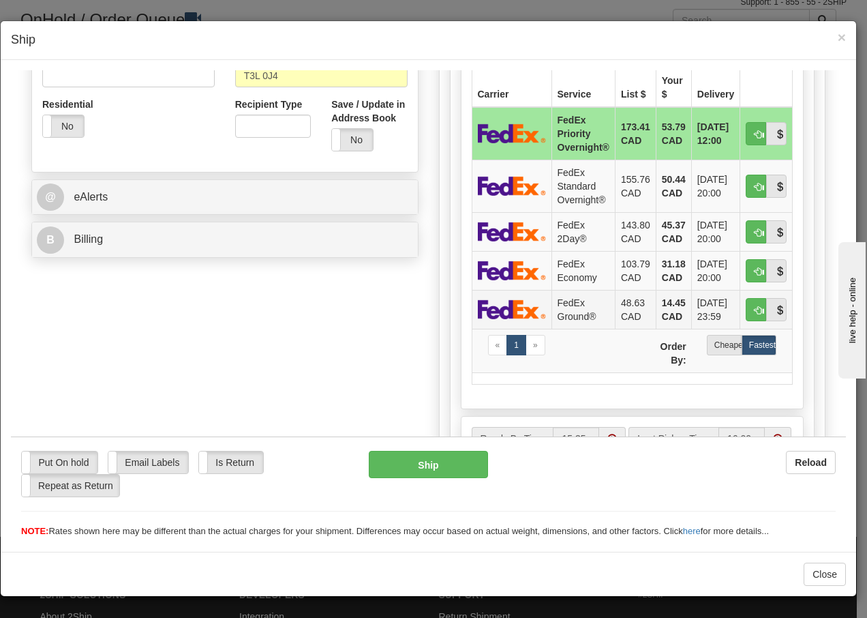
click at [572, 308] on td "FedEx Ground®" at bounding box center [583, 308] width 63 height 39
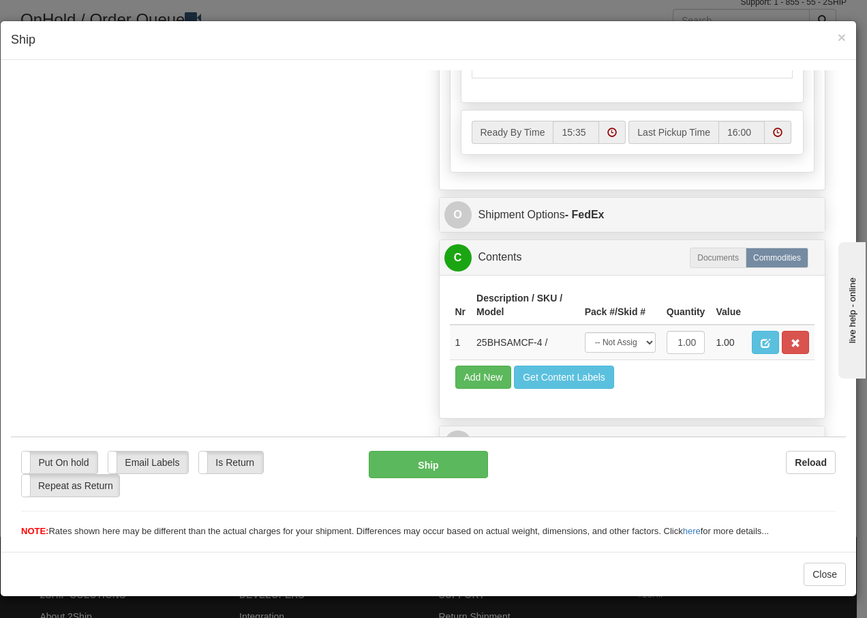
scroll to position [775, 0]
drag, startPoint x: 627, startPoint y: 340, endPoint x: 623, endPoint y: 355, distance: 15.1
click at [627, 340] on select "-- Not Assigned -- Package 1" at bounding box center [620, 341] width 71 height 20
select select "0"
click at [585, 331] on select "-- Not Assigned -- Package 1" at bounding box center [620, 341] width 71 height 20
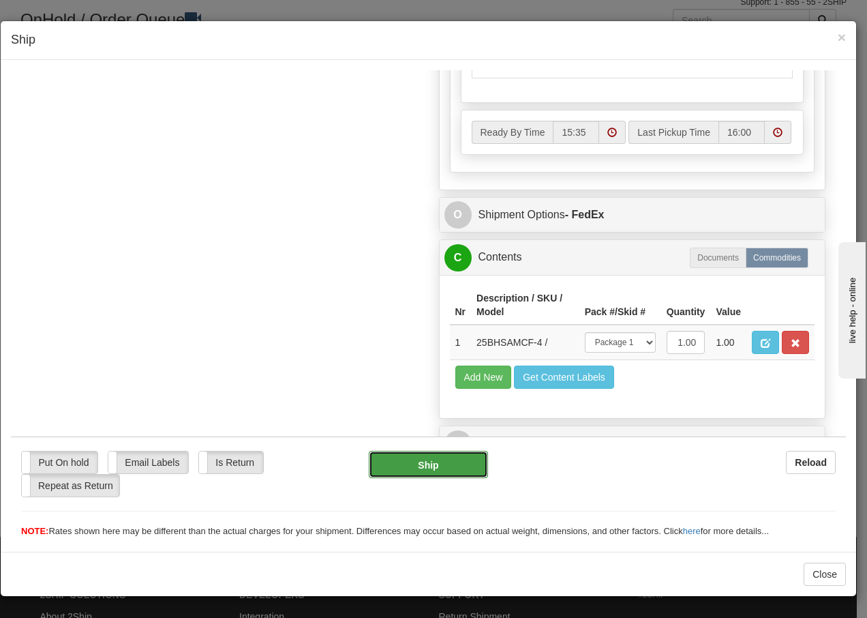
click at [417, 460] on button "Ship" at bounding box center [428, 463] width 119 height 27
type input "92"
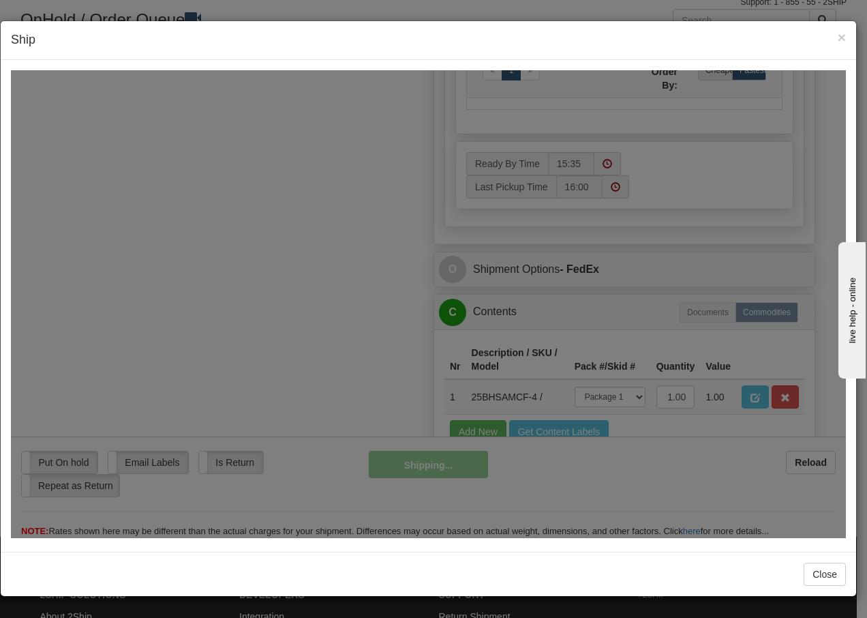
scroll to position [829, 0]
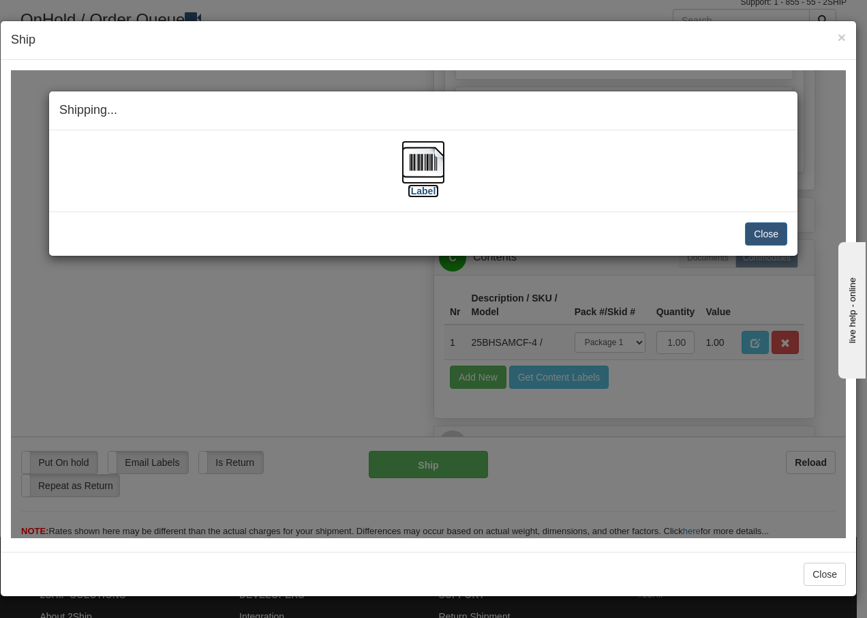
click at [423, 167] on img at bounding box center [424, 162] width 44 height 44
click at [766, 233] on button "Close" at bounding box center [766, 233] width 42 height 23
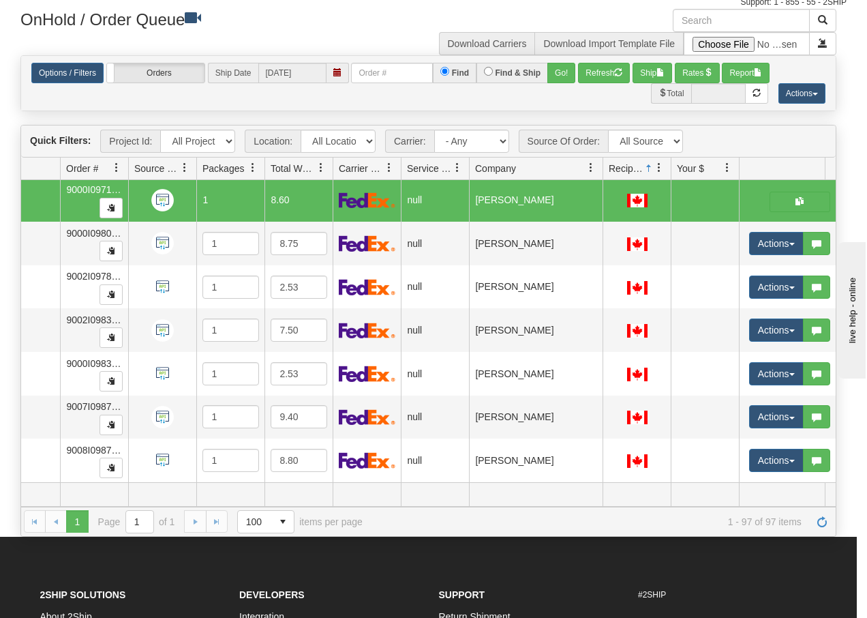
scroll to position [0, 0]
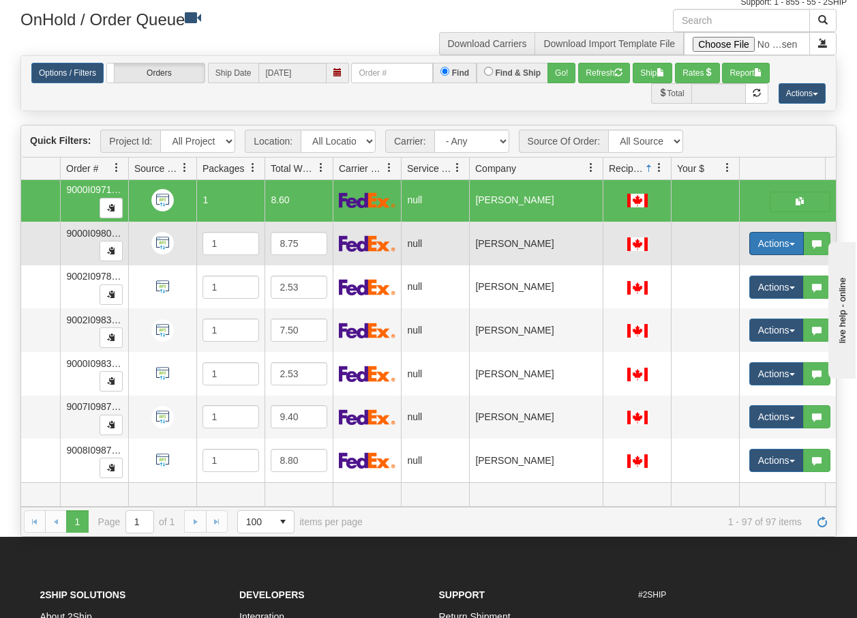
click at [792, 239] on button "Actions" at bounding box center [776, 243] width 55 height 23
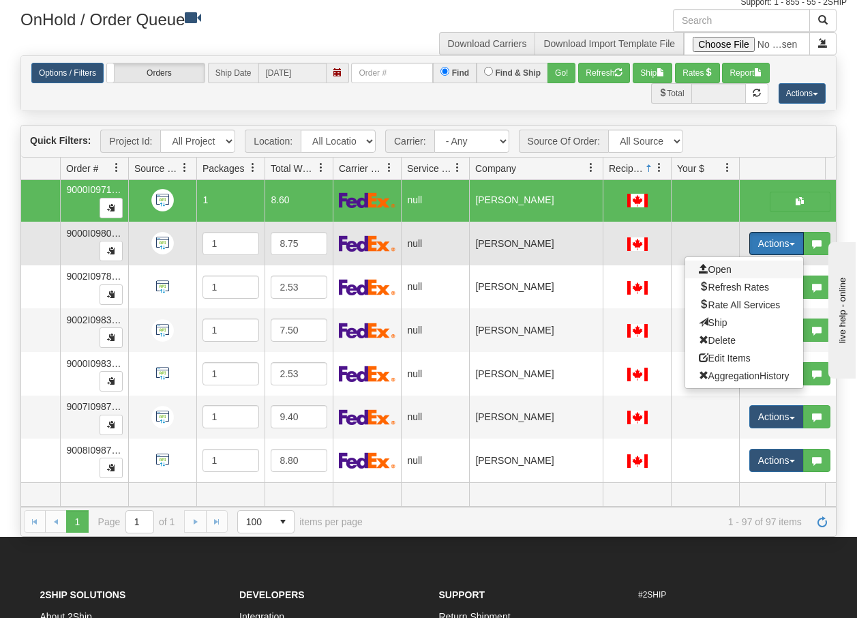
click at [718, 264] on span "Open" at bounding box center [715, 269] width 33 height 11
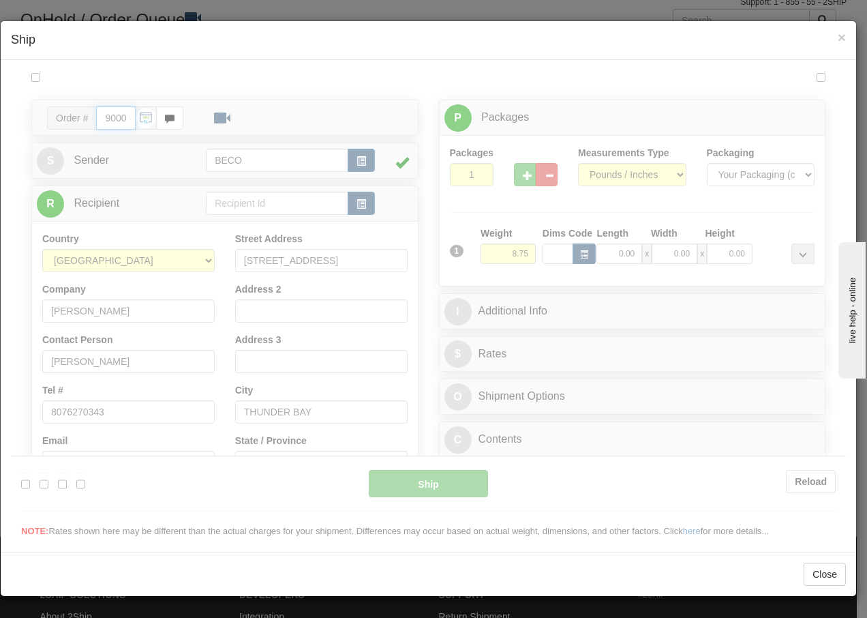
type input "15:36"
type input "16:00"
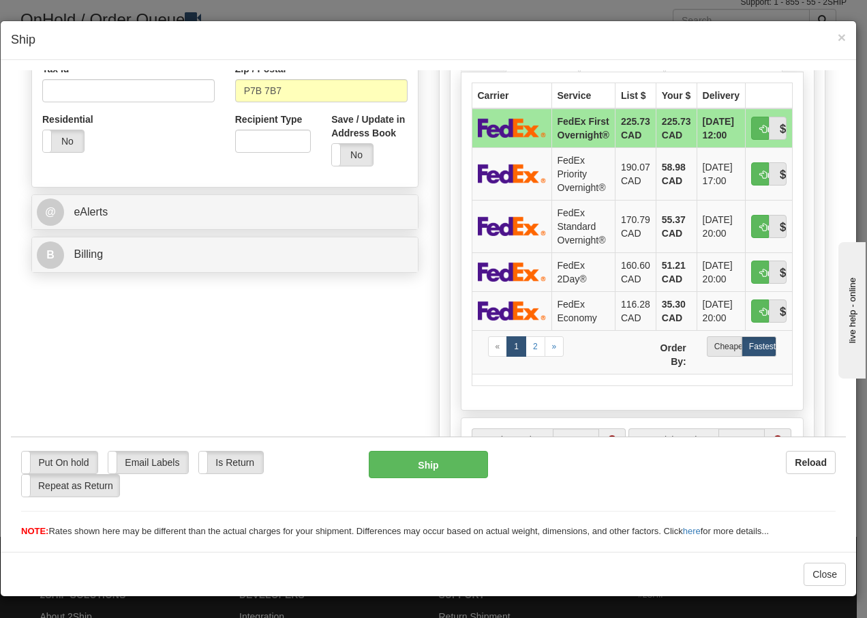
scroll to position [436, 0]
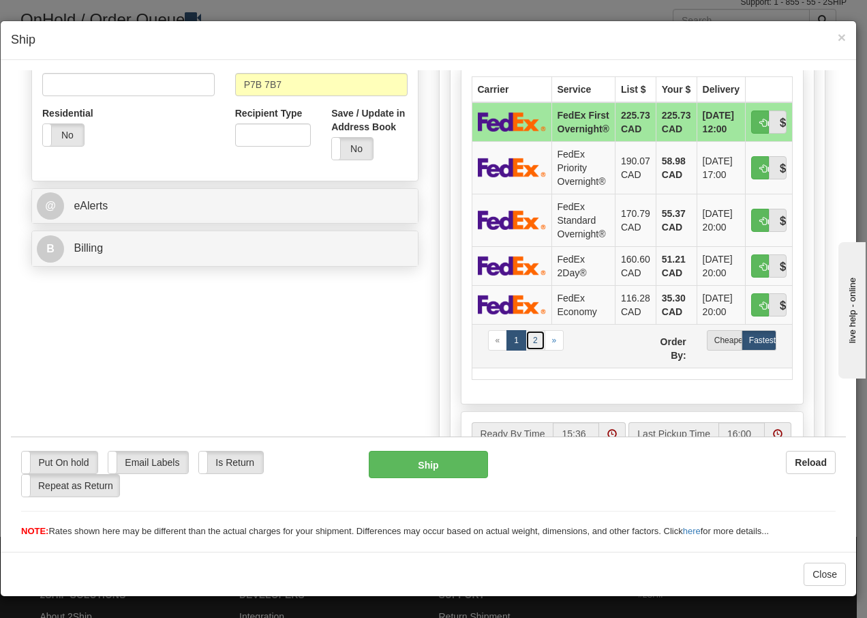
click at [529, 336] on link "2" at bounding box center [536, 339] width 20 height 20
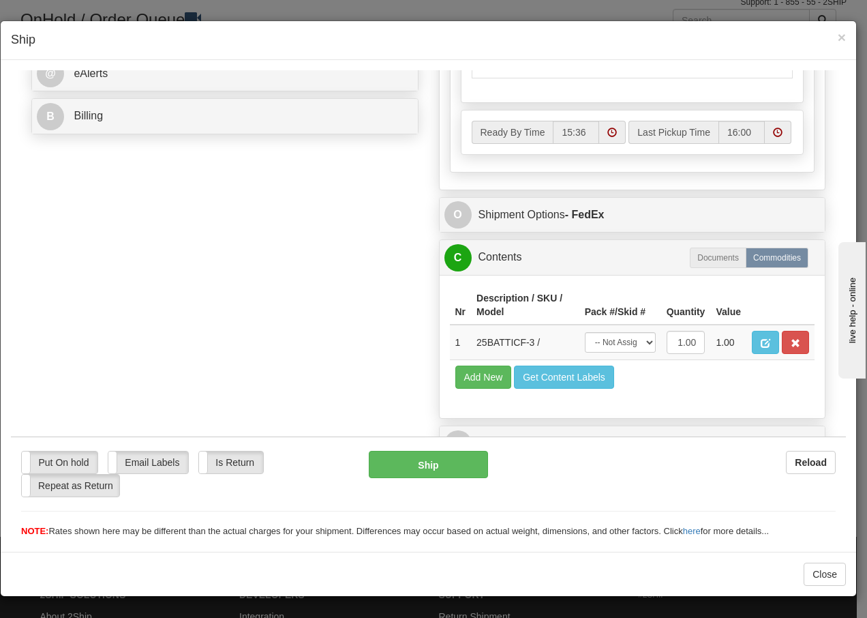
scroll to position [592, 0]
drag, startPoint x: 631, startPoint y: 342, endPoint x: 633, endPoint y: 355, distance: 12.3
click at [631, 342] on select "-- Not Assigned -- Package 1" at bounding box center [620, 341] width 71 height 20
select select "0"
click at [585, 331] on select "-- Not Assigned -- Package 1" at bounding box center [620, 341] width 71 height 20
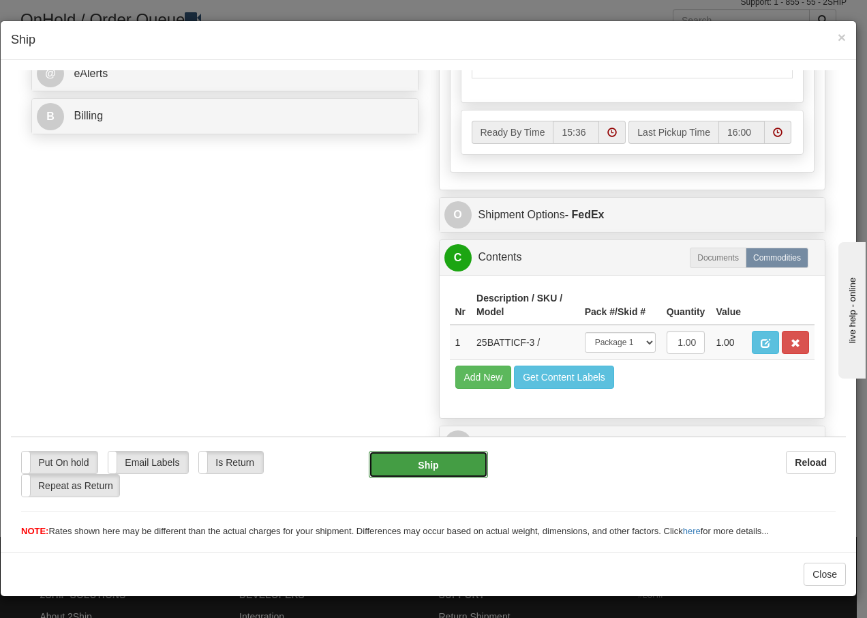
click at [418, 460] on button "Ship" at bounding box center [428, 463] width 119 height 27
type input "92"
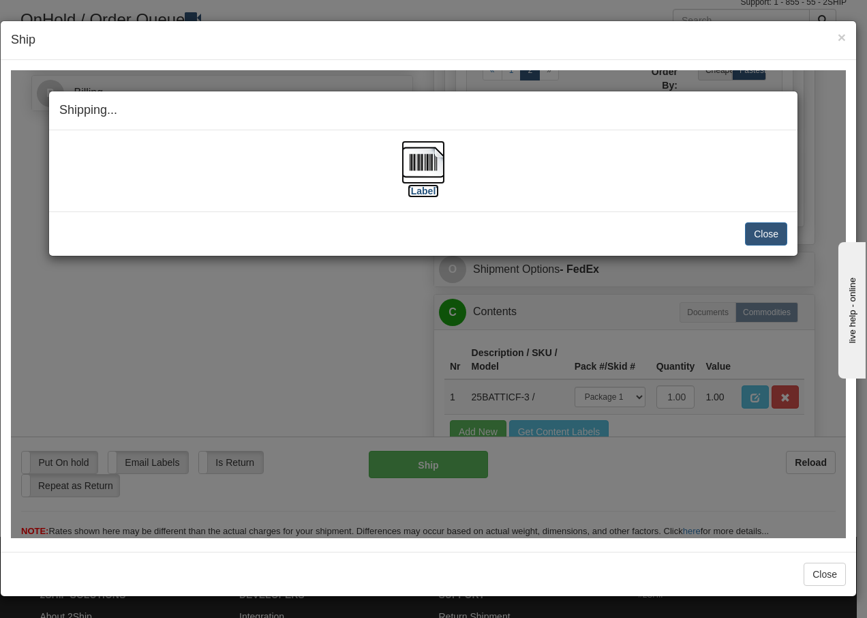
click at [421, 153] on img at bounding box center [424, 162] width 44 height 44
click at [753, 237] on button "Close" at bounding box center [766, 233] width 42 height 23
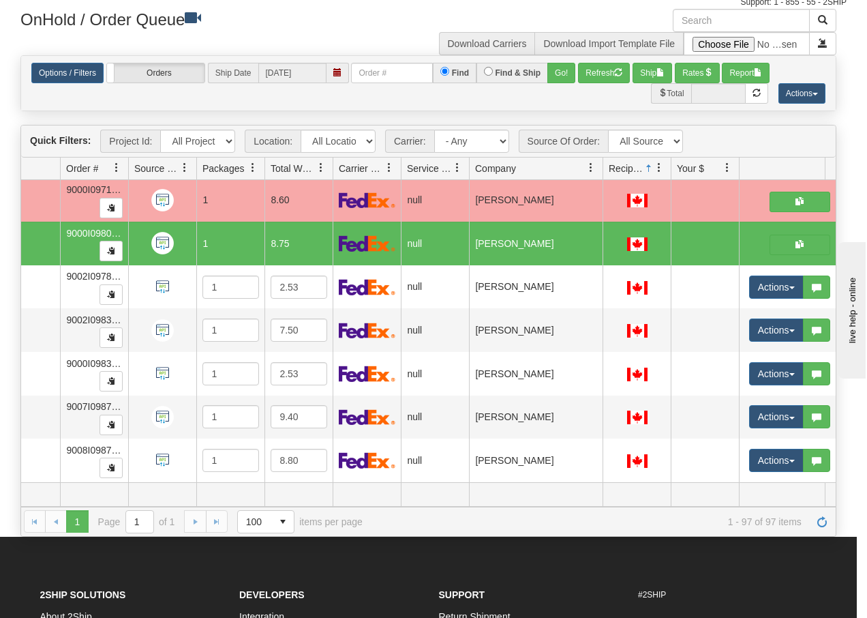
scroll to position [0, 0]
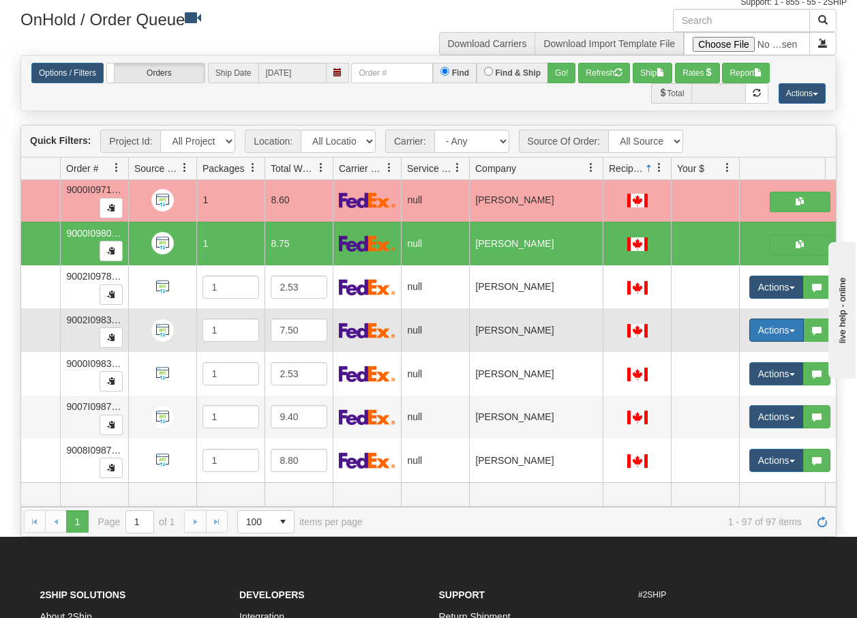
click at [791, 325] on button "Actions" at bounding box center [776, 329] width 55 height 23
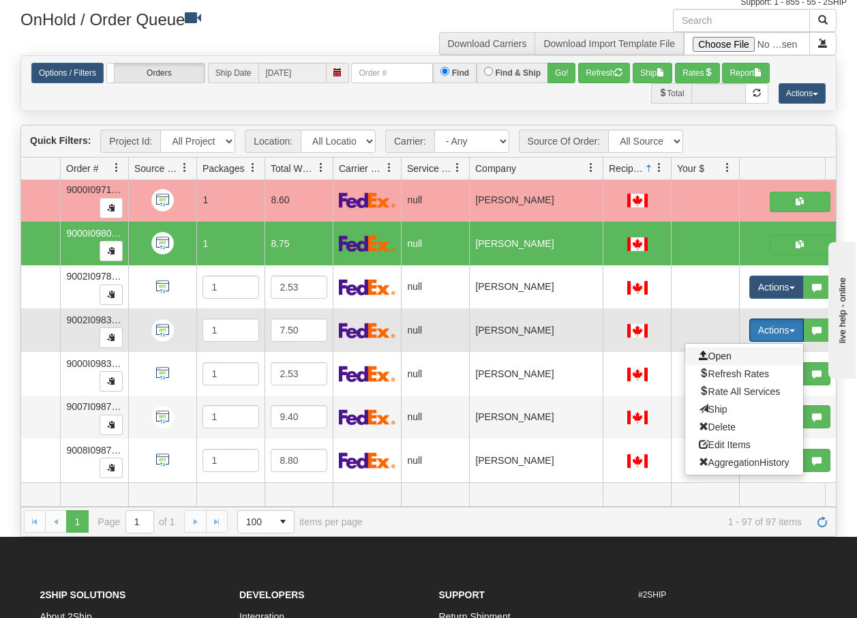
click at [717, 350] on span "Open" at bounding box center [715, 355] width 33 height 11
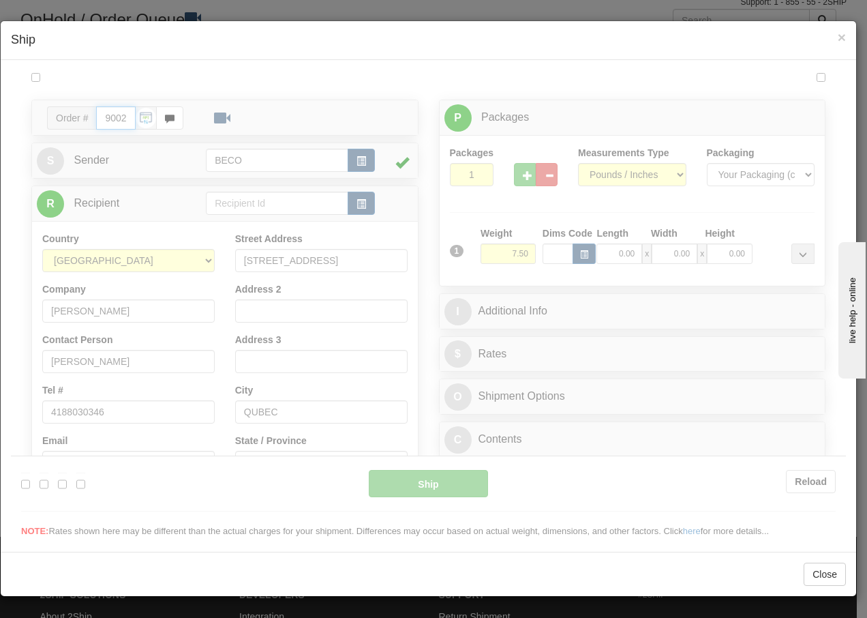
type input "15:36"
type input "16:00"
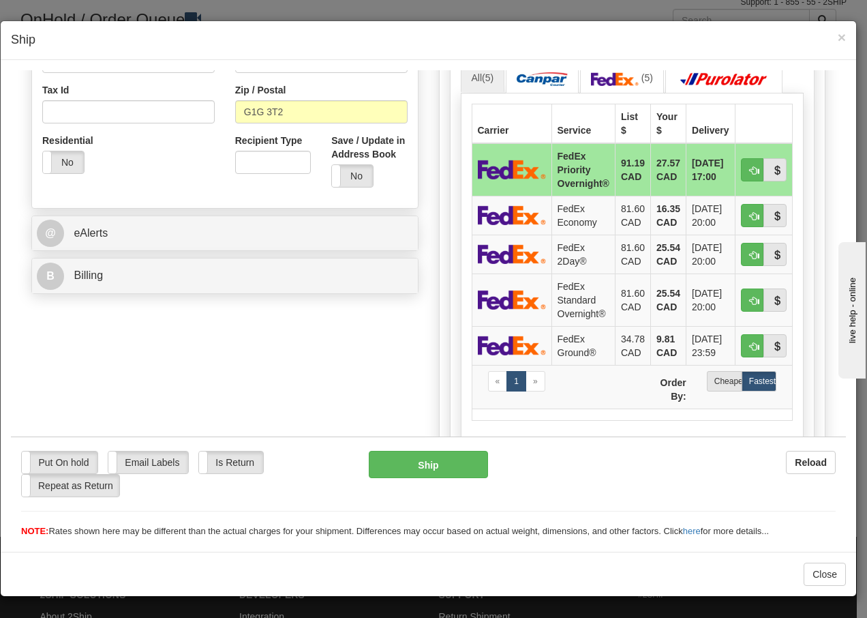
scroll to position [436, 0]
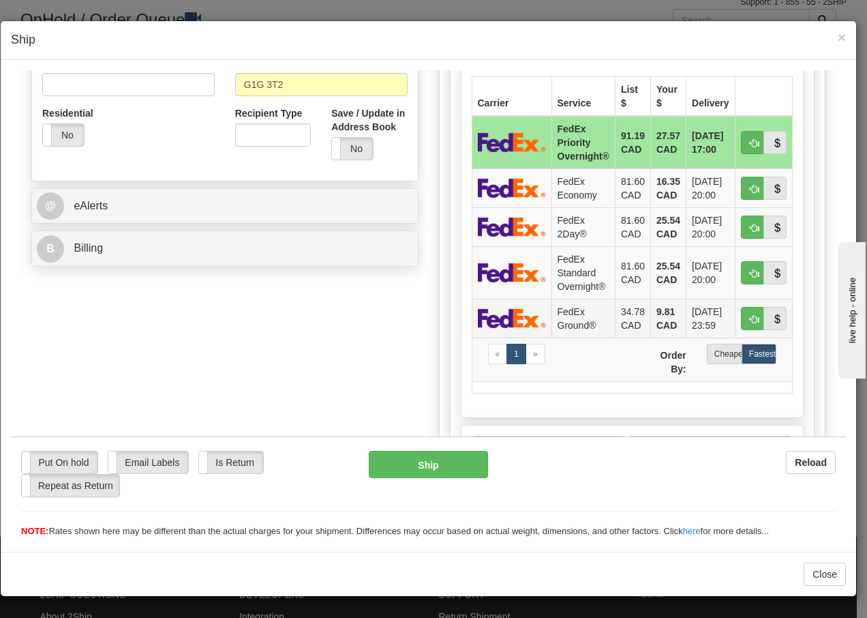
click at [567, 322] on td "FedEx Ground®" at bounding box center [583, 317] width 63 height 39
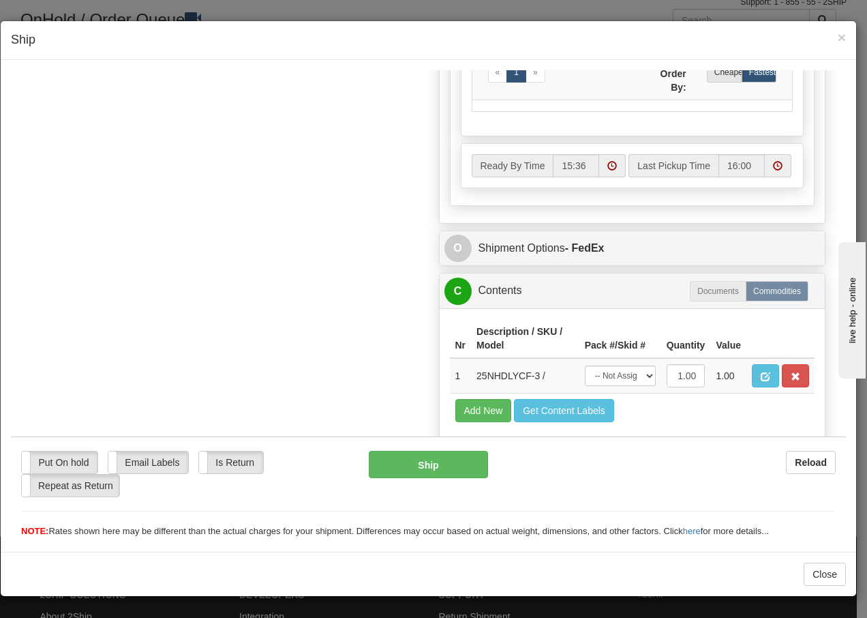
scroll to position [775, 0]
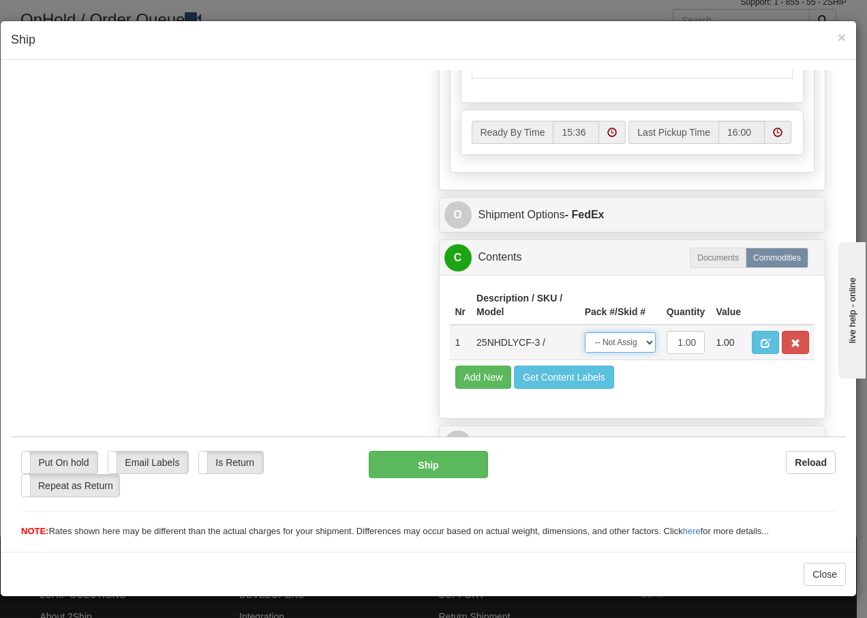
click at [629, 344] on select "-- Not Assigned -- Package 1" at bounding box center [620, 341] width 71 height 20
select select "0"
click at [585, 331] on select "-- Not Assigned -- Package 1" at bounding box center [620, 341] width 71 height 20
click at [420, 466] on button "Ship" at bounding box center [428, 463] width 119 height 27
type input "92"
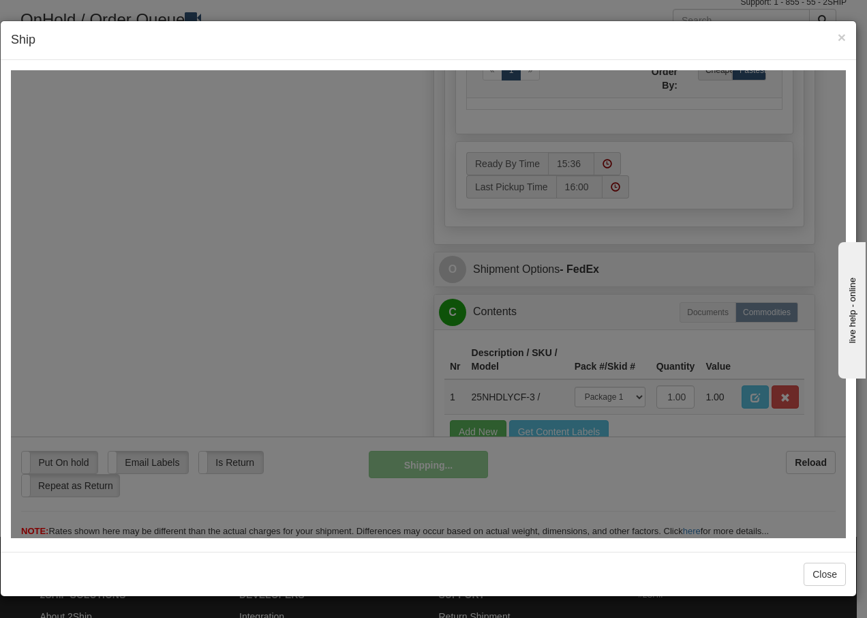
scroll to position [829, 0]
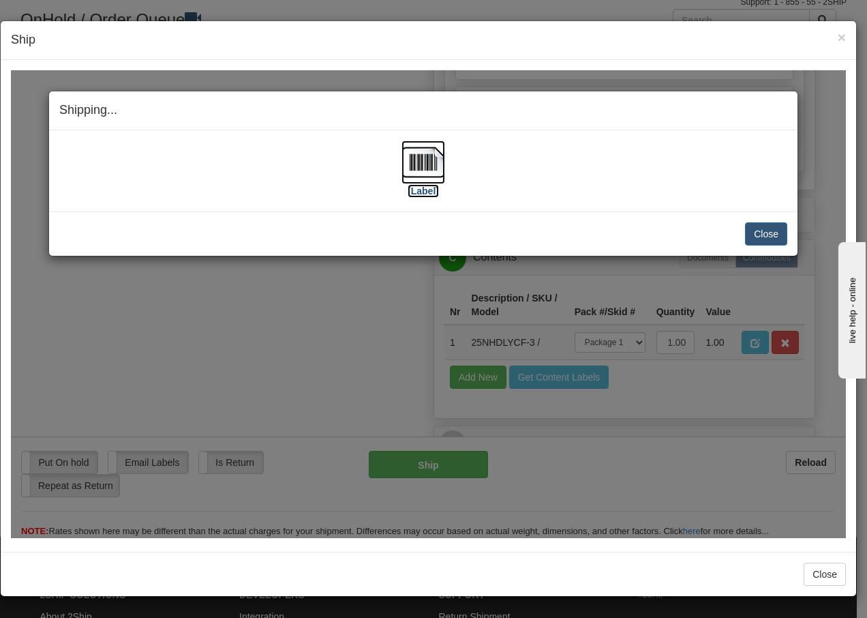
click at [426, 156] on img at bounding box center [424, 162] width 44 height 44
click at [762, 235] on button "Close" at bounding box center [766, 233] width 42 height 23
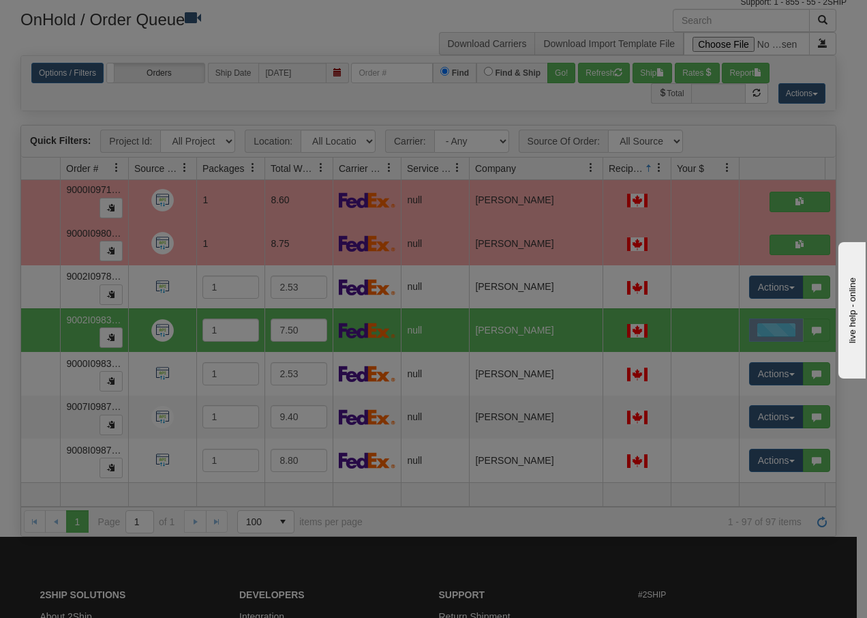
scroll to position [0, 0]
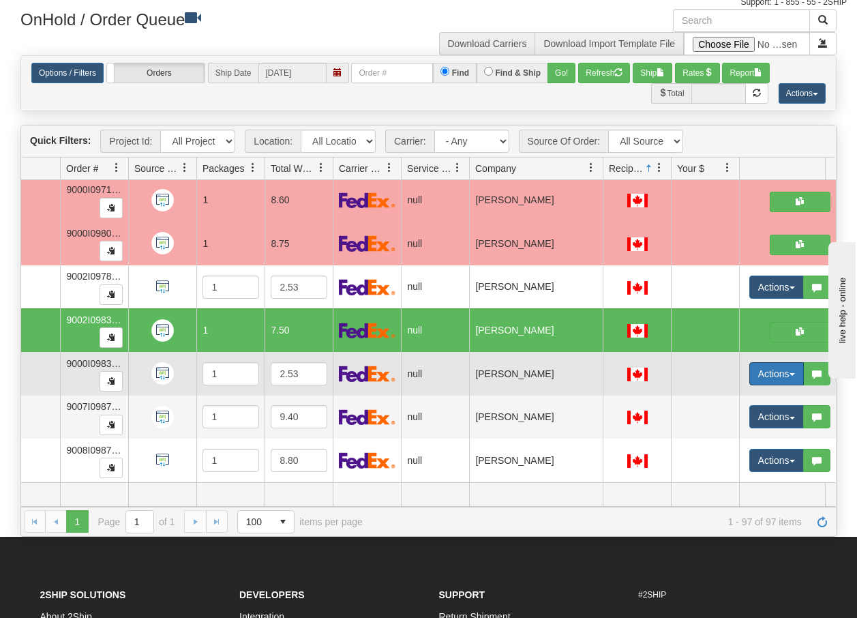
click at [790, 373] on span "button" at bounding box center [792, 374] width 5 height 3
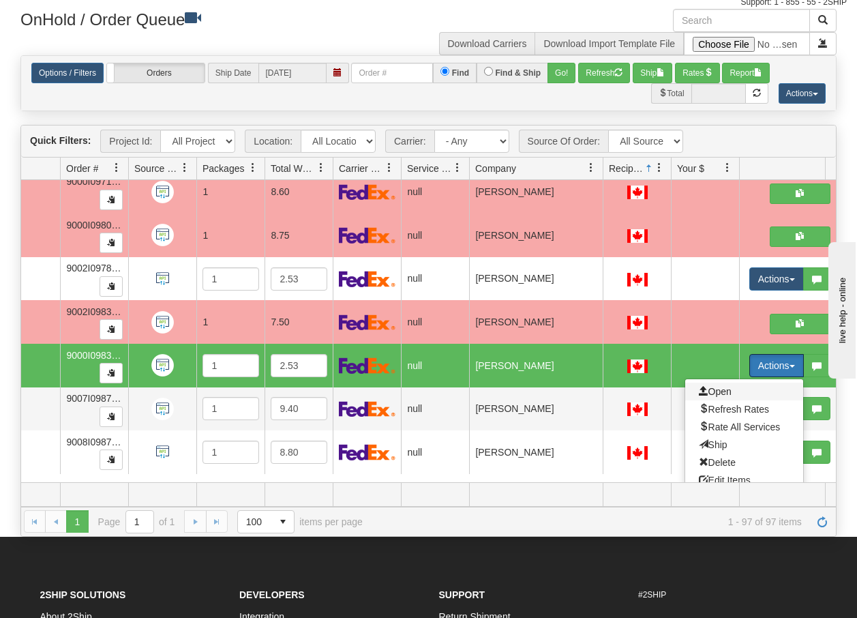
click at [719, 393] on span "Open" at bounding box center [715, 391] width 33 height 11
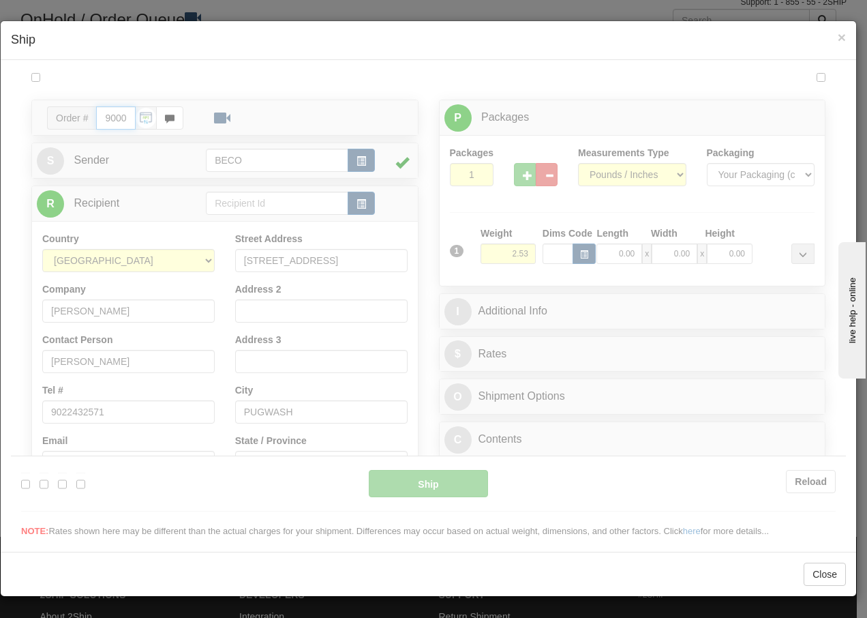
type input "15:37"
type input "16:00"
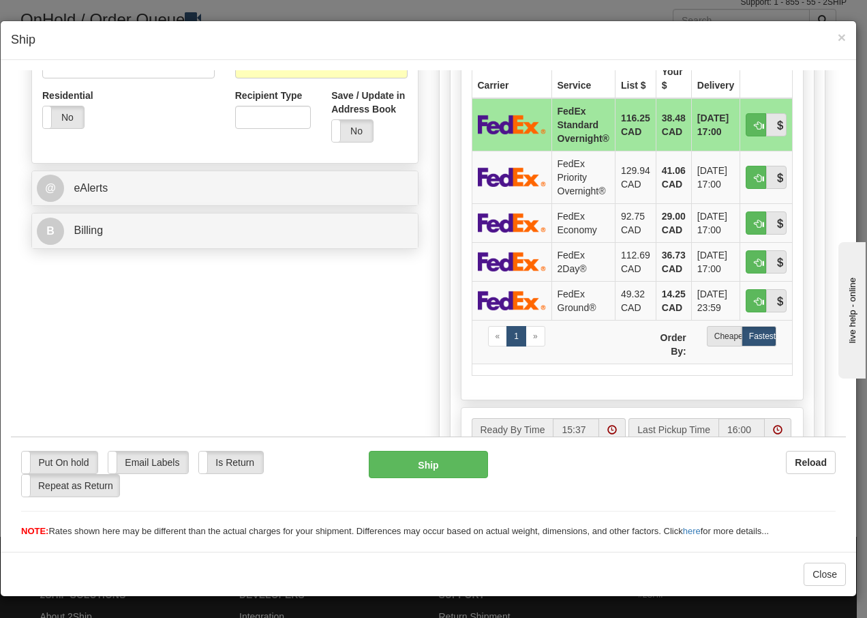
scroll to position [464, 0]
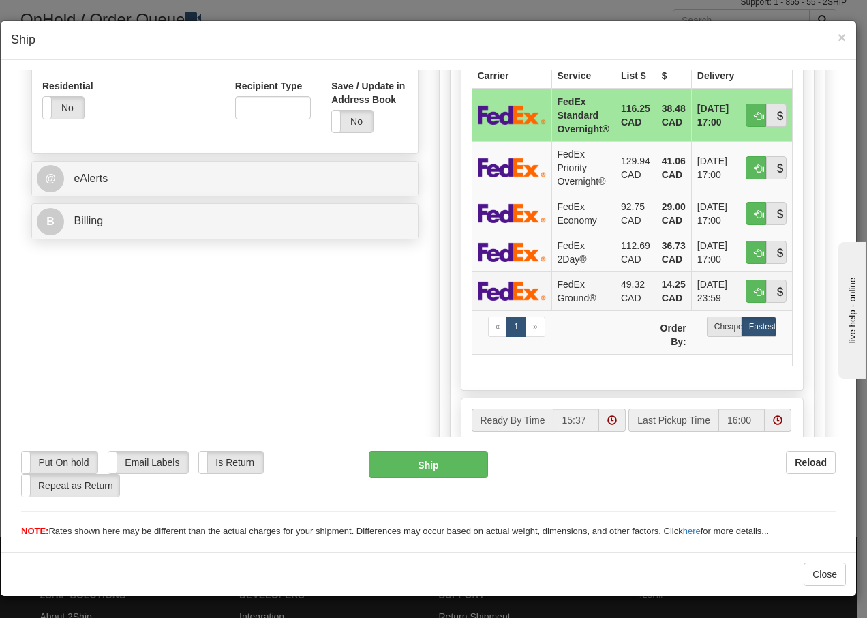
click at [557, 284] on td "FedEx Ground®" at bounding box center [583, 290] width 63 height 39
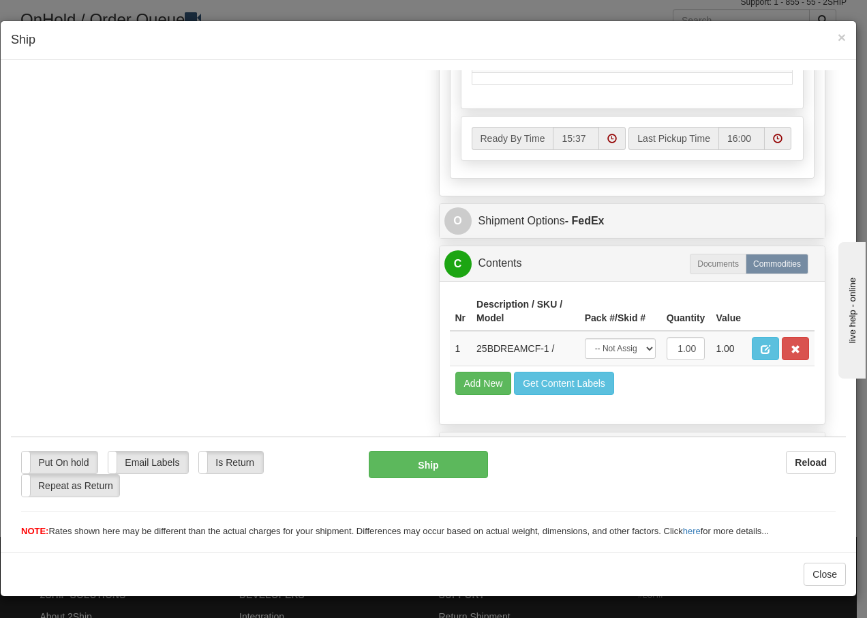
scroll to position [775, 0]
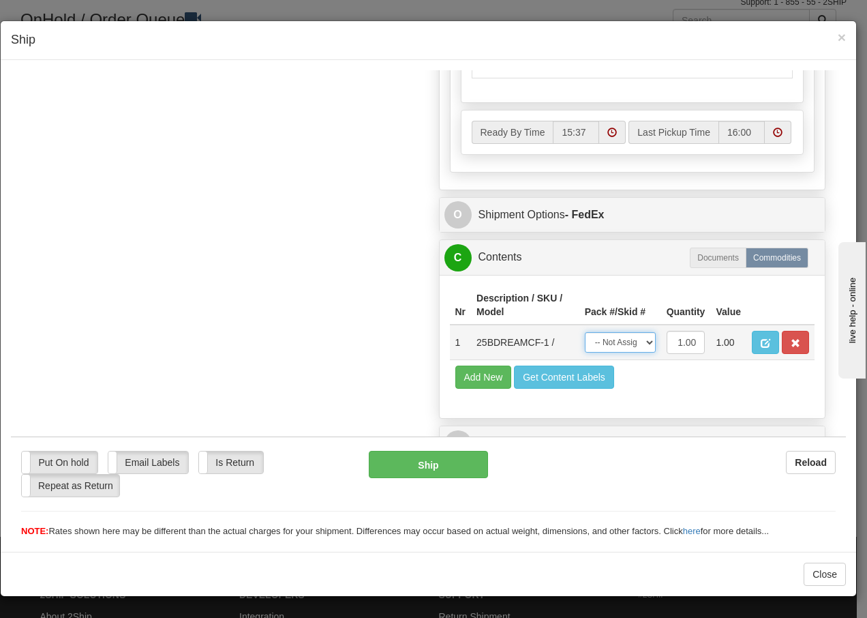
drag, startPoint x: 625, startPoint y: 347, endPoint x: 624, endPoint y: 354, distance: 6.9
click at [625, 347] on select "-- Not Assigned -- Package 1" at bounding box center [620, 341] width 71 height 20
select select "0"
click at [585, 331] on select "-- Not Assigned -- Package 1" at bounding box center [620, 341] width 71 height 20
click at [425, 466] on button "Ship" at bounding box center [428, 463] width 119 height 27
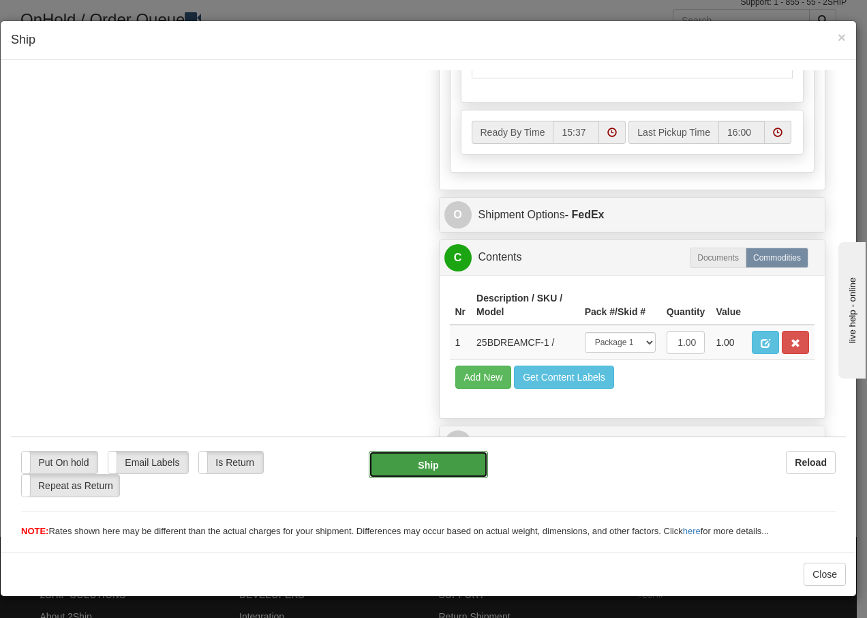
type input "92"
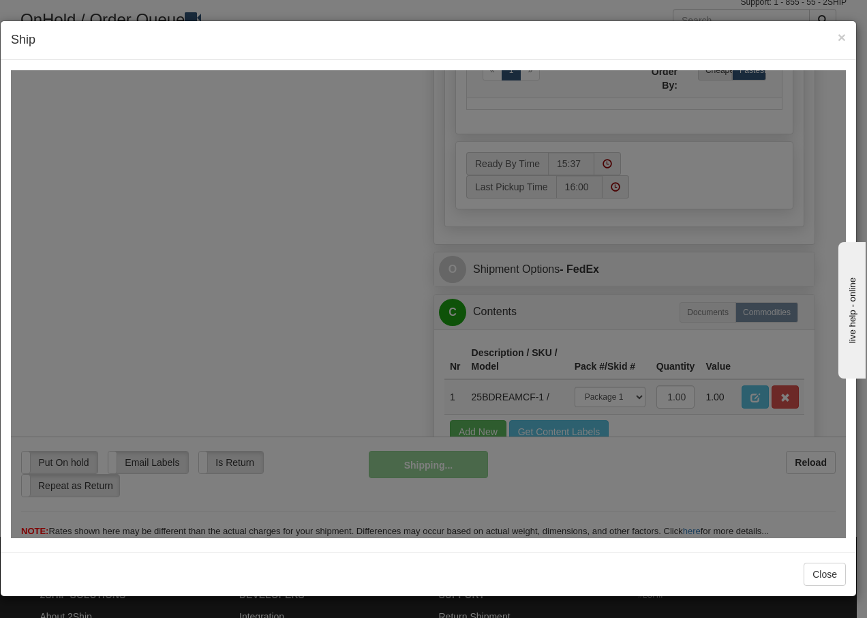
scroll to position [829, 0]
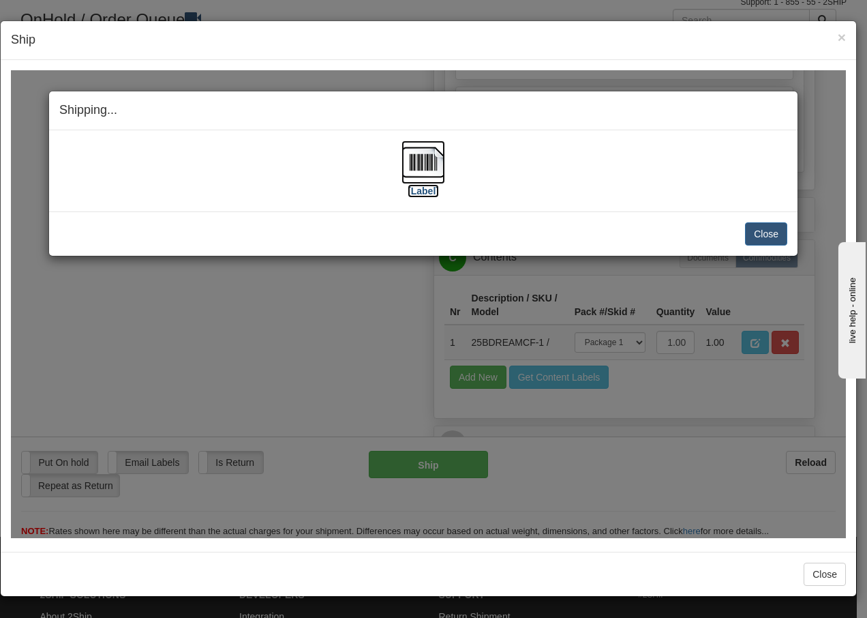
click at [410, 162] on img at bounding box center [424, 162] width 44 height 44
click at [774, 227] on button "Close" at bounding box center [766, 233] width 42 height 23
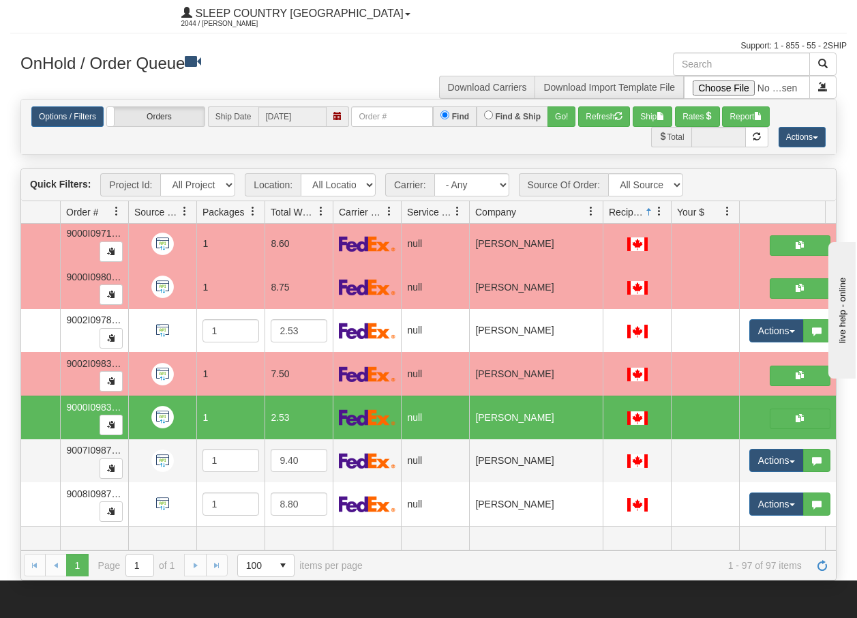
scroll to position [0, 0]
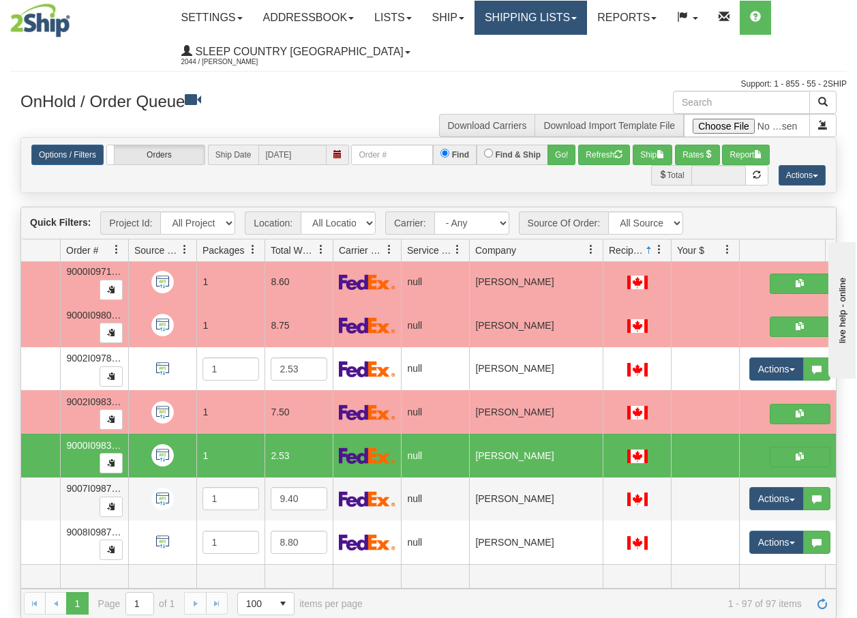
click at [563, 17] on link "Shipping lists" at bounding box center [531, 18] width 113 height 34
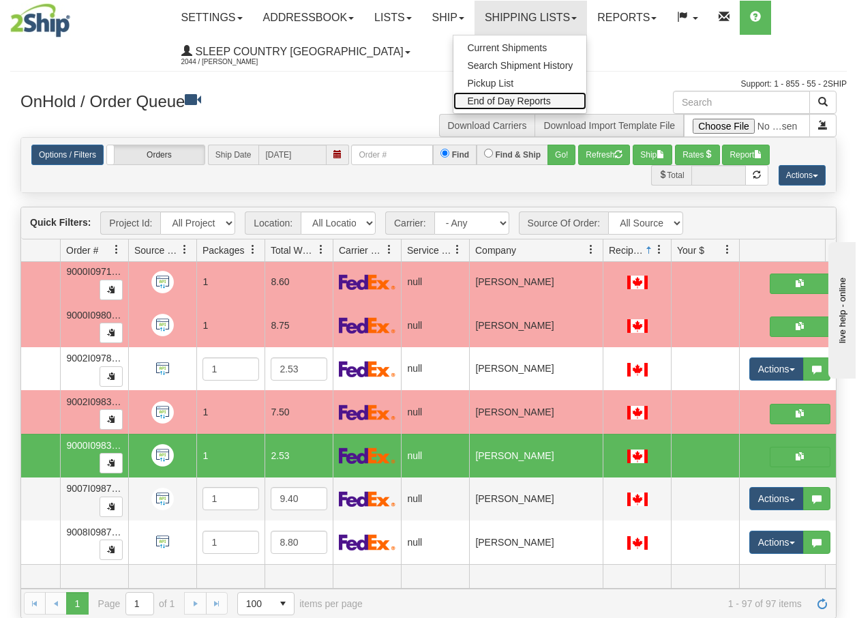
click at [529, 95] on span "End of Day Reports" at bounding box center [508, 100] width 83 height 11
